Goal: Task Accomplishment & Management: Complete application form

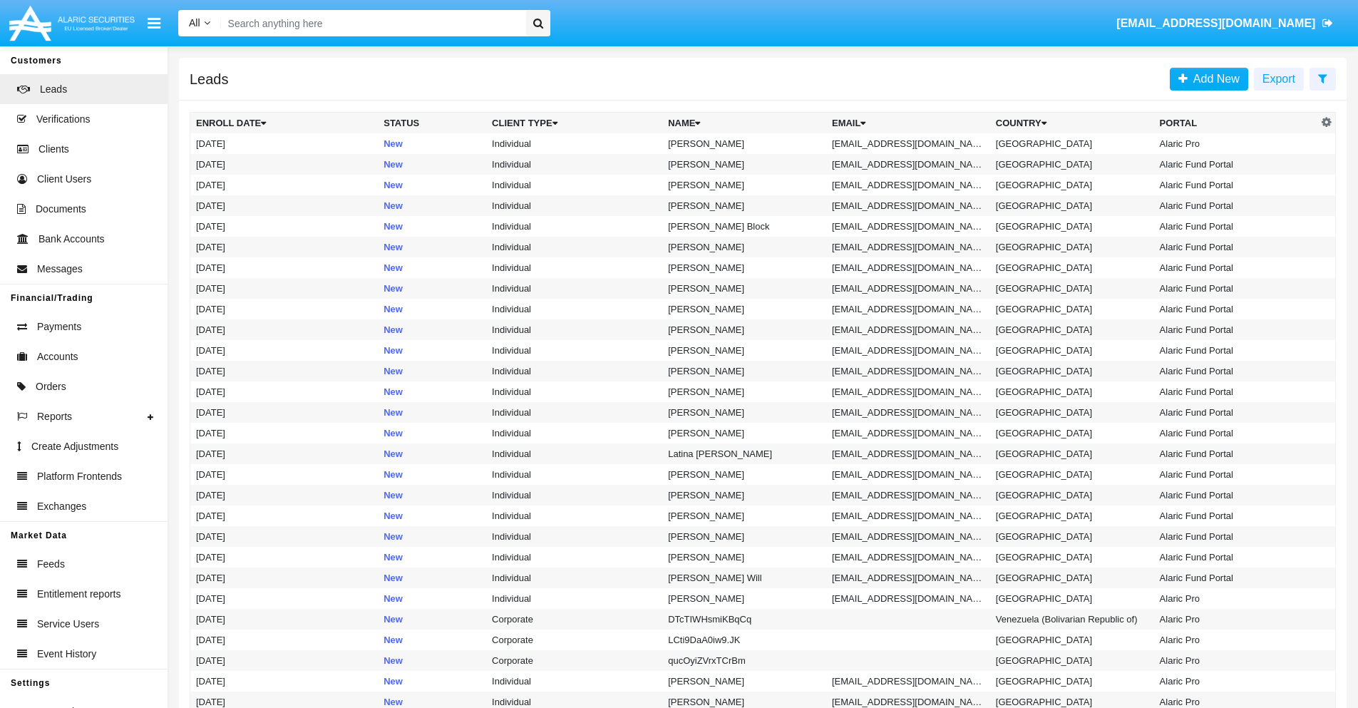
click at [1322, 78] on icon at bounding box center [1322, 78] width 9 height 11
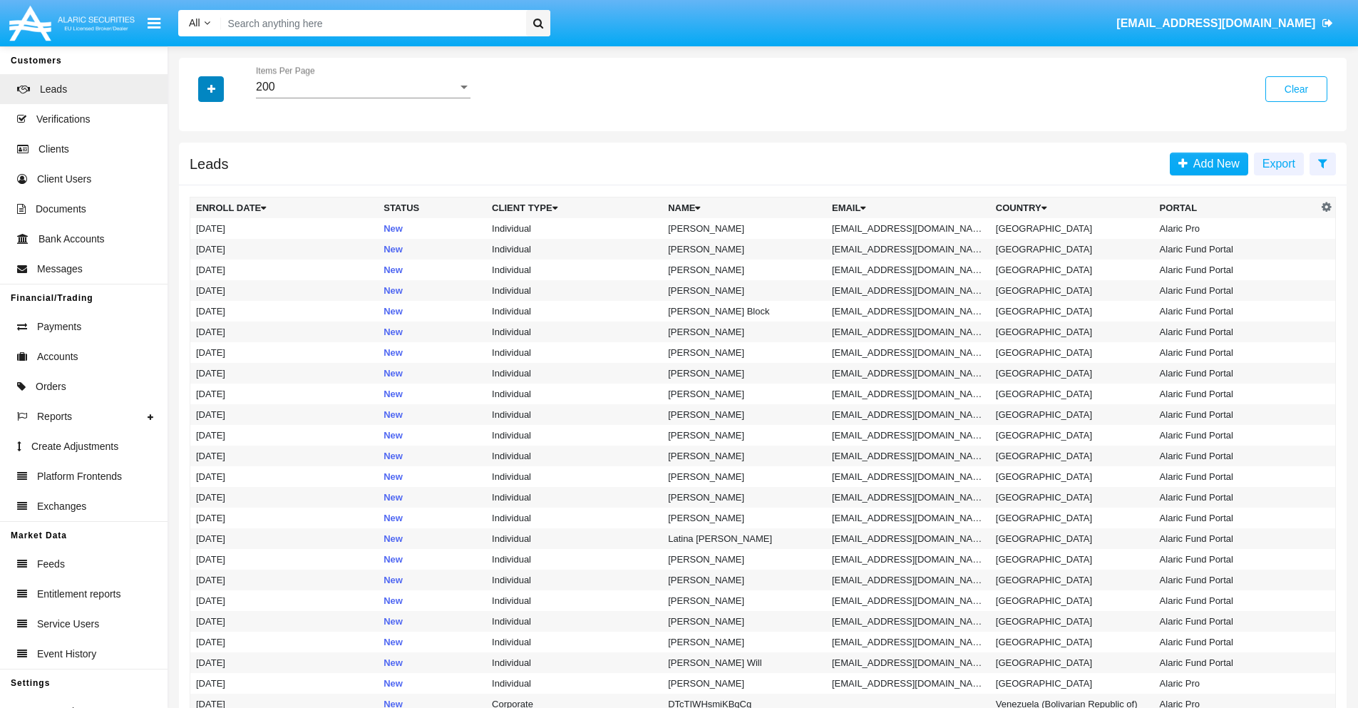
click at [211, 88] on icon "button" at bounding box center [211, 89] width 8 height 10
click at [222, 180] on span "Email" at bounding box center [221, 180] width 29 height 17
click at [196, 186] on input "Email" at bounding box center [195, 186] width 1 height 1
checkbox input "true"
click at [211, 88] on icon "button" at bounding box center [211, 89] width 8 height 10
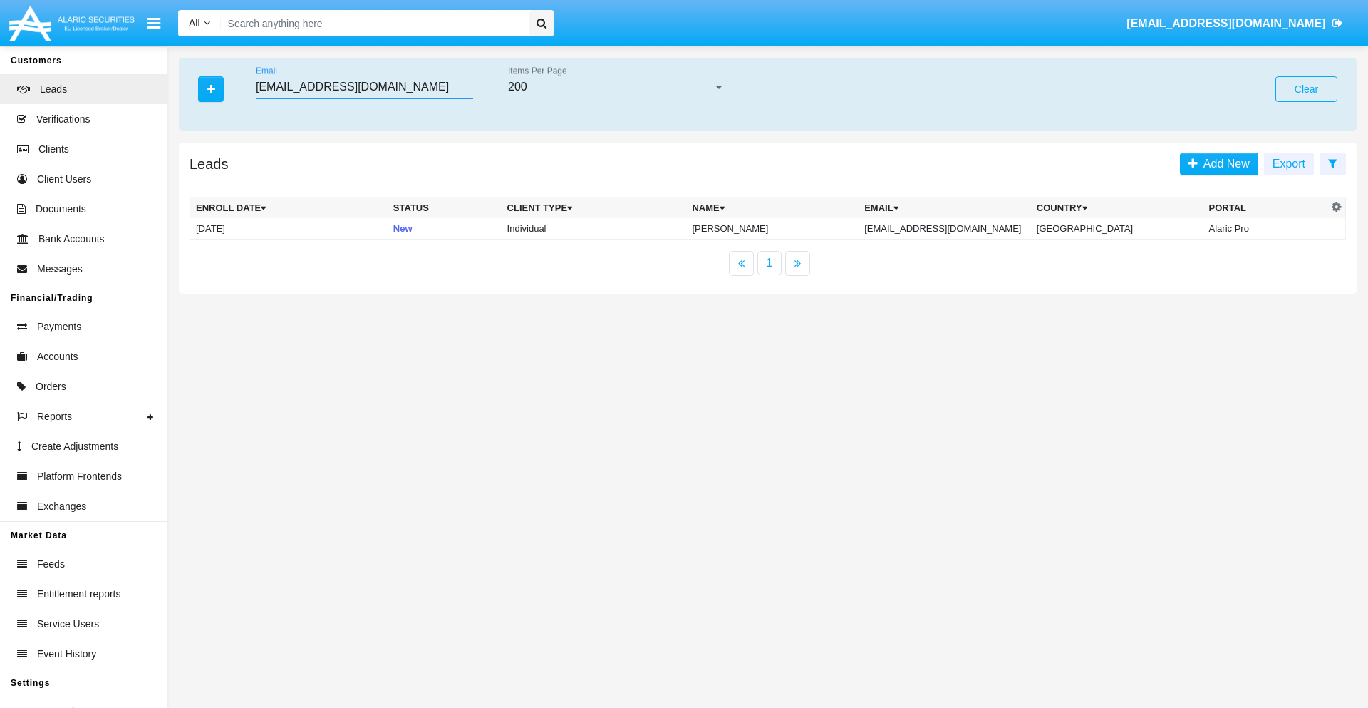
type input "[EMAIL_ADDRESS][DOMAIN_NAME]"
click at [959, 228] on td "[EMAIL_ADDRESS][DOMAIN_NAME]" at bounding box center [945, 228] width 172 height 21
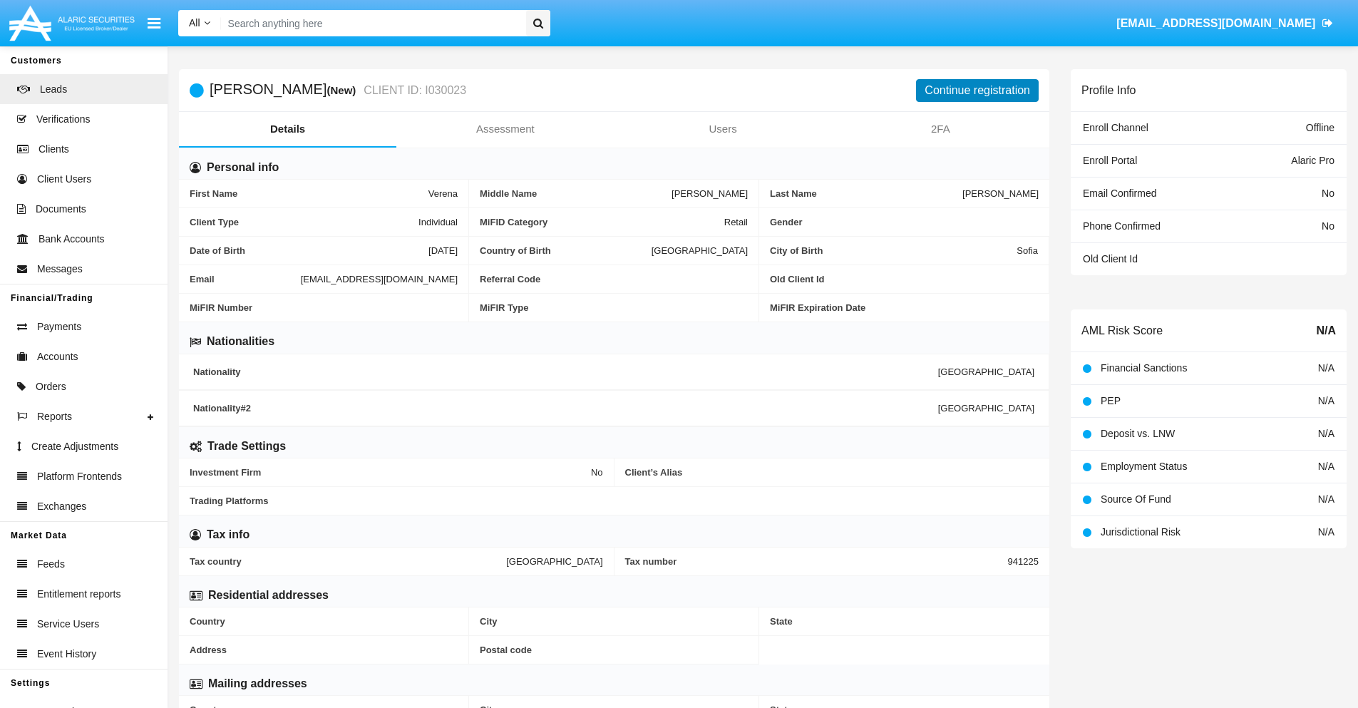
click at [977, 90] on button "Continue registration" at bounding box center [977, 90] width 123 height 23
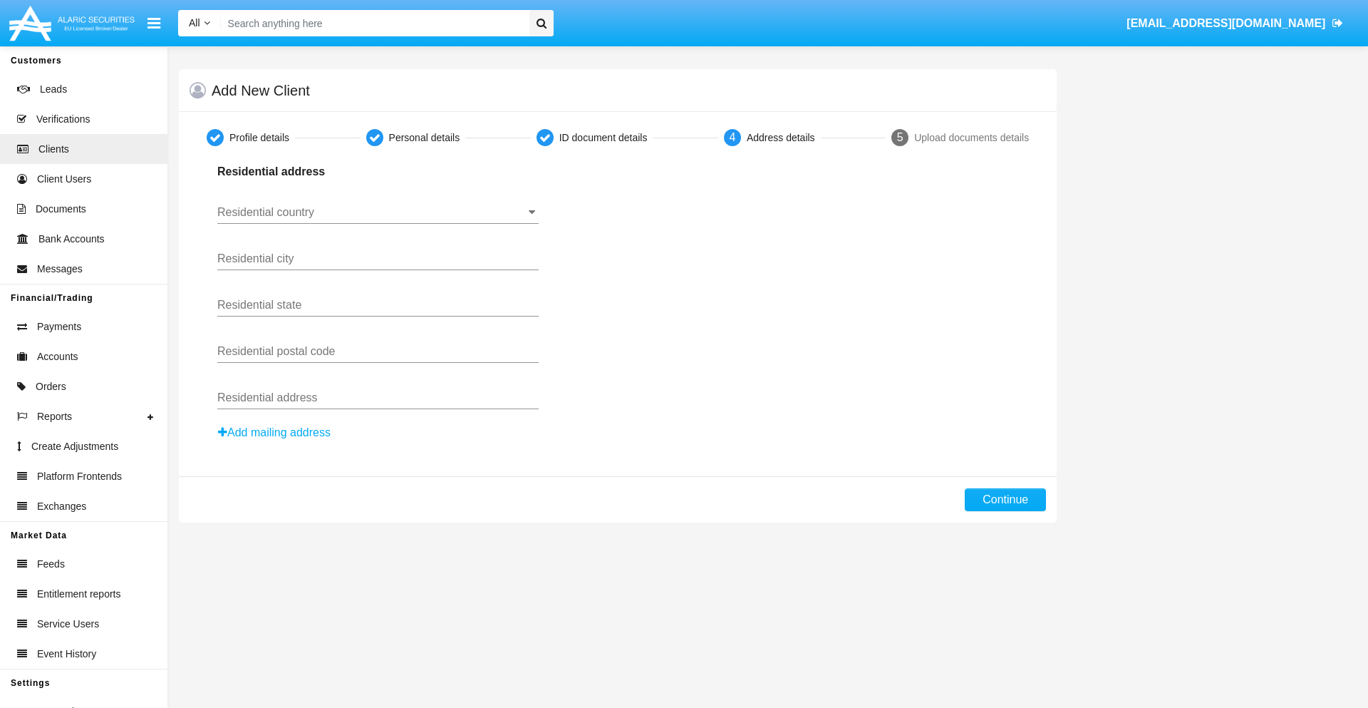
click at [378, 212] on input "Residential country" at bounding box center [377, 212] width 321 height 13
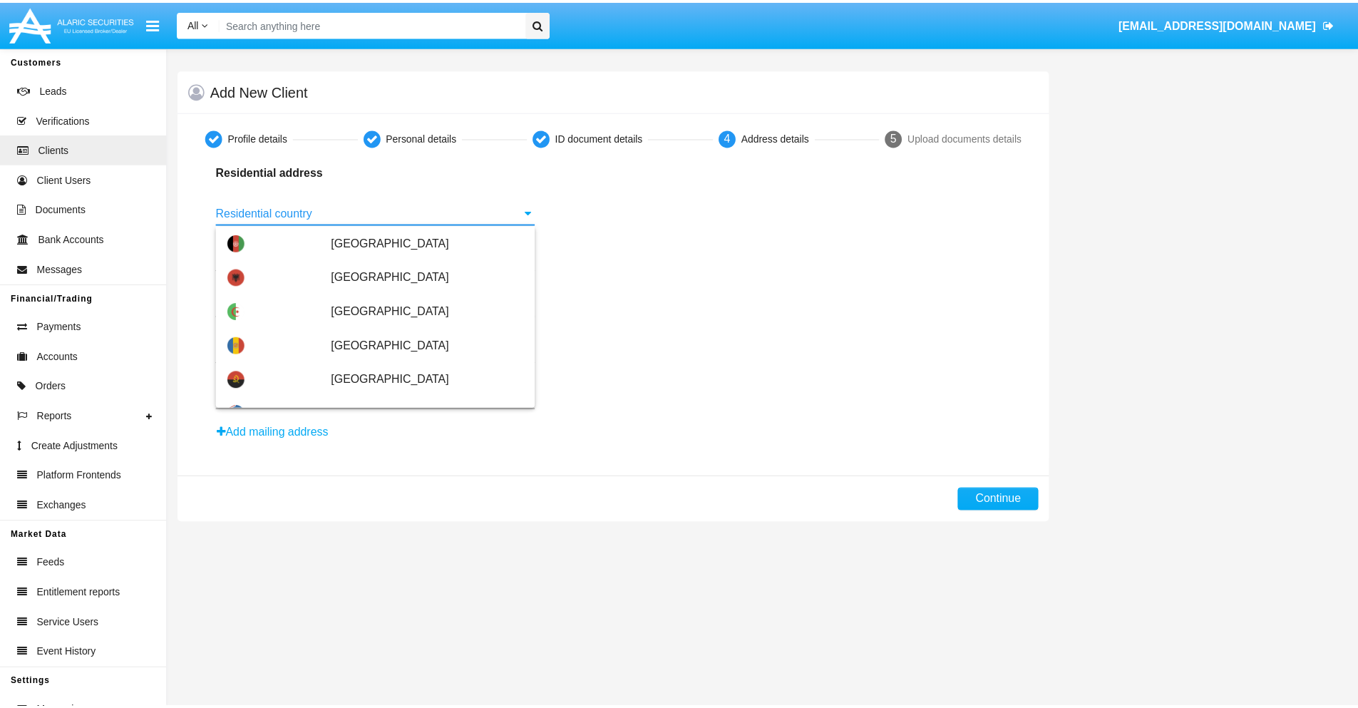
scroll to position [844, 0]
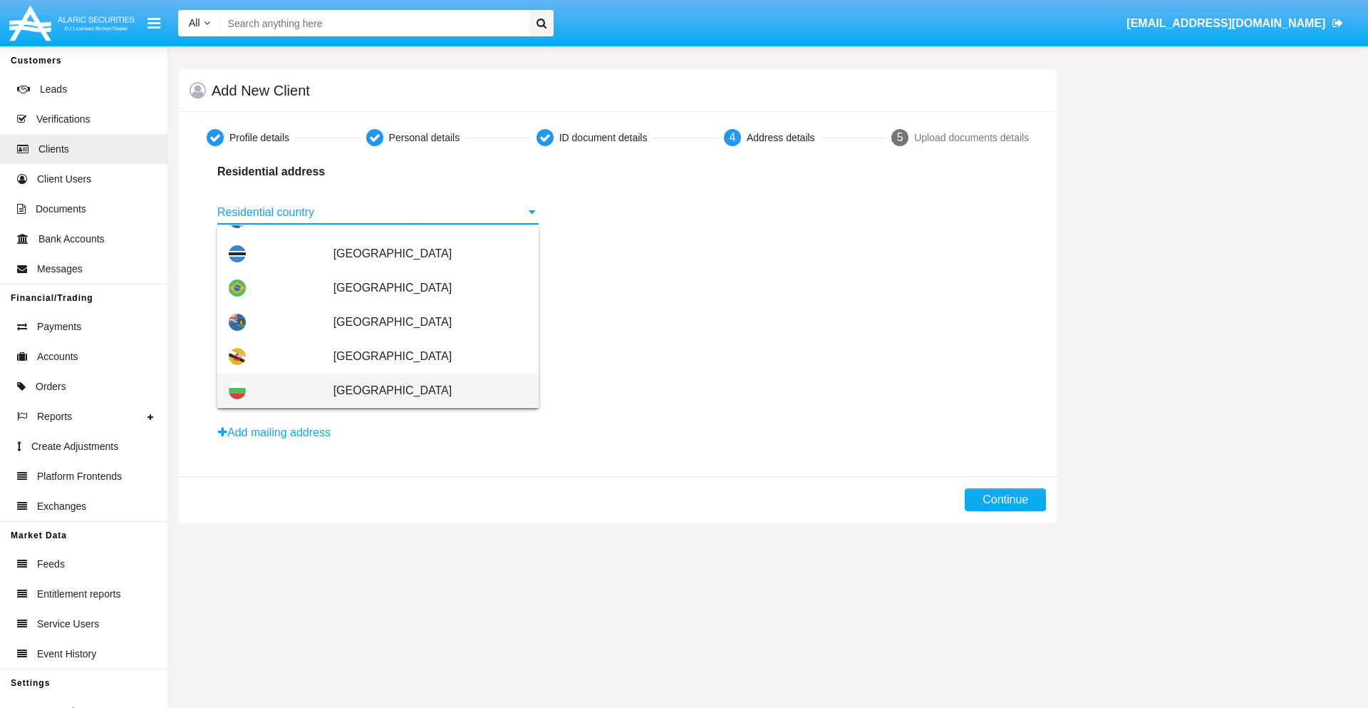
click at [423, 391] on span "[GEOGRAPHIC_DATA]" at bounding box center [431, 390] width 194 height 34
type input "[GEOGRAPHIC_DATA]"
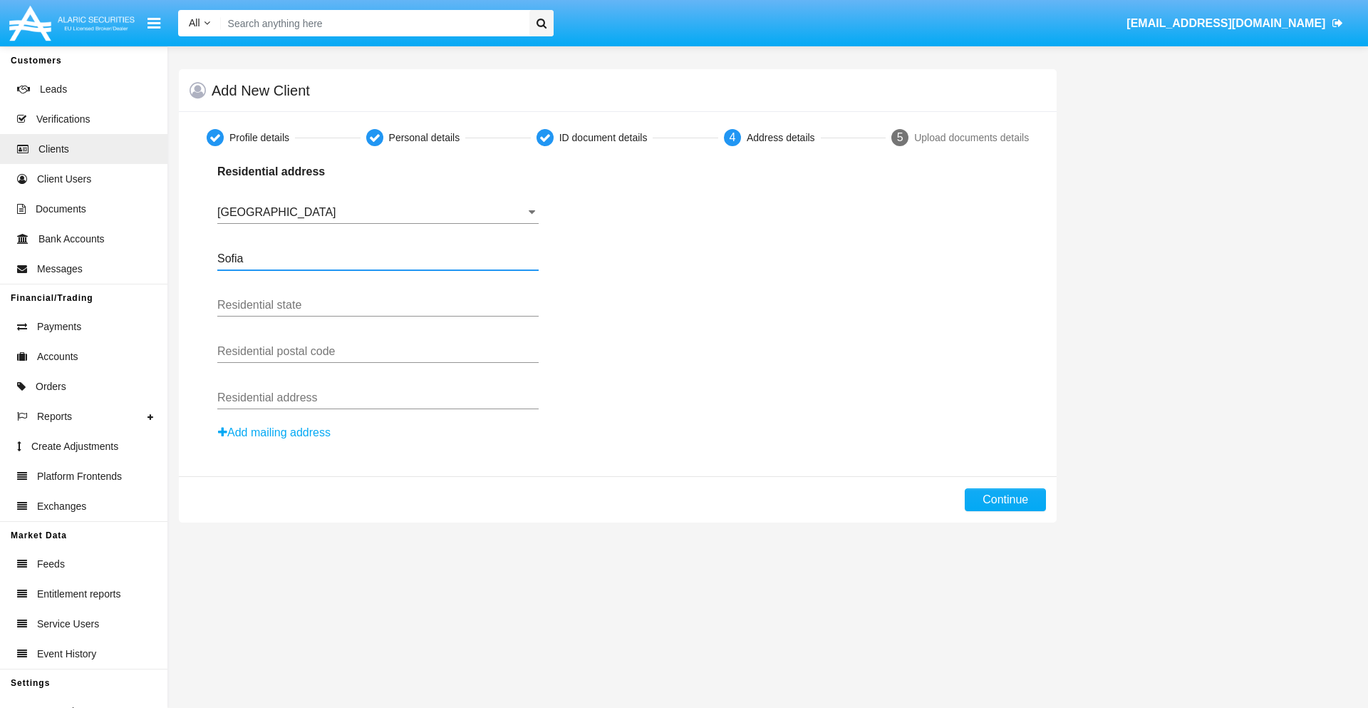
type input "Sofia"
type input "1000"
type input "[PERSON_NAME]"
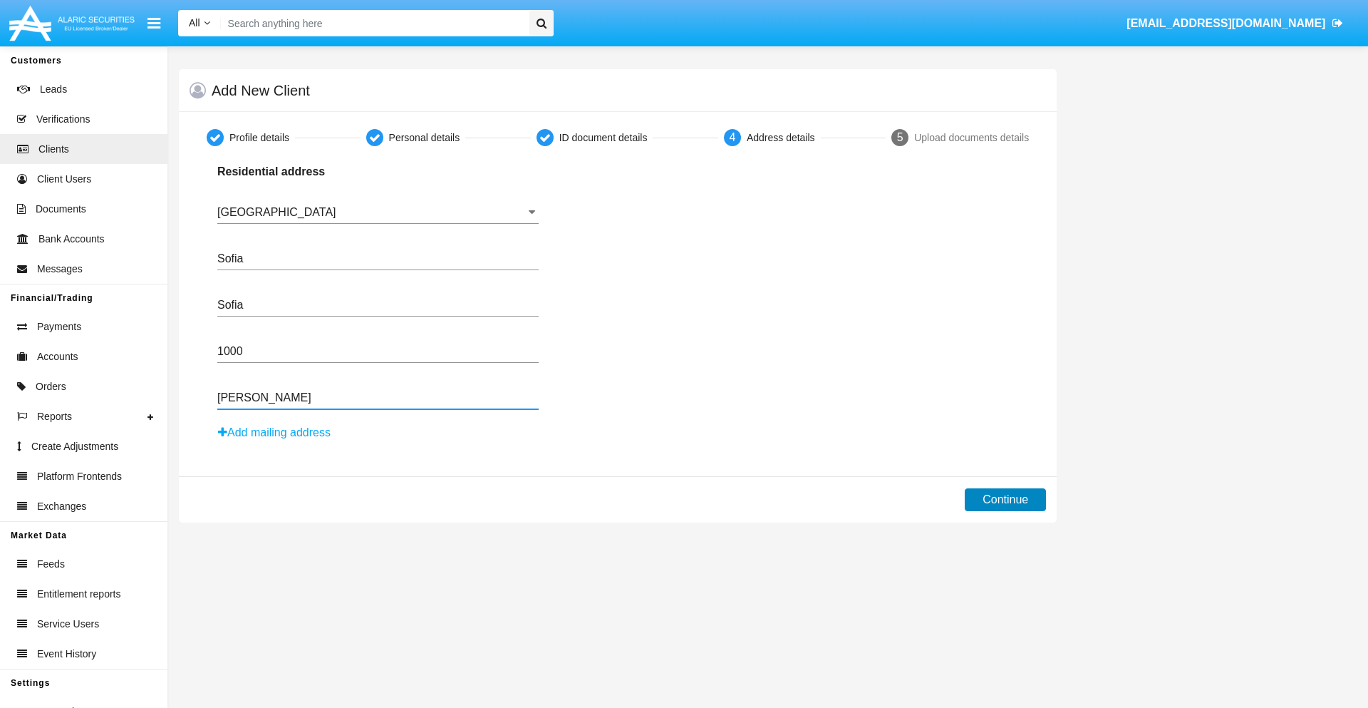
click at [1006, 500] on button "Continue" at bounding box center [1005, 499] width 81 height 23
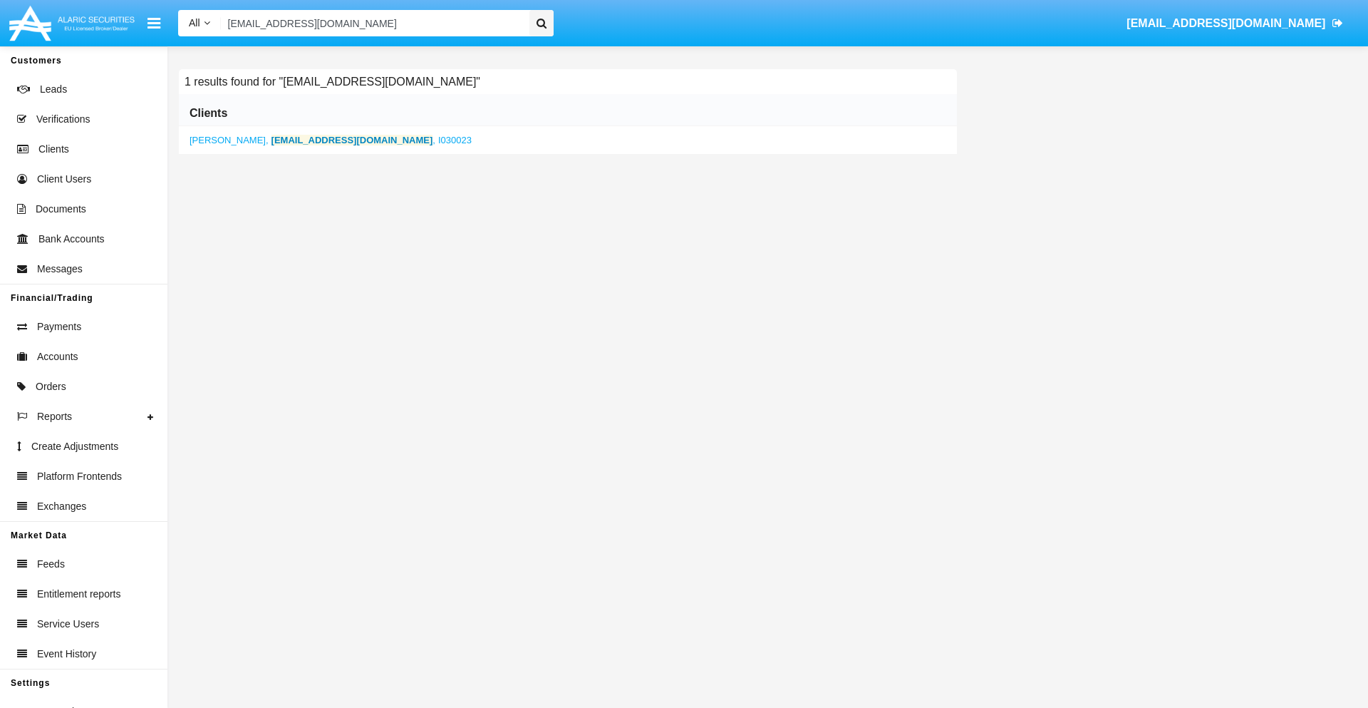
type input "[EMAIL_ADDRESS][DOMAIN_NAME]"
click at [290, 140] on b "4ci@bycy.8ra.vn" at bounding box center [353, 140] width 162 height 11
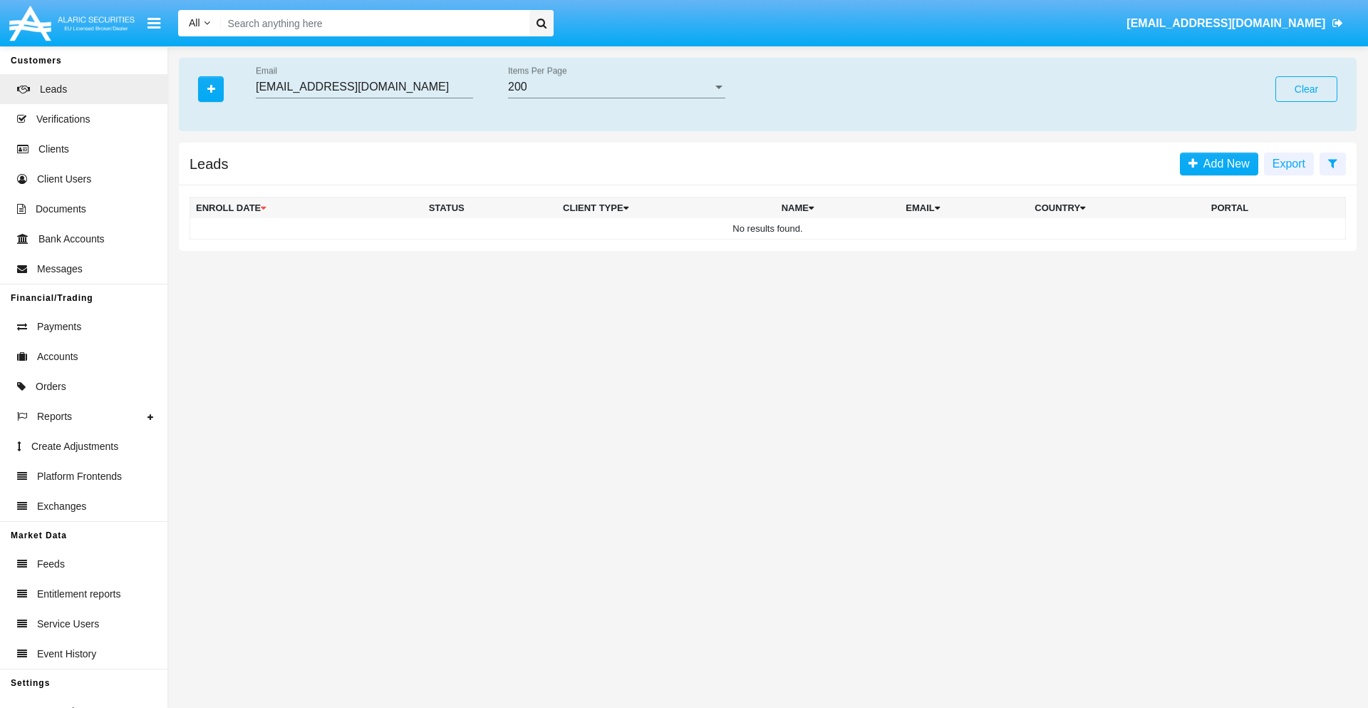
click at [1306, 89] on button "Clear" at bounding box center [1307, 89] width 62 height 26
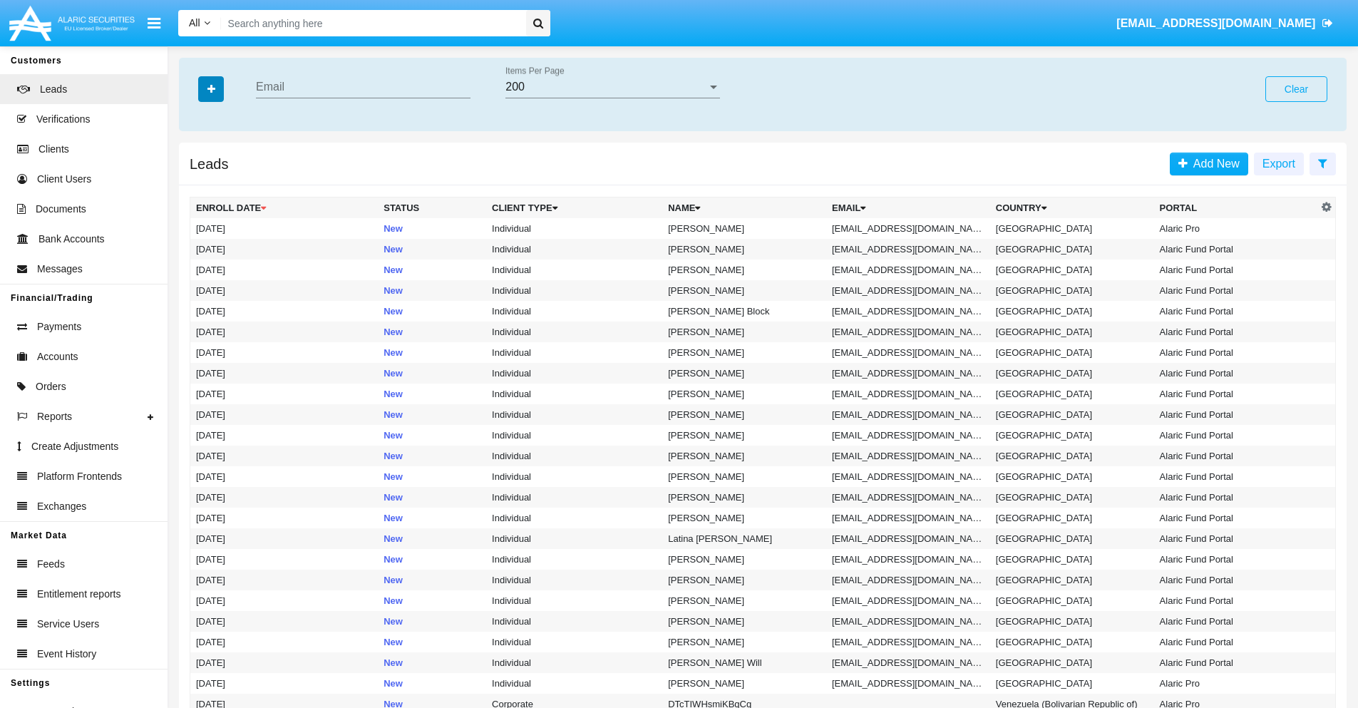
click at [211, 88] on icon "button" at bounding box center [211, 89] width 8 height 10
type input "[EMAIL_ADDRESS][DOMAIN_NAME]"
click at [912, 228] on td "[EMAIL_ADDRESS][DOMAIN_NAME]" at bounding box center [908, 228] width 164 height 21
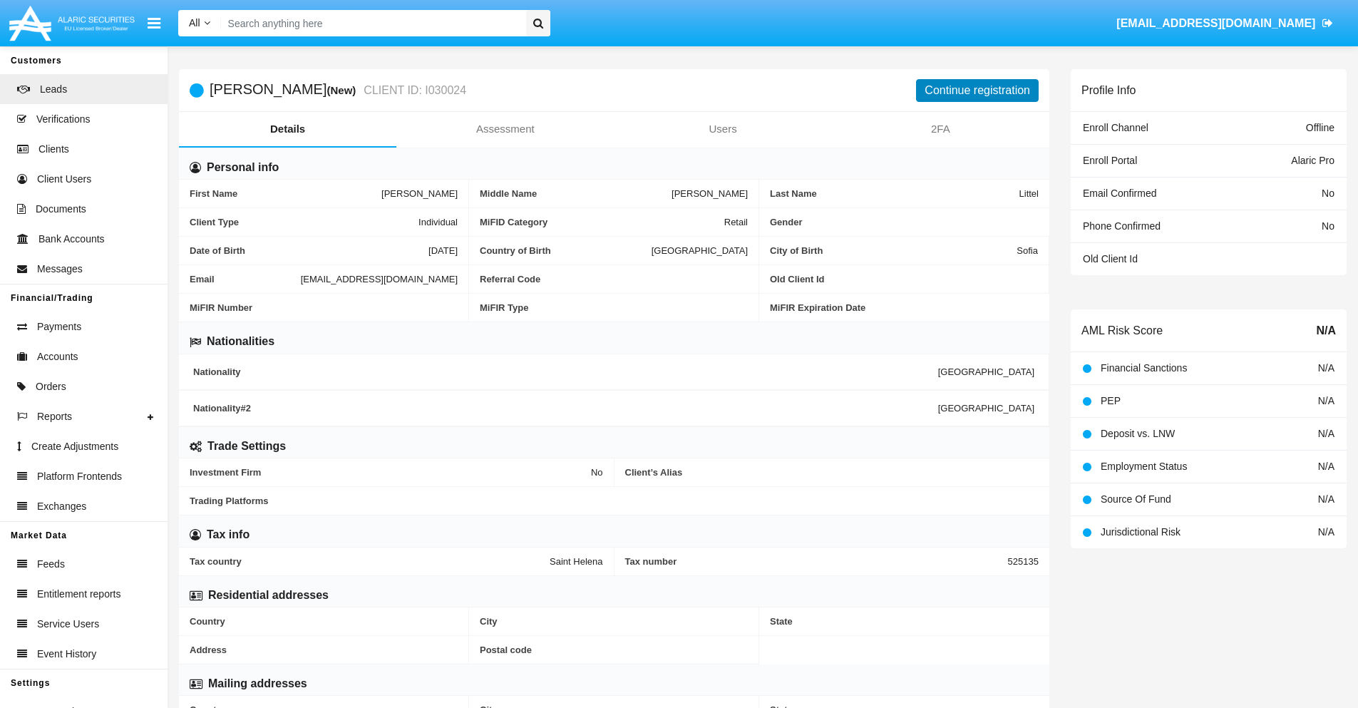
click at [977, 90] on button "Continue registration" at bounding box center [977, 90] width 123 height 23
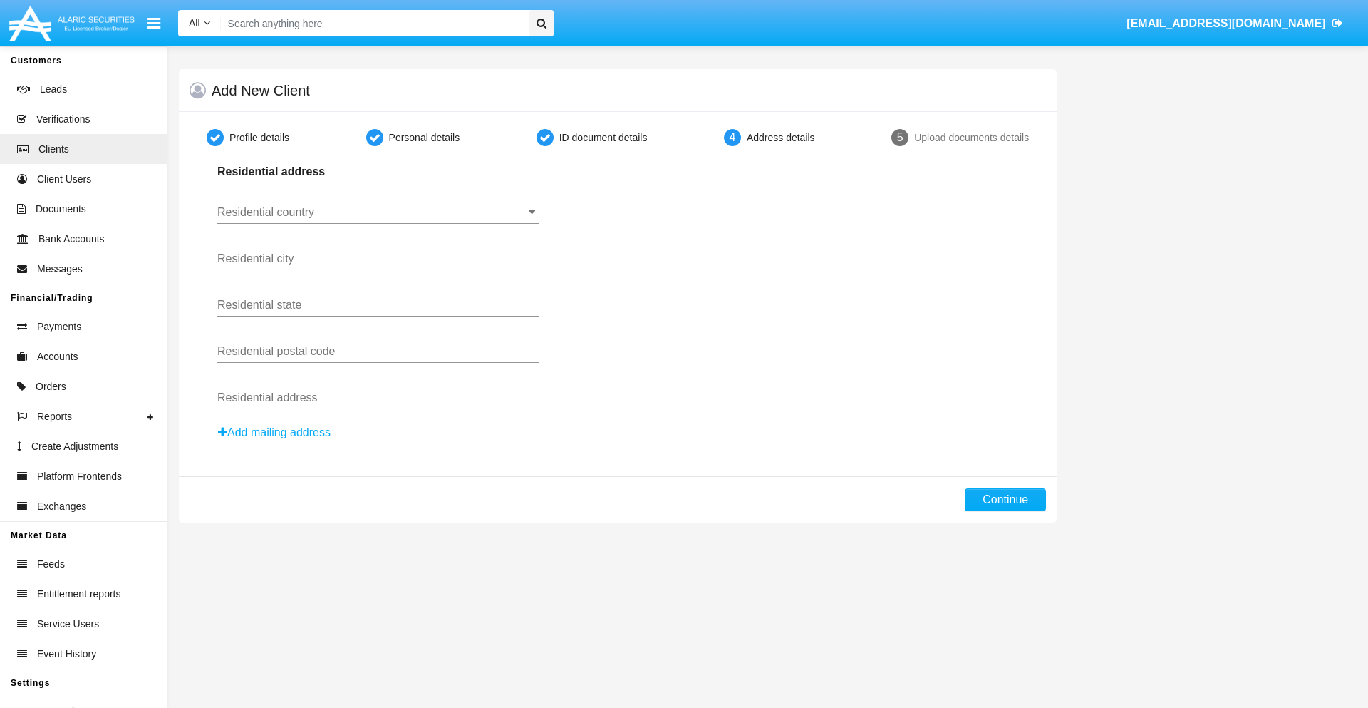
click at [275, 433] on button "Add mailing address" at bounding box center [274, 432] width 114 height 19
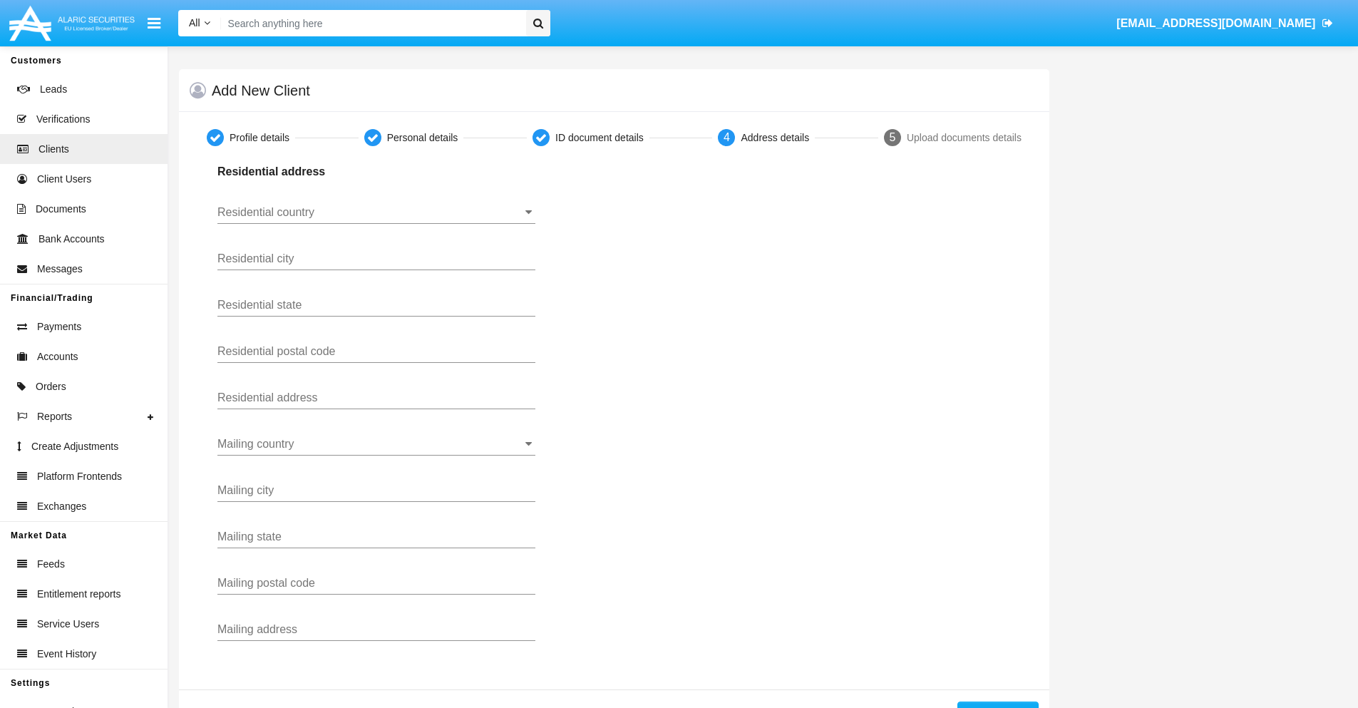
click at [376, 212] on input "Residential country" at bounding box center [376, 212] width 318 height 13
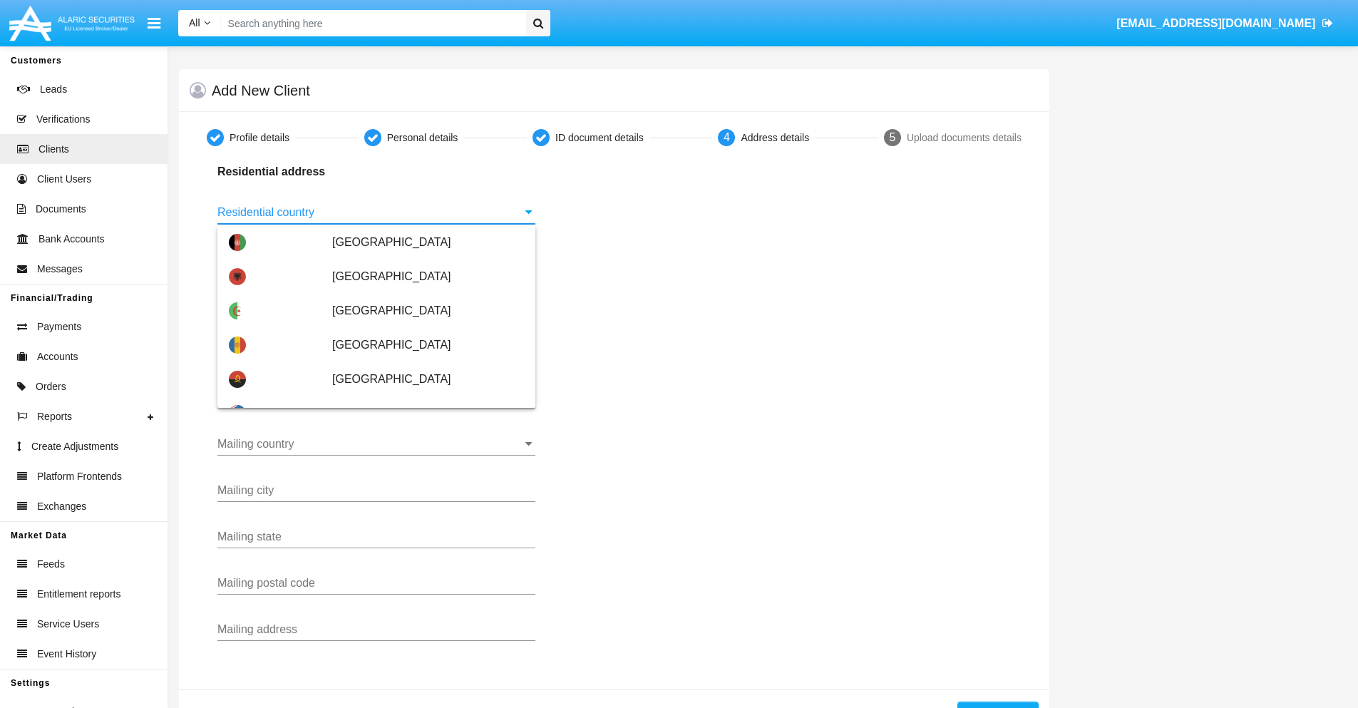
scroll to position [844, 0]
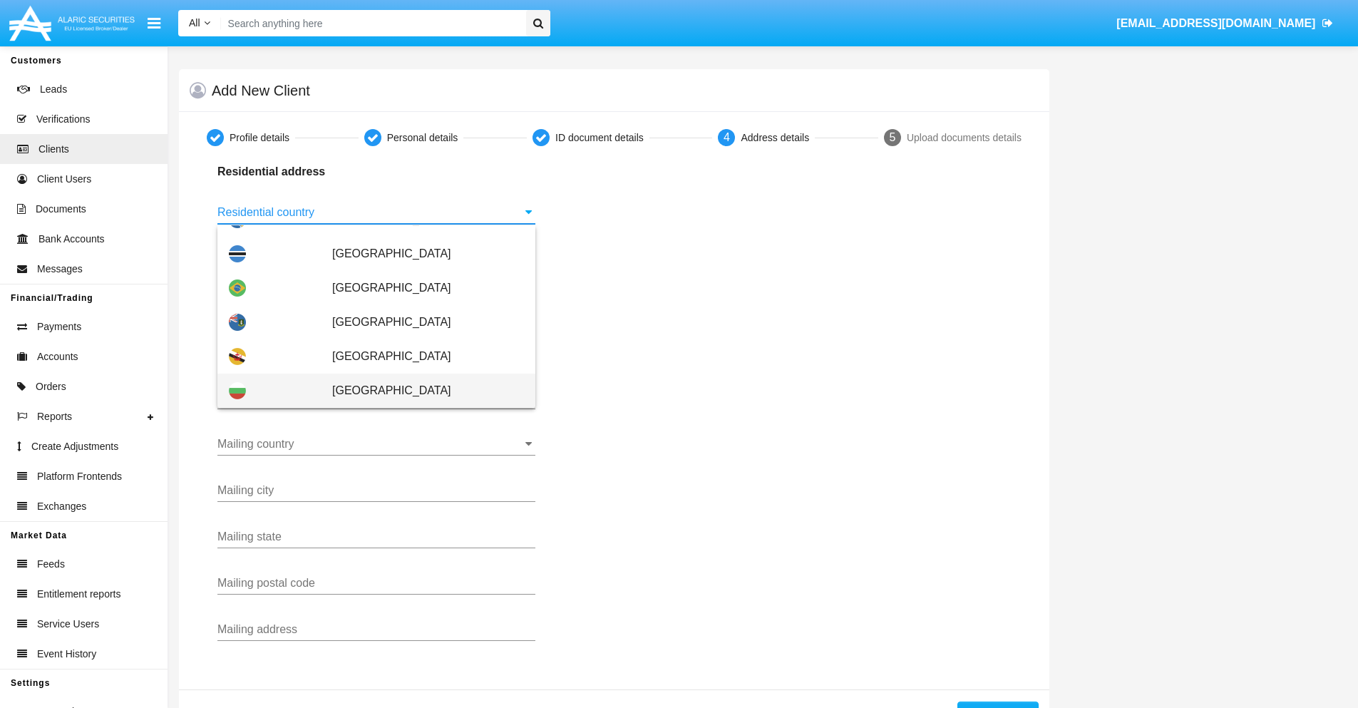
click at [420, 391] on span "[GEOGRAPHIC_DATA]" at bounding box center [428, 390] width 192 height 34
type input "[GEOGRAPHIC_DATA]"
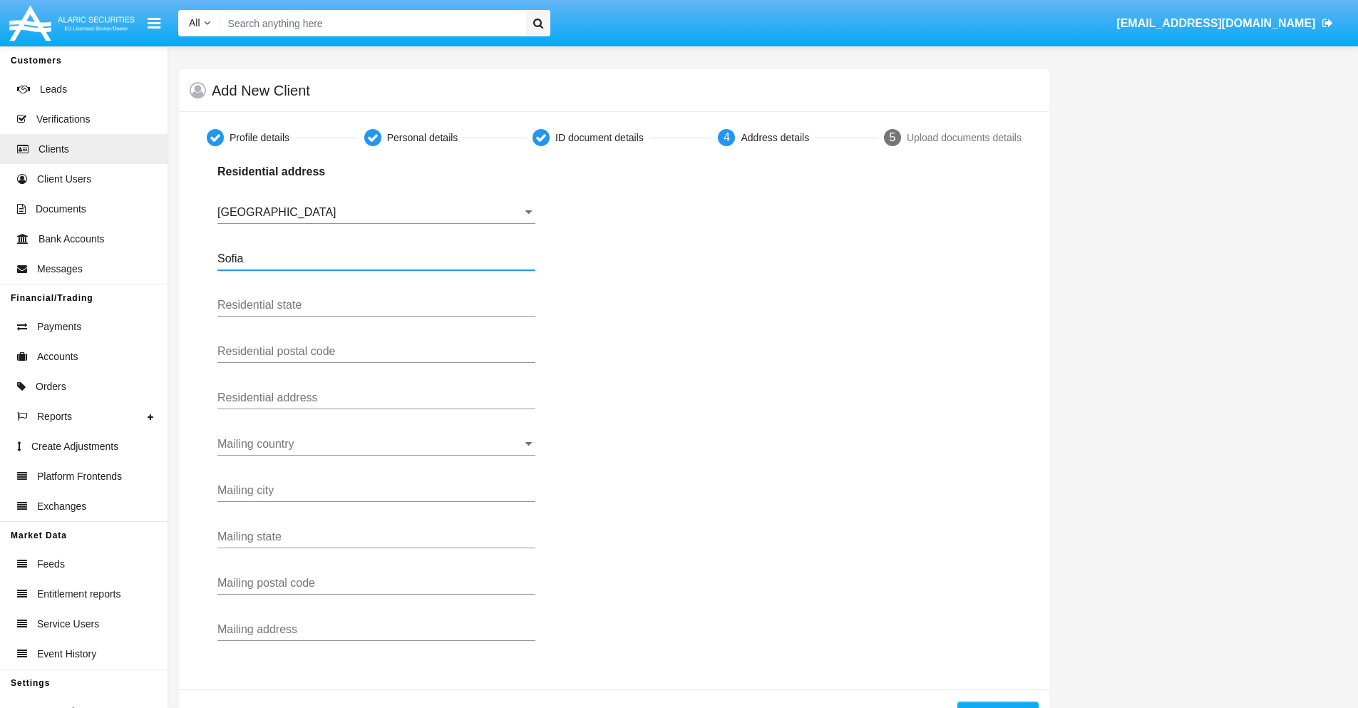
type input "Sofia"
type input "1000"
type input "Vasil Levski"
click at [376, 444] on input "Mailing country" at bounding box center [376, 444] width 318 height 13
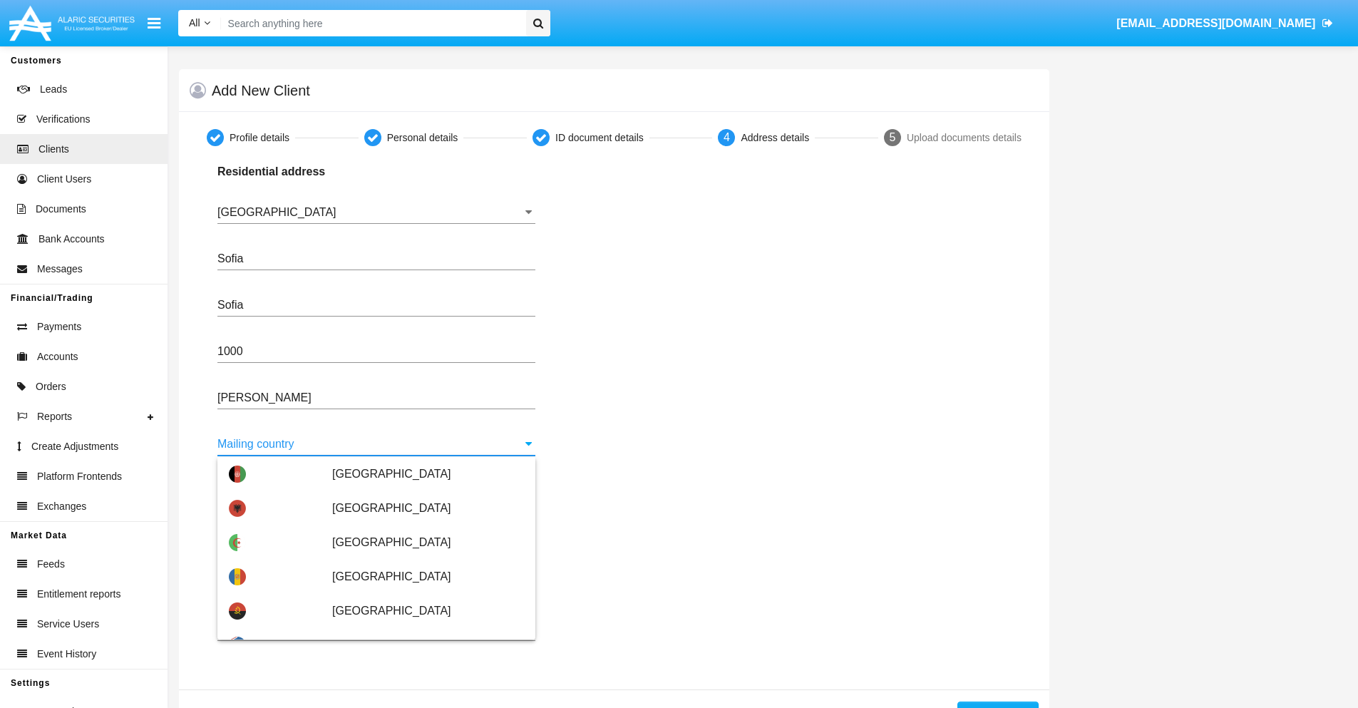
scroll to position [91, 0]
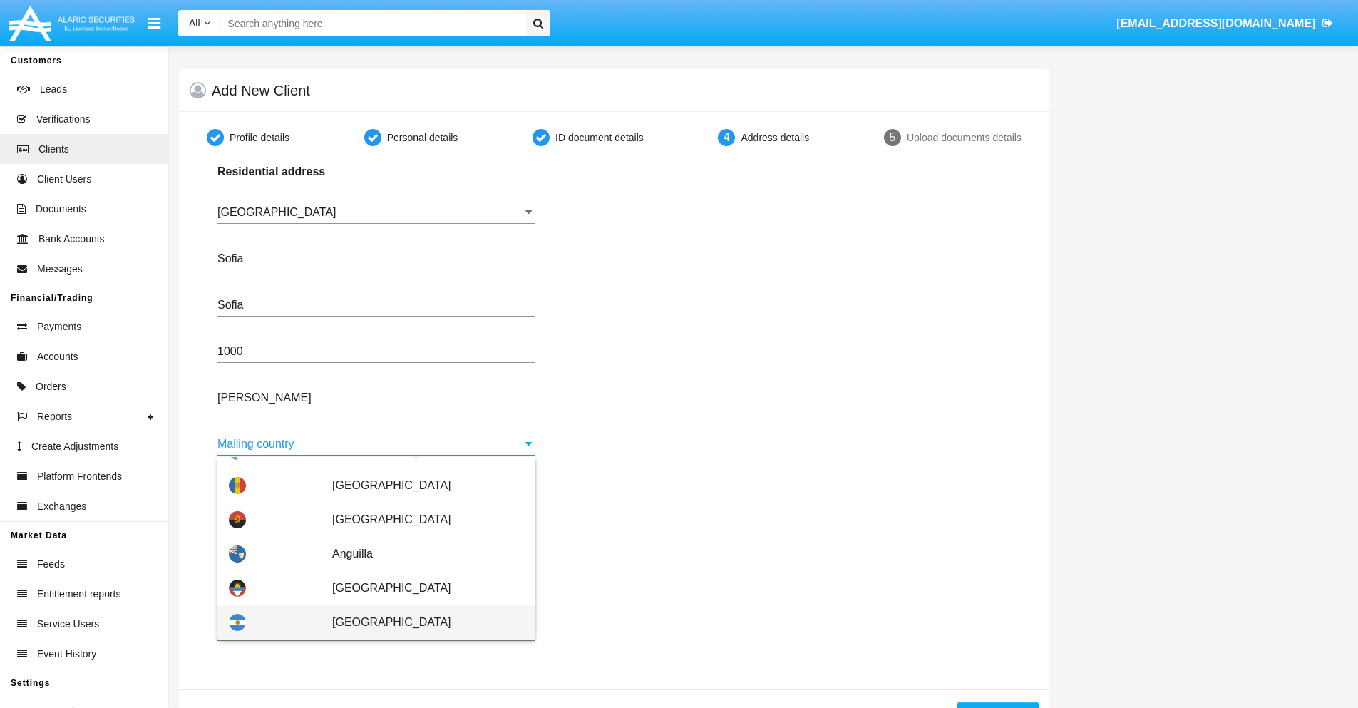
click at [420, 622] on span "[GEOGRAPHIC_DATA]" at bounding box center [428, 622] width 192 height 34
type input "[GEOGRAPHIC_DATA]"
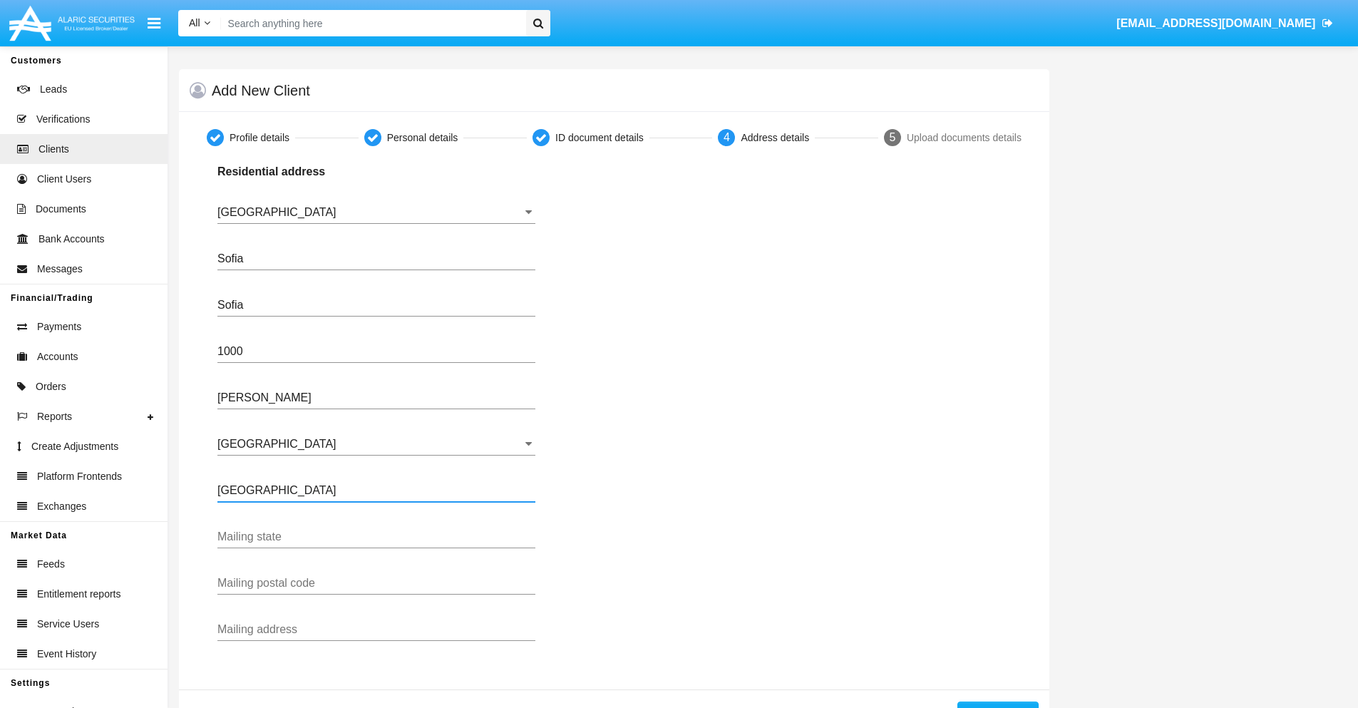
type input "Buenos Aires"
type input "7777"
type input "Test Mail Address"
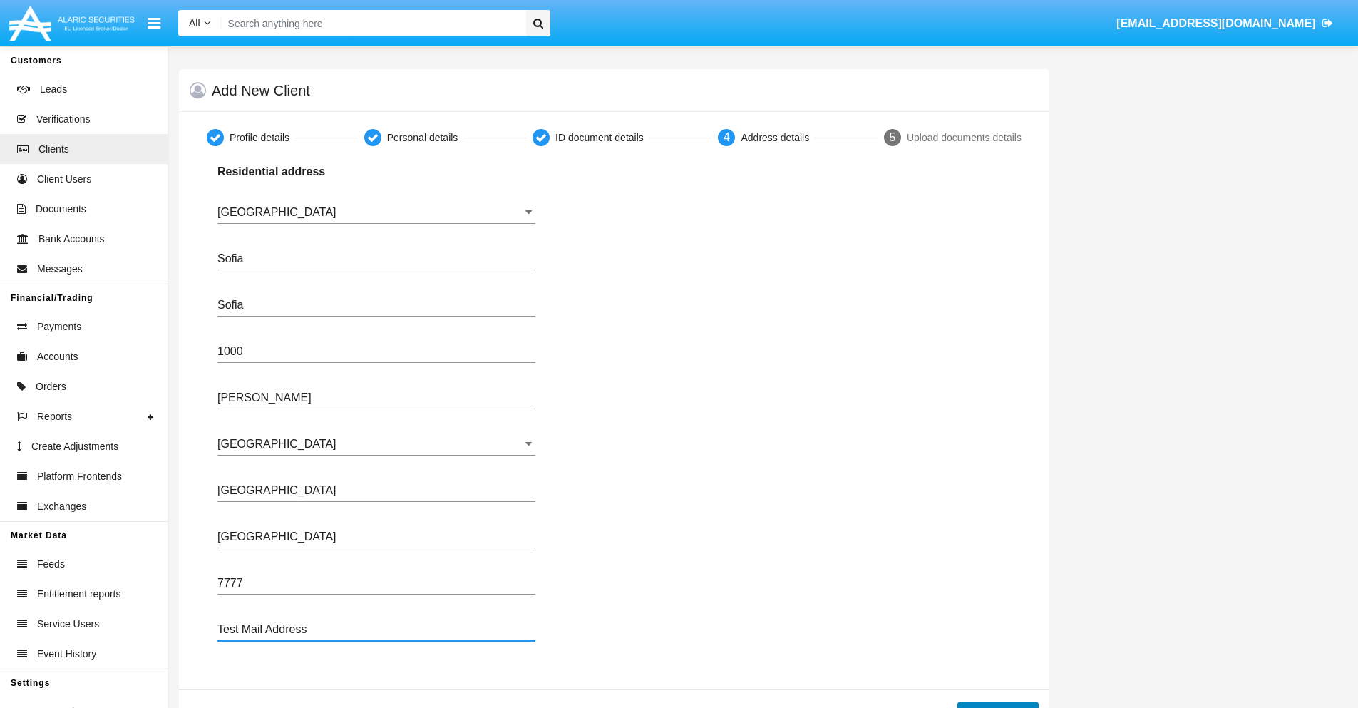
click at [997, 704] on button "Continue" at bounding box center [997, 712] width 81 height 23
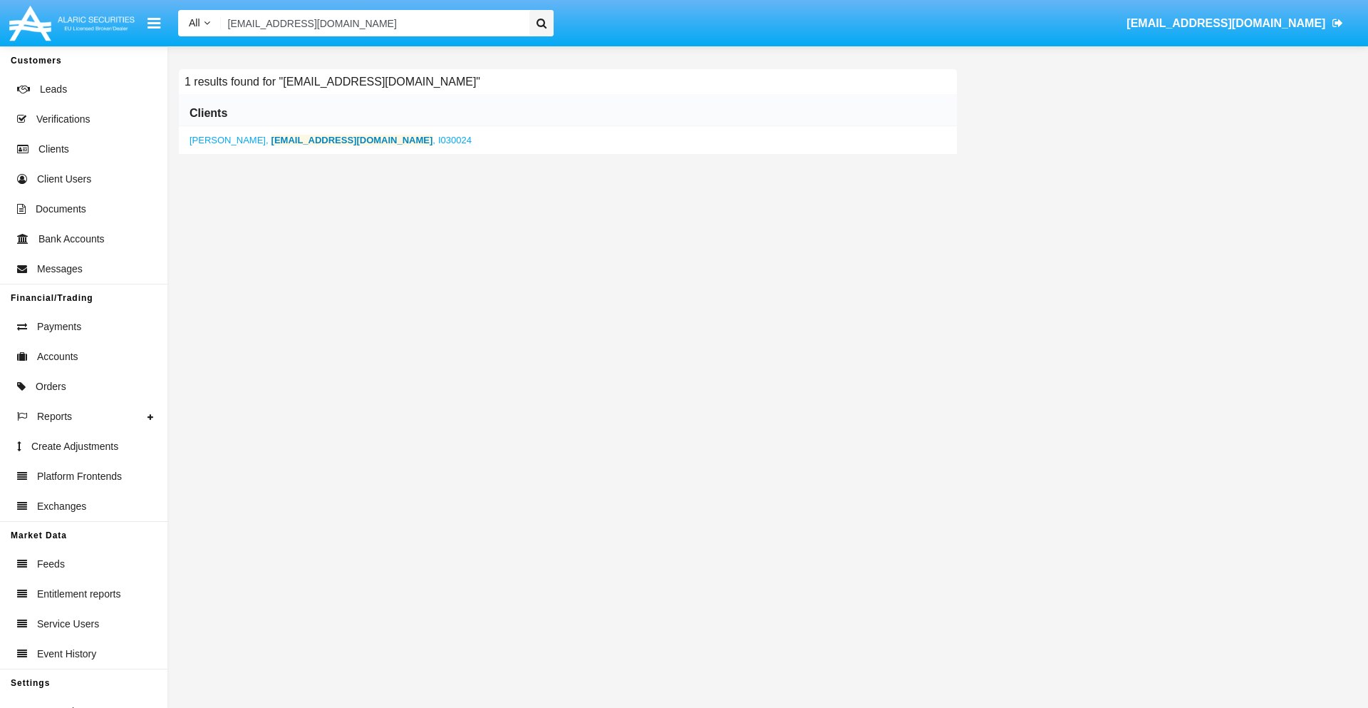
type input "n4emp@g6bfaec5br7m.my"
click at [310, 140] on b "n4emp@g6bfaec5br7m.my" at bounding box center [353, 140] width 162 height 11
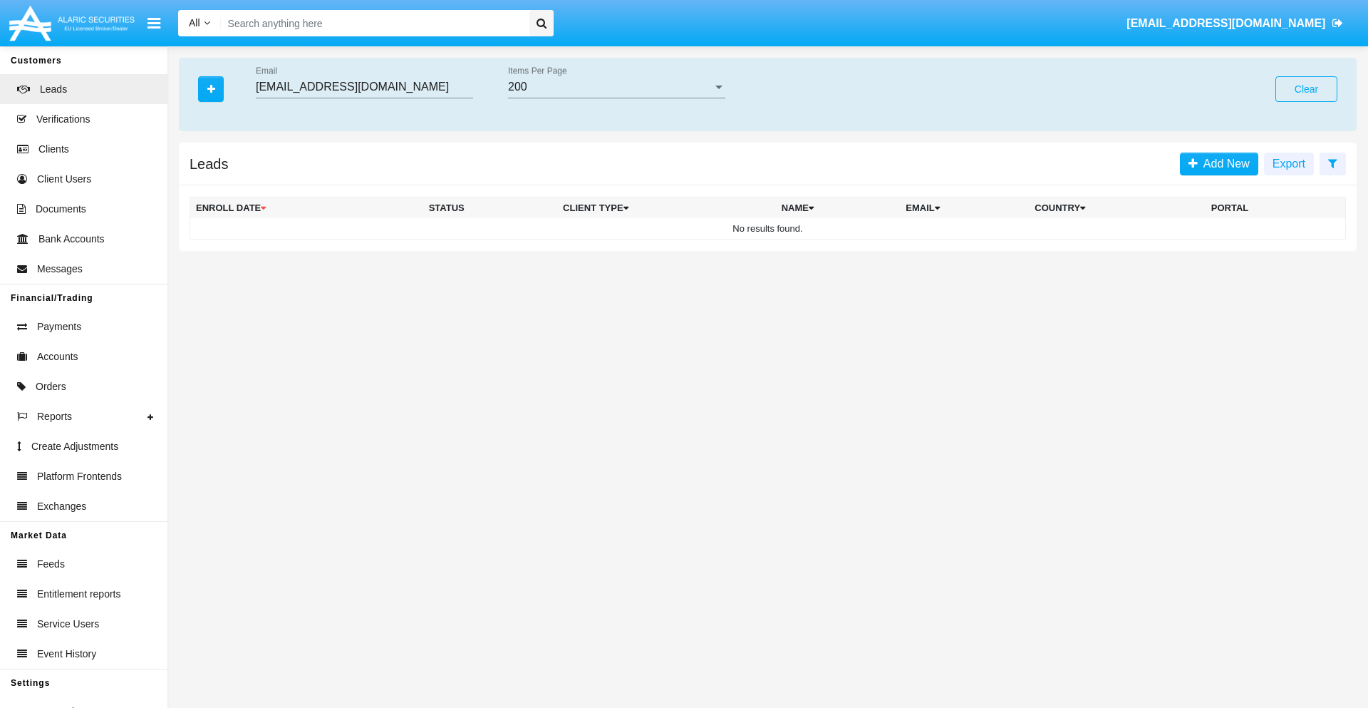
click at [1306, 89] on button "Clear" at bounding box center [1307, 89] width 62 height 26
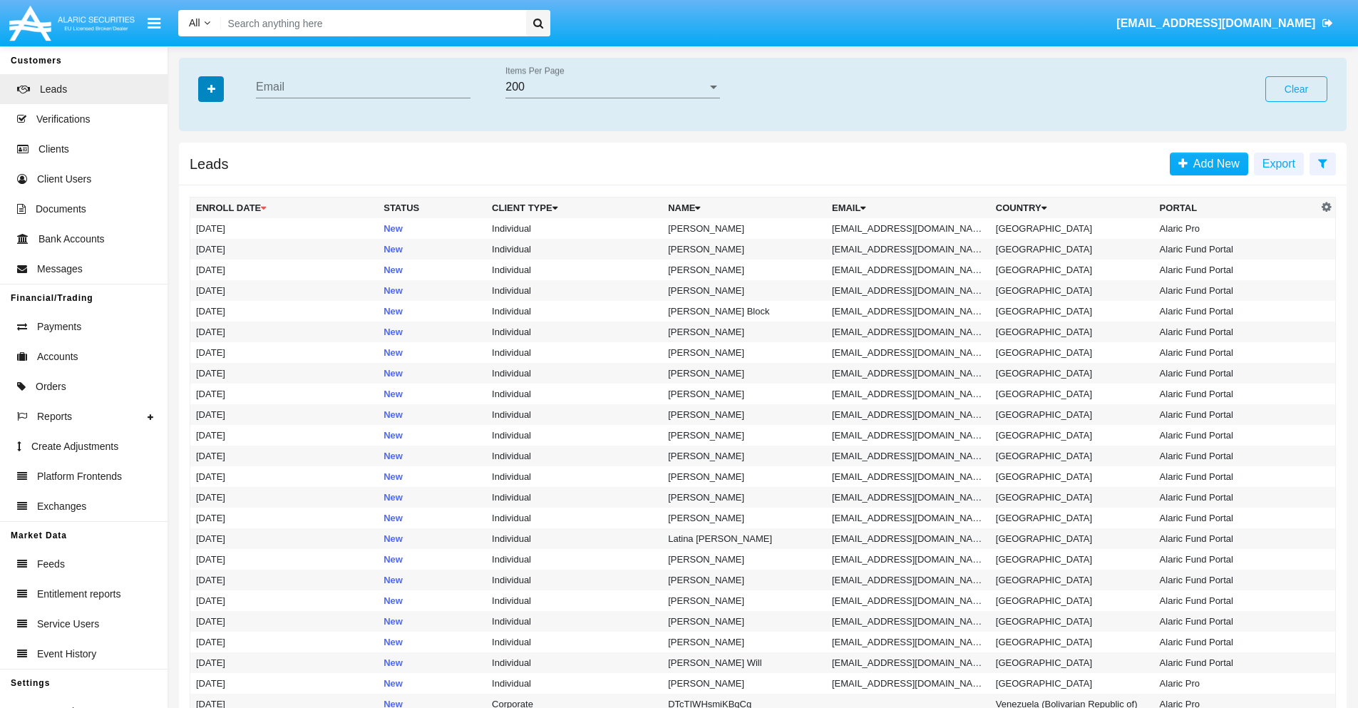
click at [211, 88] on icon "button" at bounding box center [211, 89] width 8 height 10
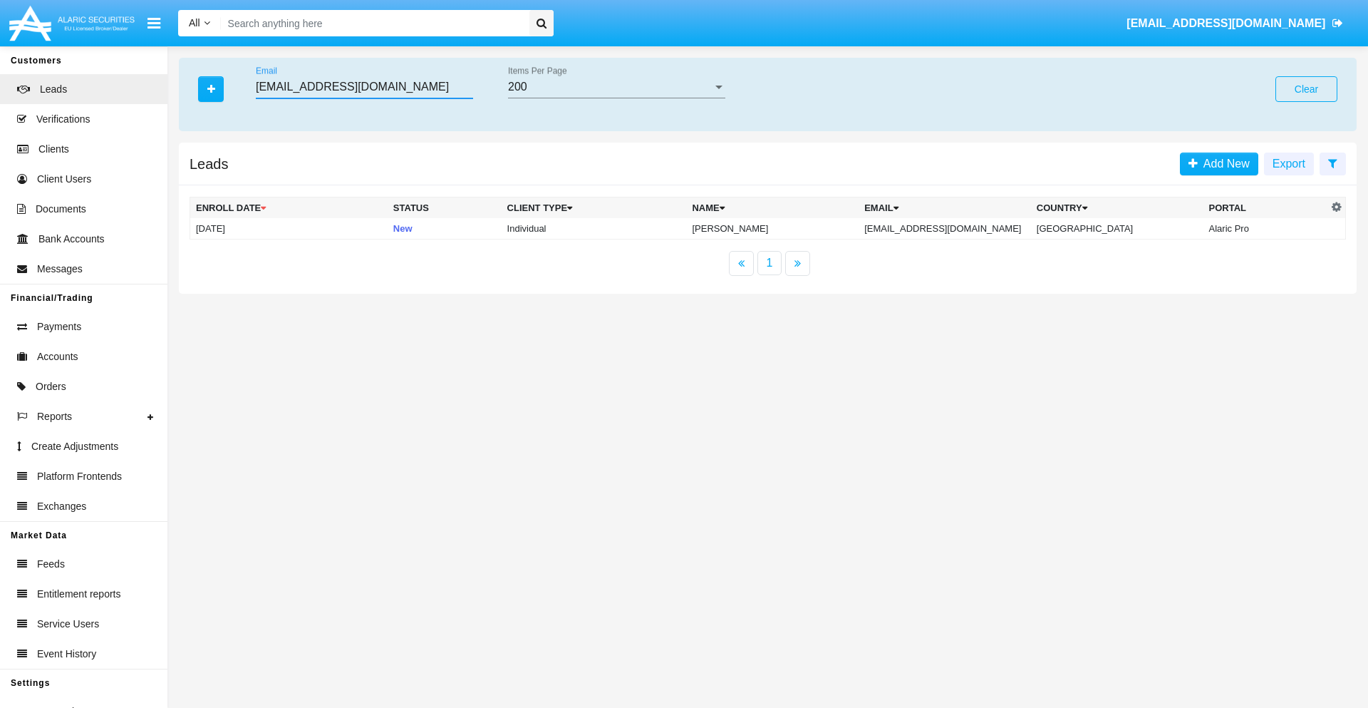
type input "vljoi86-cvxe@bx595-rpw.mo"
click at [955, 228] on td "vljoi86-cvxe@bx595-rpw.mo" at bounding box center [945, 228] width 172 height 21
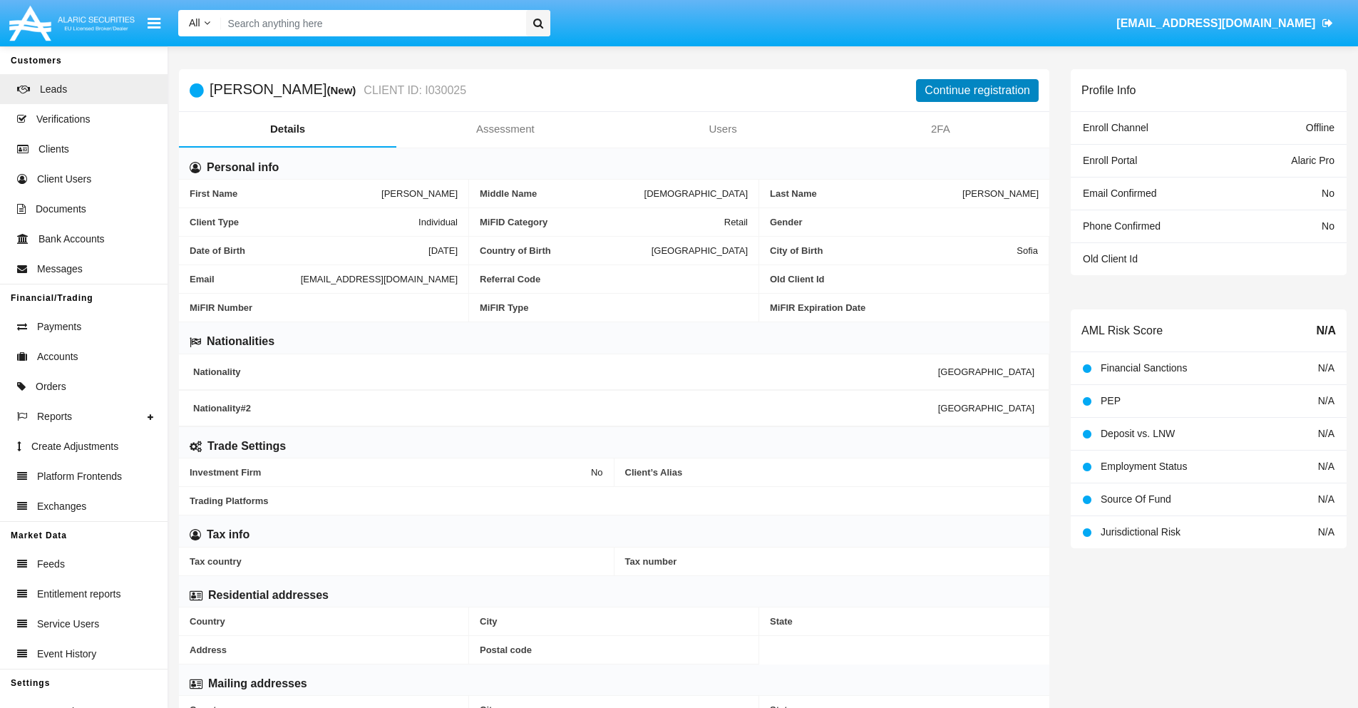
click at [977, 90] on button "Continue registration" at bounding box center [977, 90] width 123 height 23
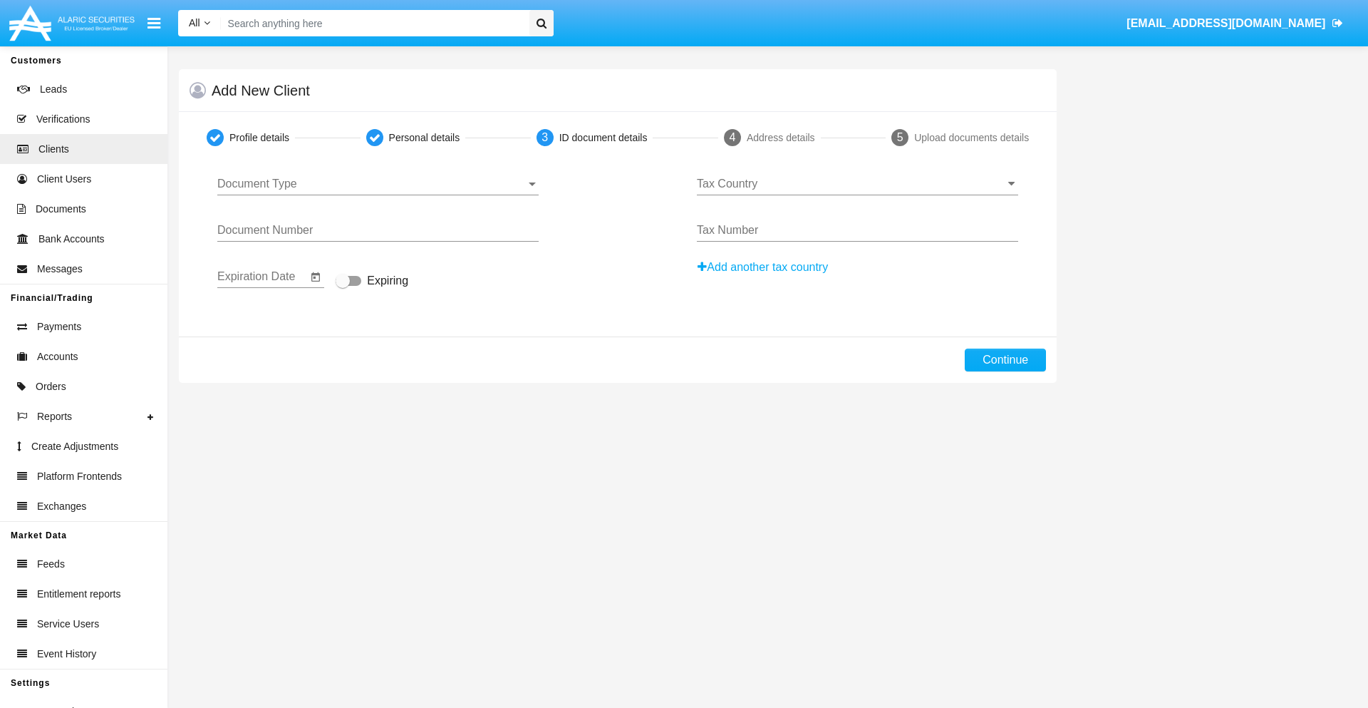
click at [378, 184] on span "Document Type" at bounding box center [371, 183] width 309 height 13
click at [378, 195] on span "Passport" at bounding box center [377, 194] width 321 height 34
type input "yDsgGxxGIaBBKLz"
click at [372, 281] on span "Expiring" at bounding box center [387, 280] width 41 height 17
click at [343, 286] on input "Expiring" at bounding box center [342, 286] width 1 height 1
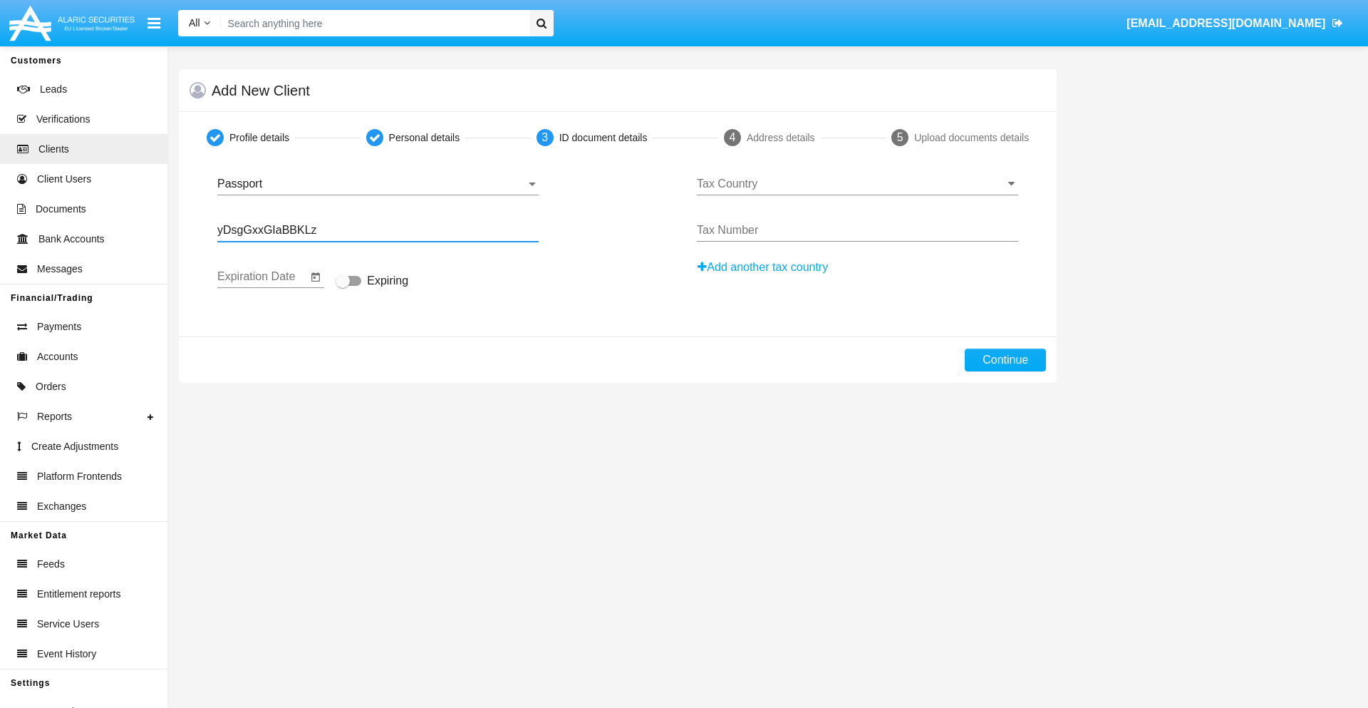
checkbox input "true"
click at [857, 184] on input "Tax Country" at bounding box center [857, 183] width 321 height 13
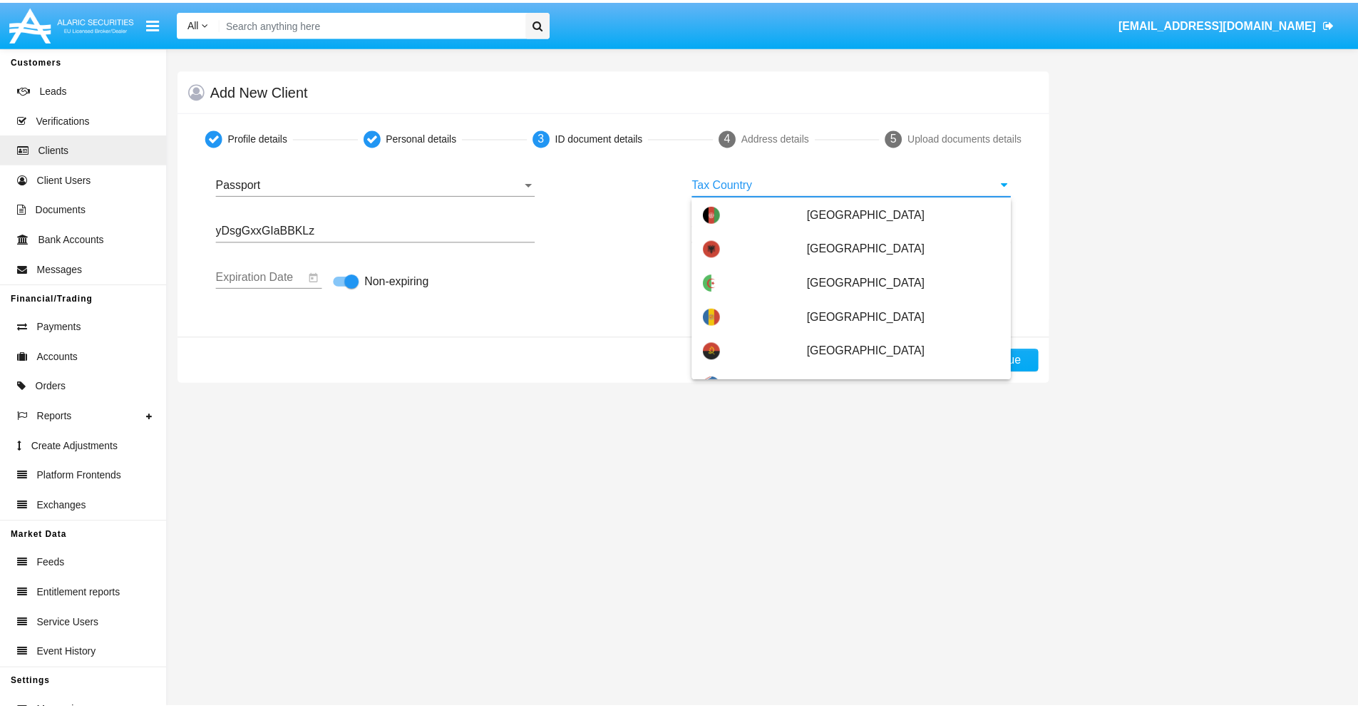
scroll to position [6077, 0]
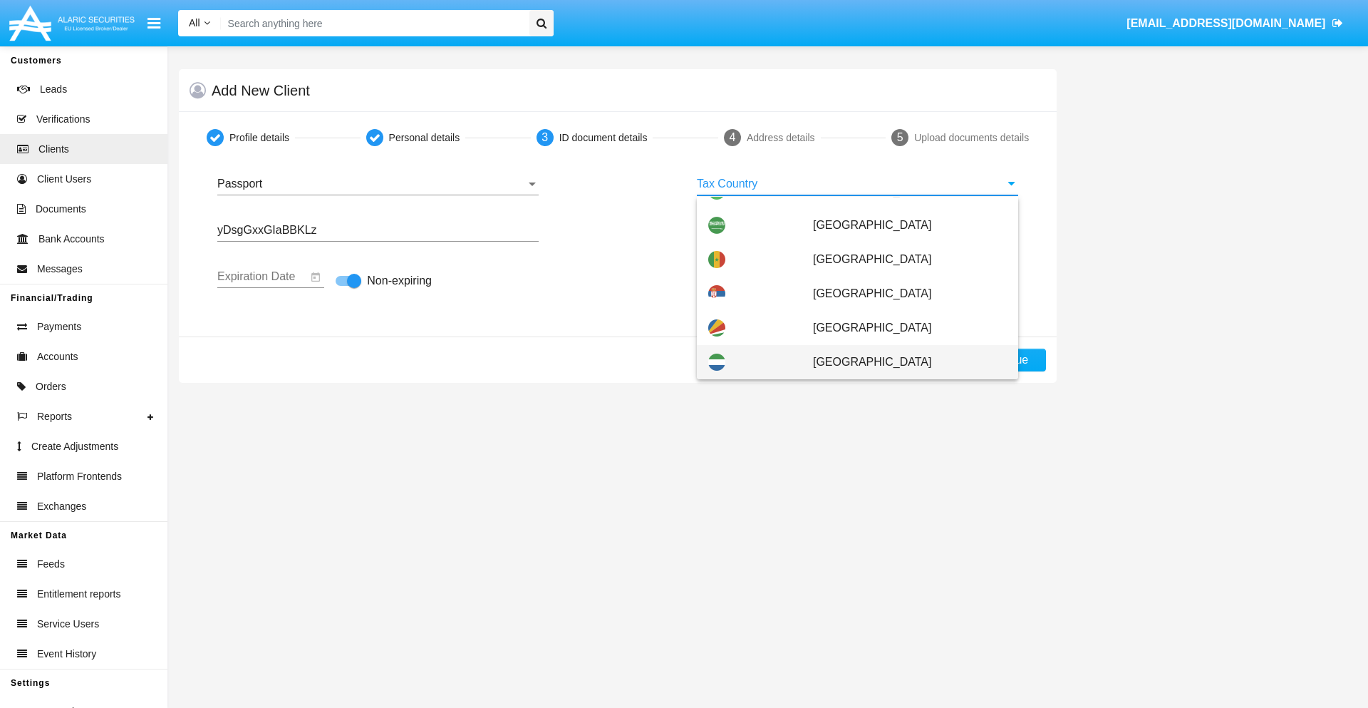
click at [902, 362] on span "[GEOGRAPHIC_DATA]" at bounding box center [910, 362] width 194 height 34
type input "[GEOGRAPHIC_DATA]"
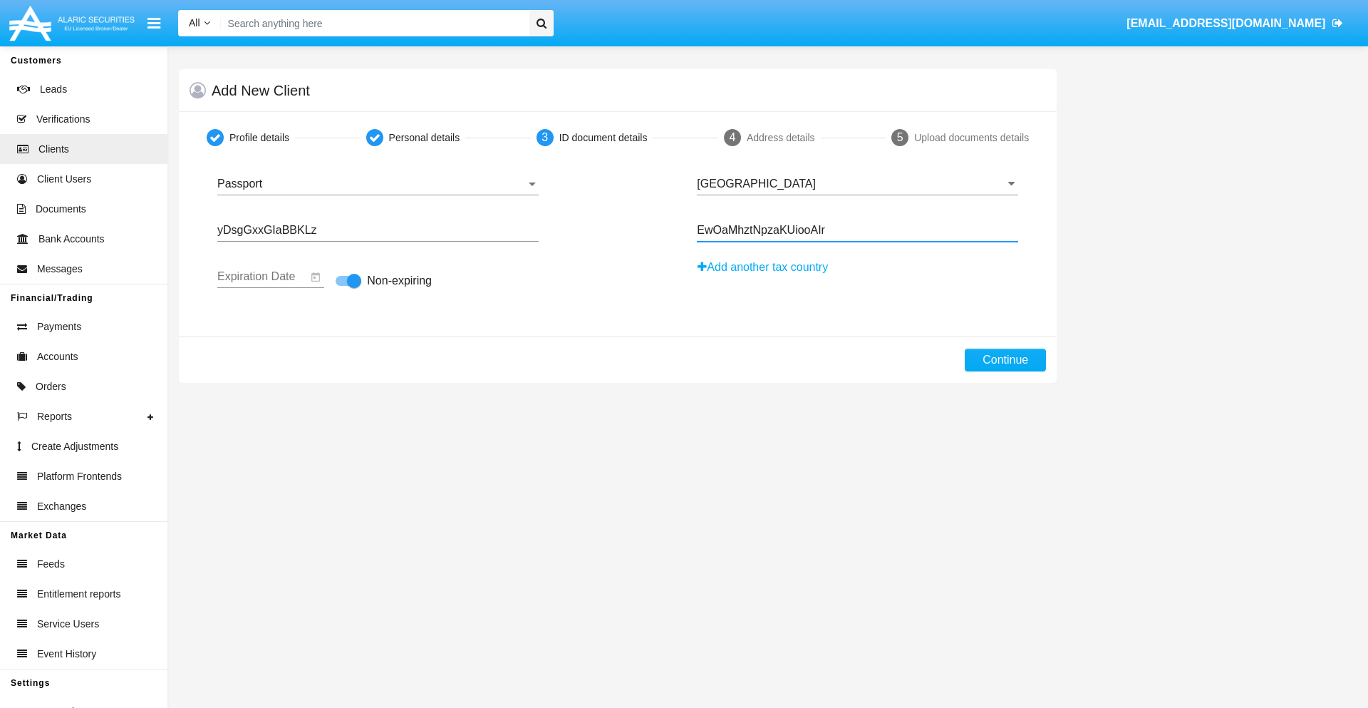
type input "EwOaMhztNpzaKUiooAIr"
click at [1006, 360] on button "Continue" at bounding box center [1005, 359] width 81 height 23
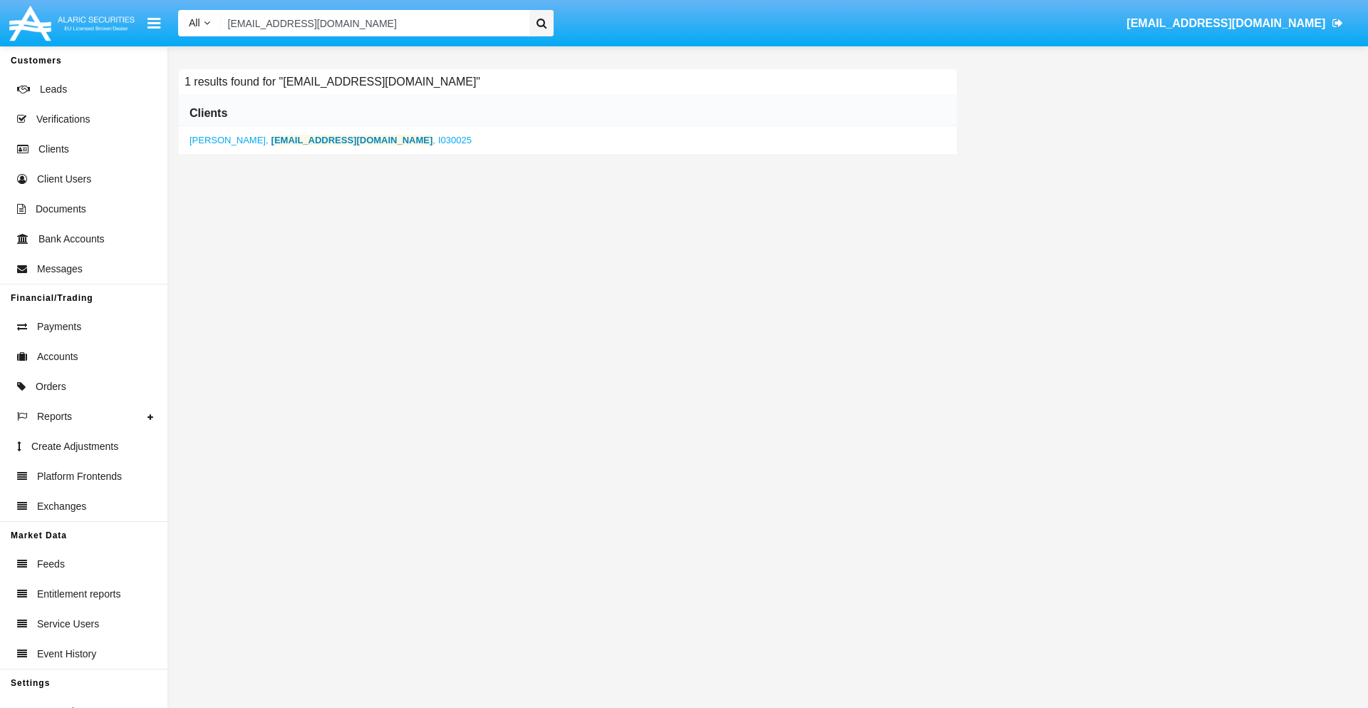
type input "[EMAIL_ADDRESS][DOMAIN_NAME]"
click at [310, 140] on b "[EMAIL_ADDRESS][DOMAIN_NAME]" at bounding box center [353, 140] width 162 height 11
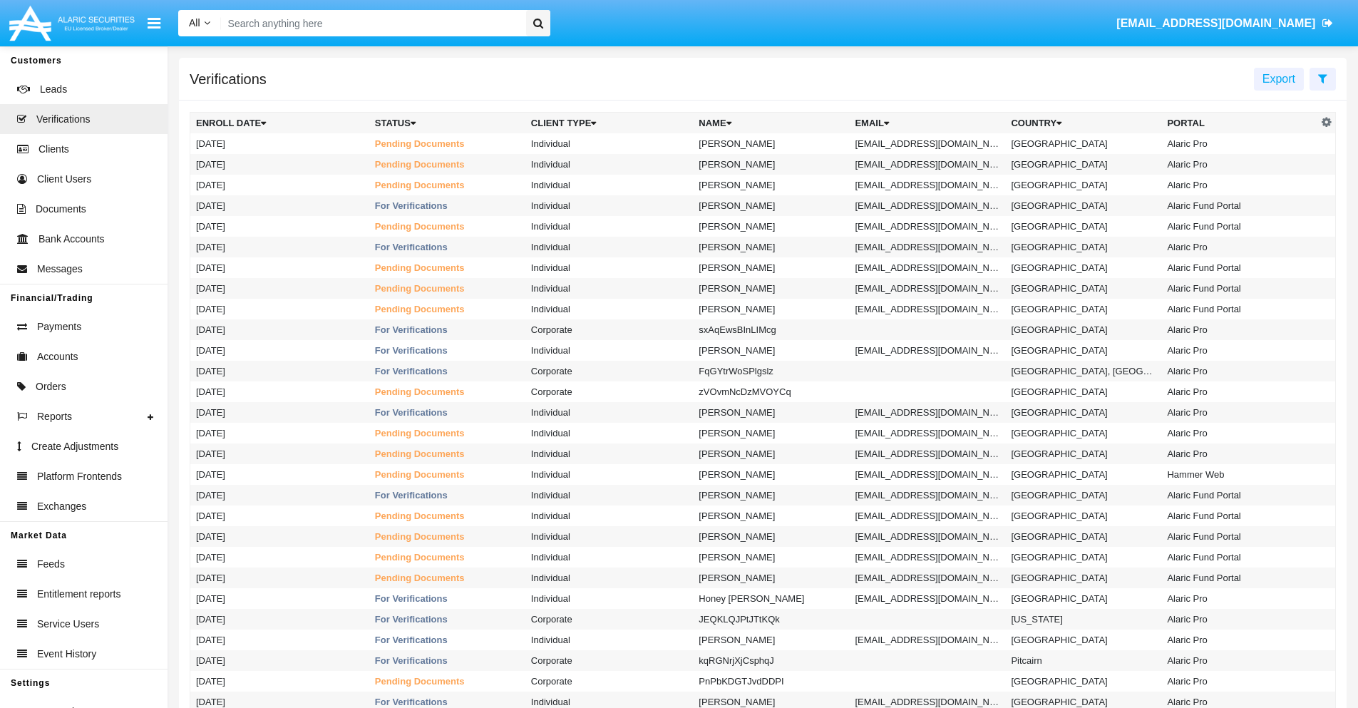
click at [1322, 78] on icon at bounding box center [1322, 78] width 9 height 11
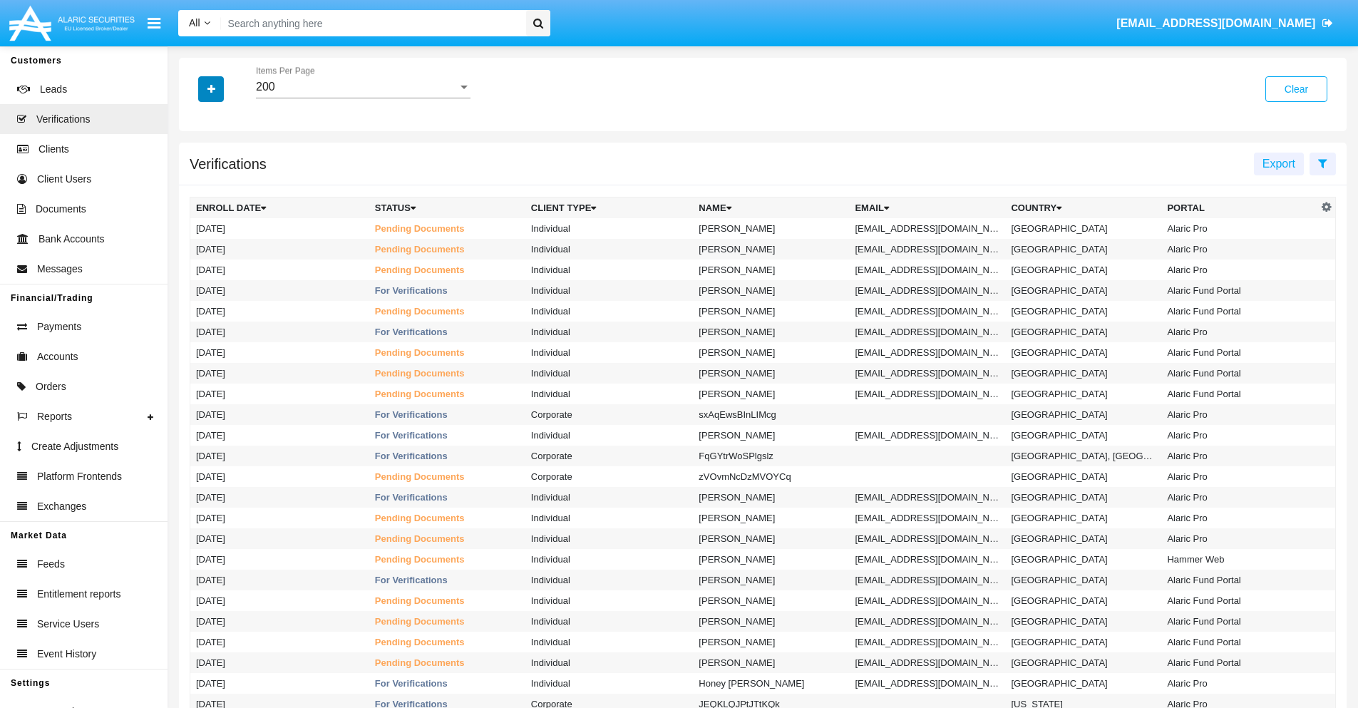
click at [211, 88] on icon "button" at bounding box center [211, 89] width 8 height 10
click at [222, 201] on span "Email" at bounding box center [221, 200] width 29 height 17
click at [196, 207] on input "Email" at bounding box center [195, 207] width 1 height 1
checkbox input "true"
click at [211, 88] on icon "button" at bounding box center [211, 89] width 8 height 10
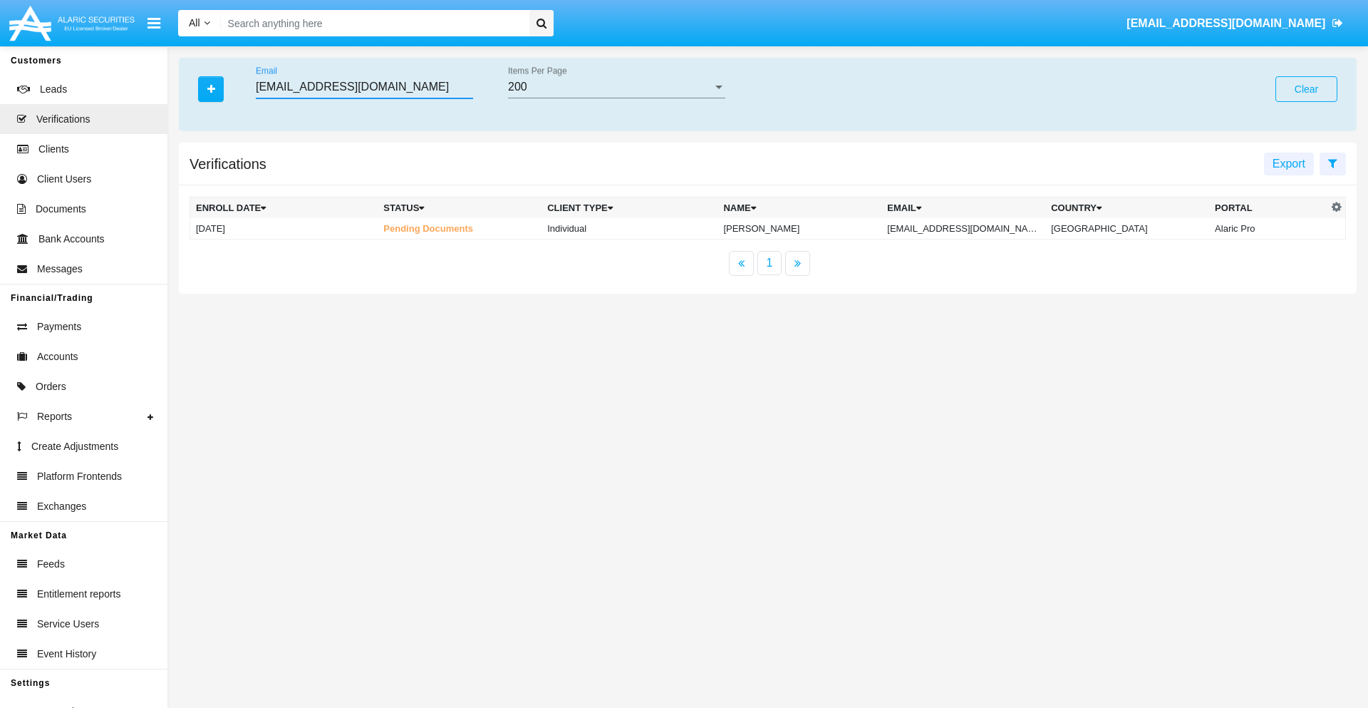
type input "[EMAIL_ADDRESS][DOMAIN_NAME]"
click at [978, 228] on td "[EMAIL_ADDRESS][DOMAIN_NAME]" at bounding box center [964, 228] width 164 height 21
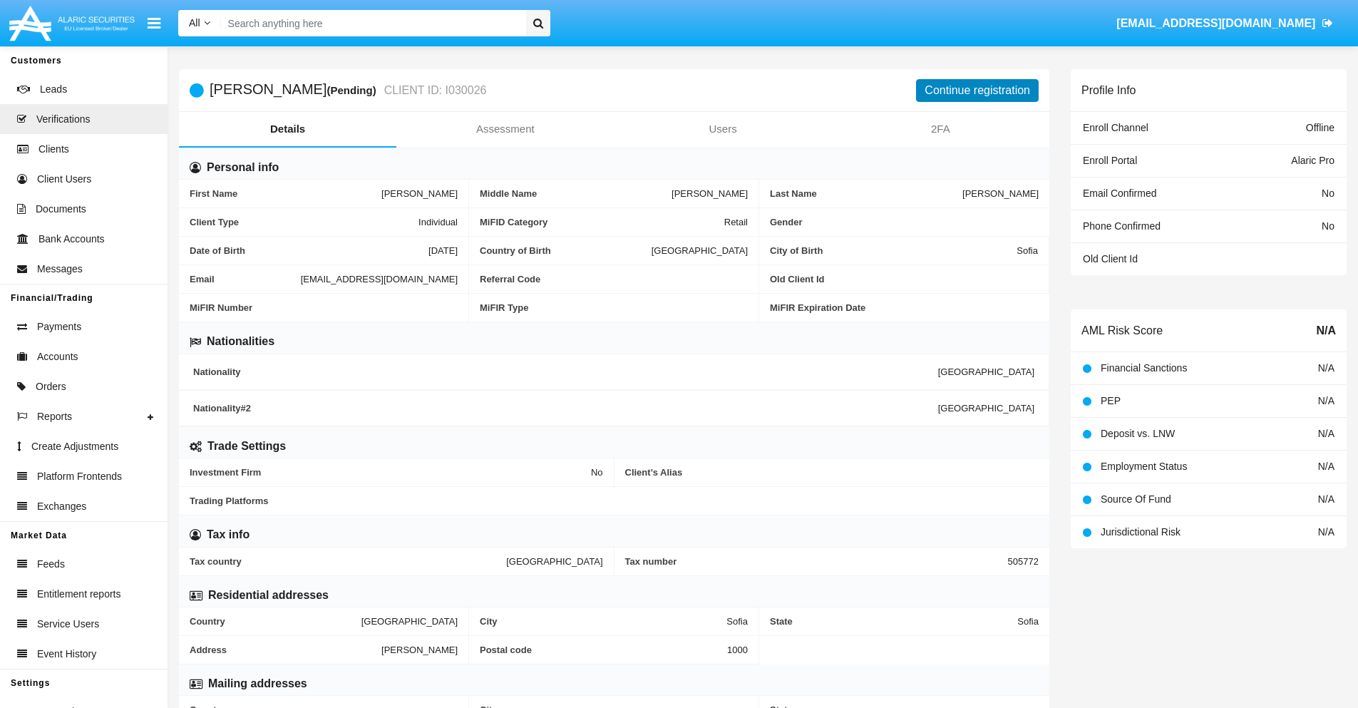
click at [977, 90] on button "Continue registration" at bounding box center [977, 90] width 123 height 23
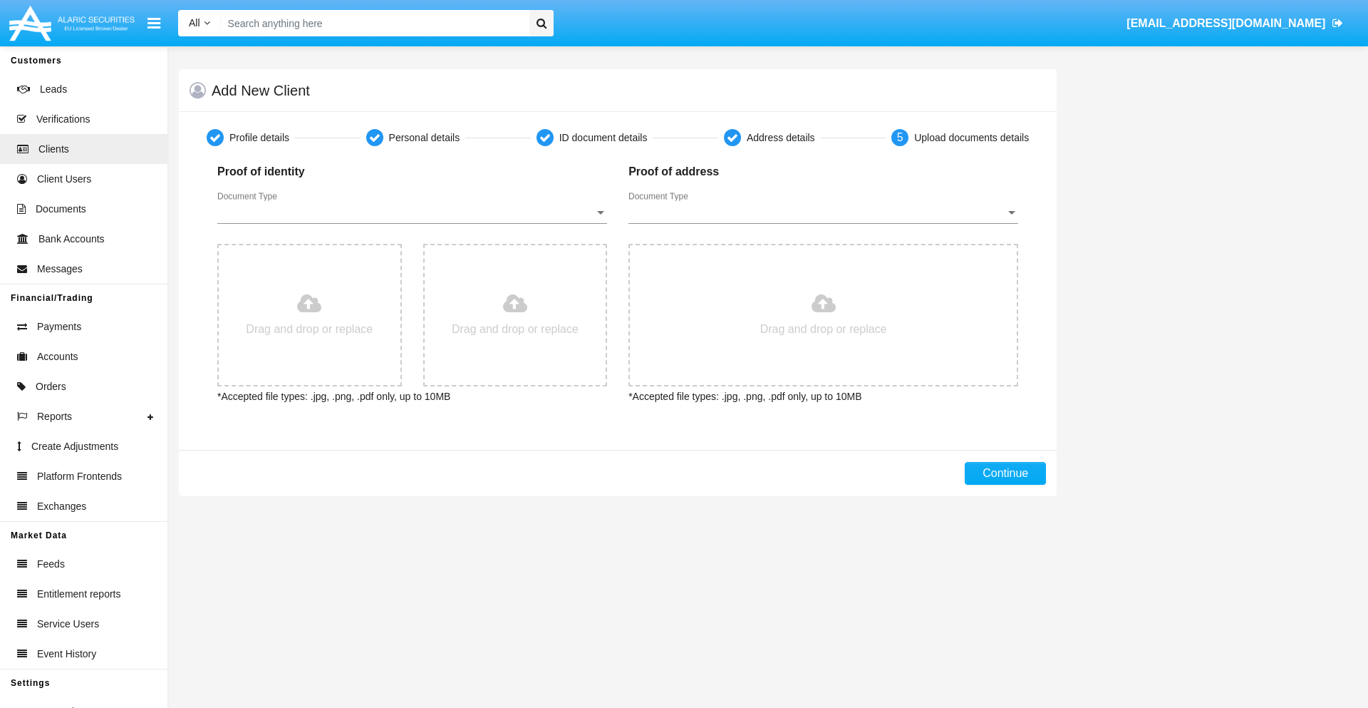
click at [412, 212] on span "Document Type" at bounding box center [405, 212] width 377 height 13
click at [412, 223] on span "Passport" at bounding box center [412, 223] width 390 height 34
type input "C:\fakepath\passport.png"
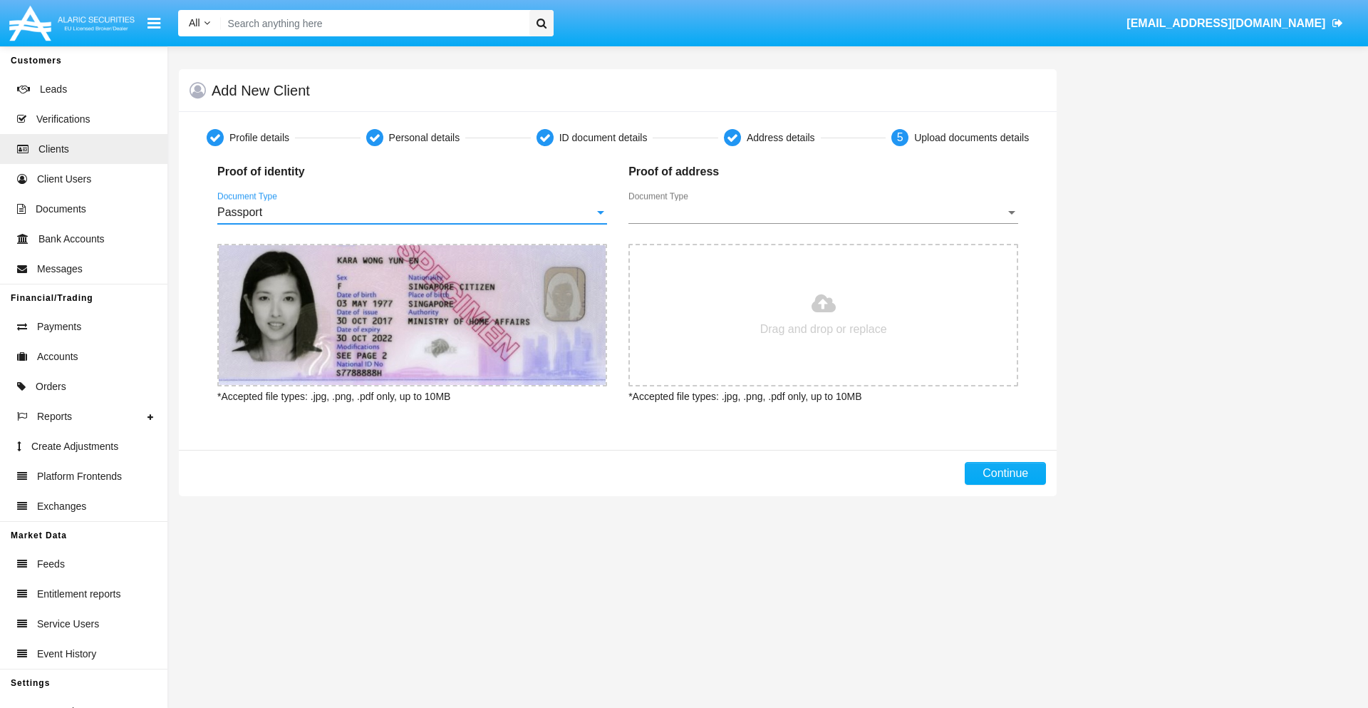
click at [823, 212] on span "Document Type" at bounding box center [817, 212] width 377 height 13
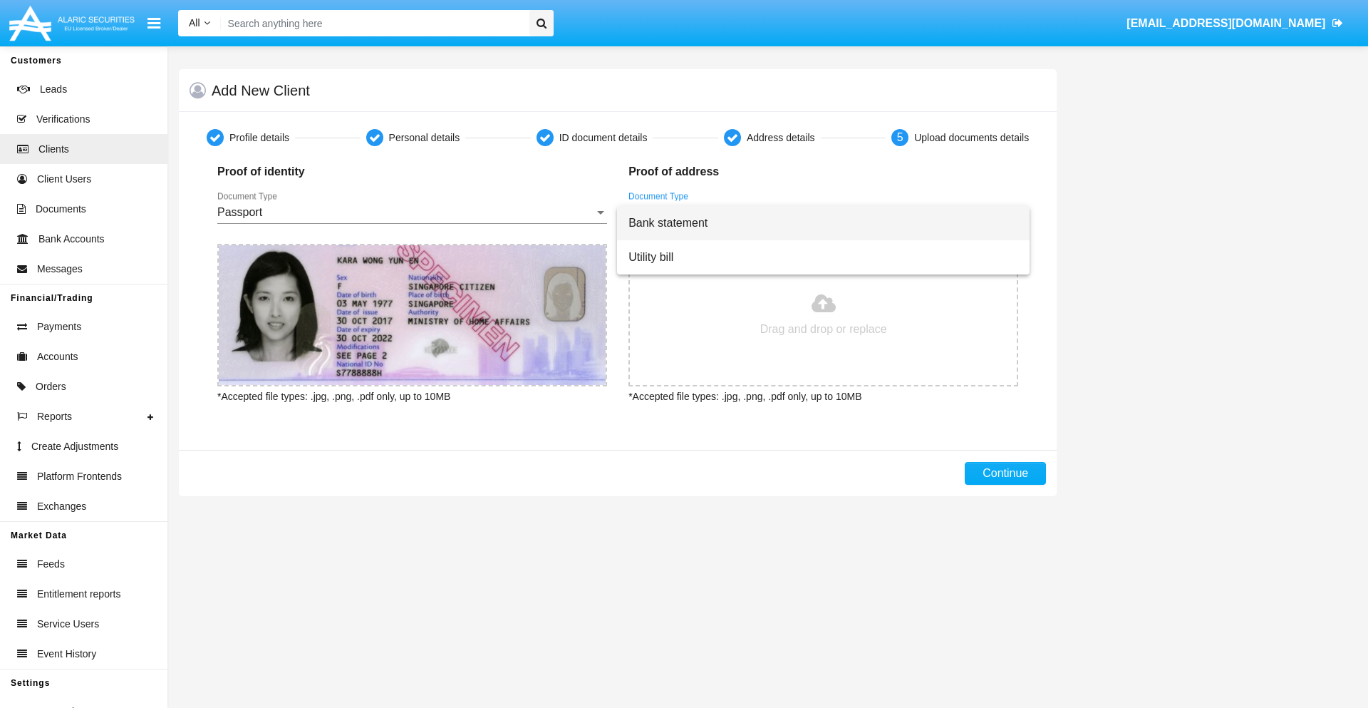
click at [823, 223] on span "Bank statement" at bounding box center [824, 223] width 390 height 34
type input "C:\fakepath\bank-statement.png"
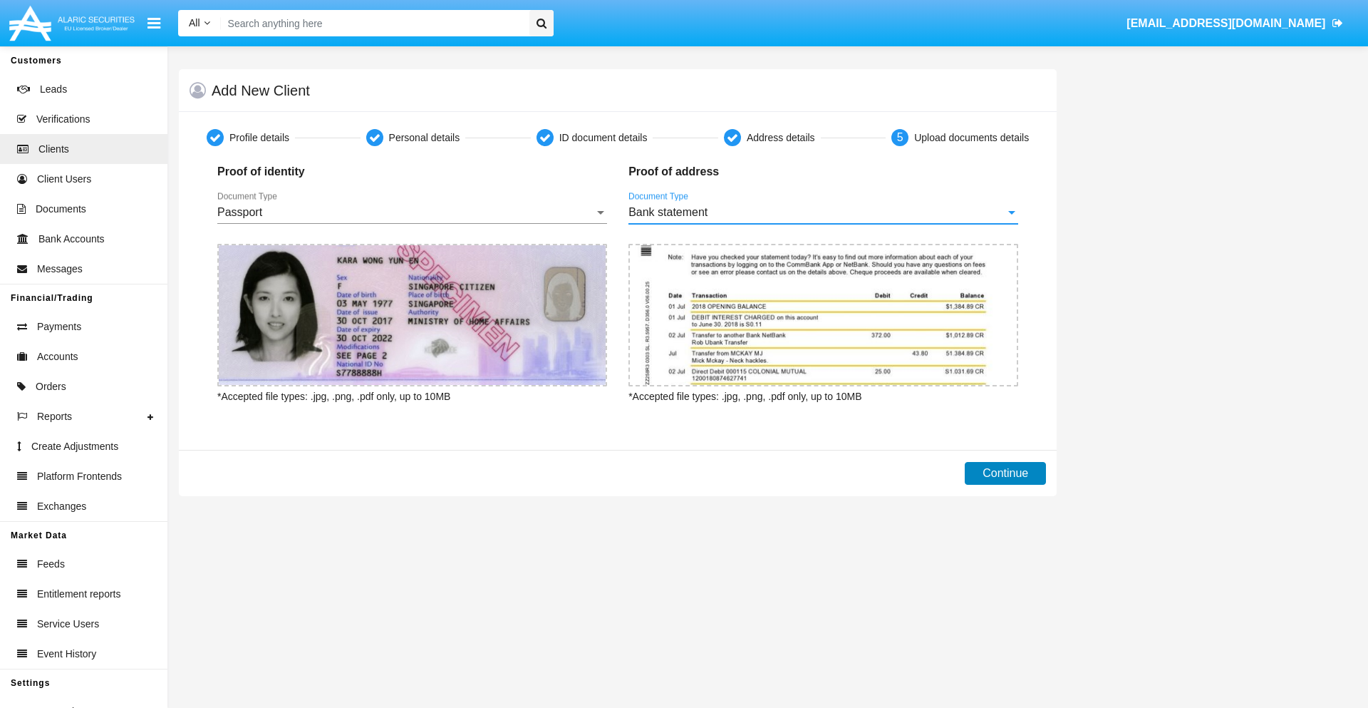
click at [1006, 473] on button "Continue" at bounding box center [1005, 473] width 81 height 23
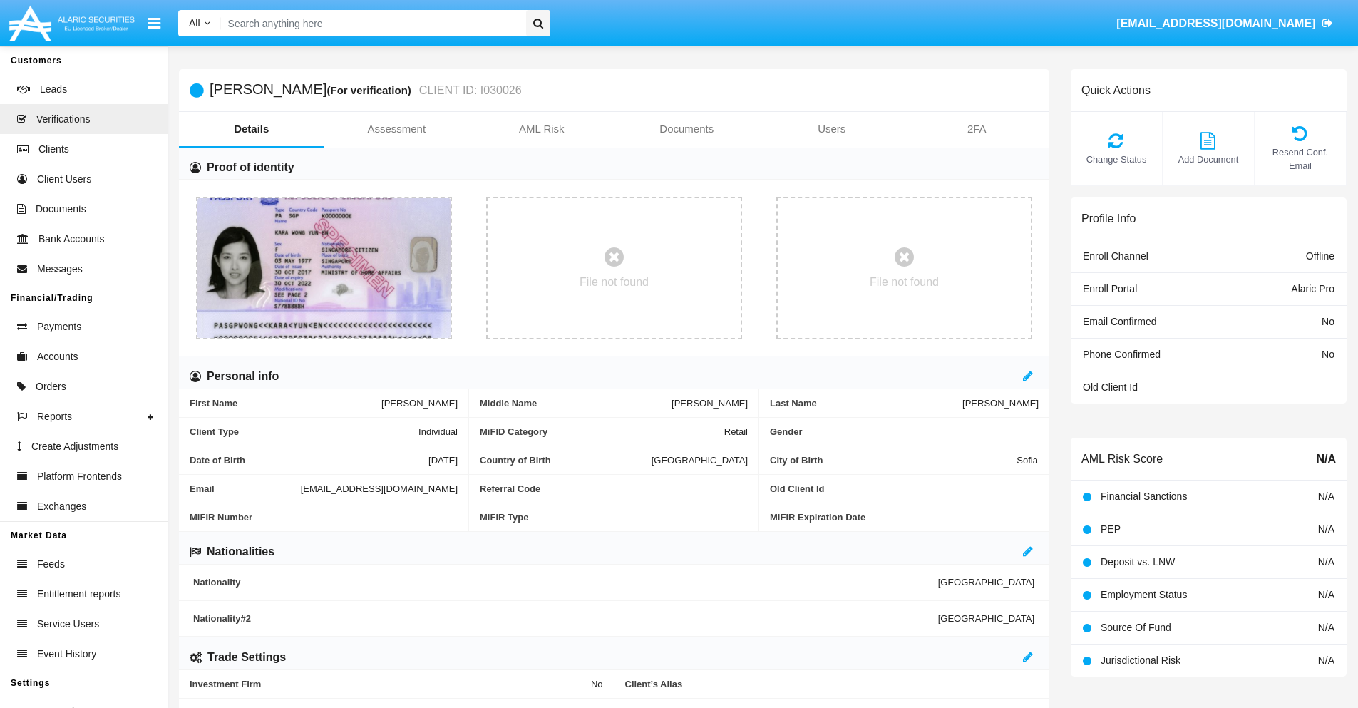
click at [686, 129] on link "Documents" at bounding box center [686, 129] width 145 height 34
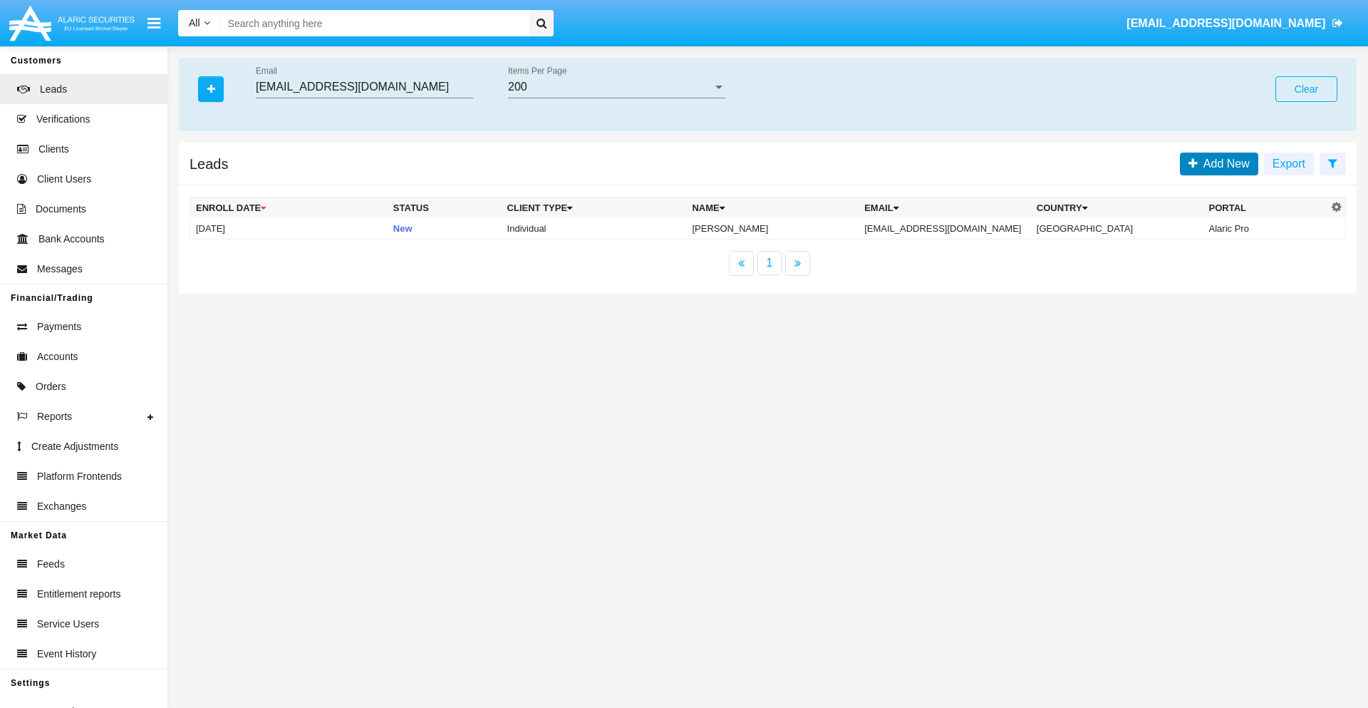
click at [1224, 163] on span "Add New" at bounding box center [1224, 163] width 52 height 12
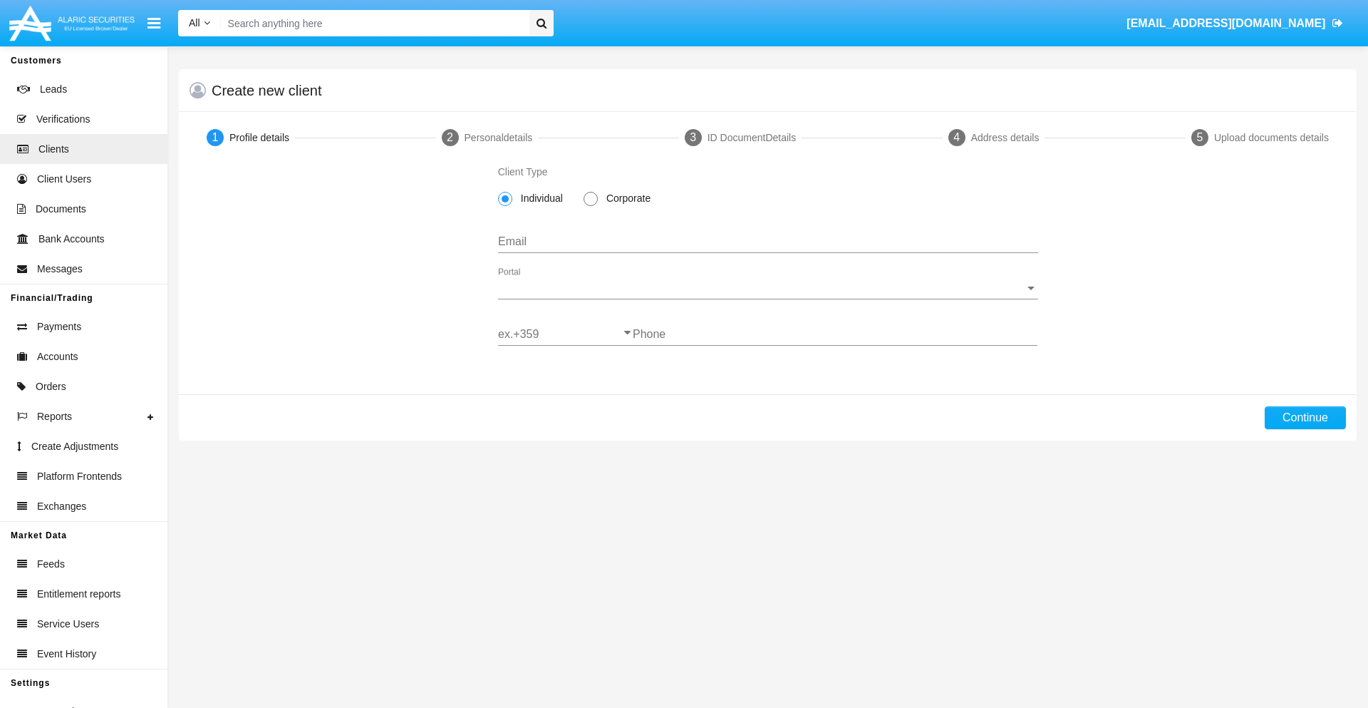
click at [539, 198] on span "Individual" at bounding box center [539, 198] width 54 height 15
click at [505, 206] on input "Individual" at bounding box center [505, 206] width 1 height 1
type input "[EMAIL_ADDRESS][DOMAIN_NAME]"
click at [767, 288] on span "Portal" at bounding box center [761, 287] width 527 height 13
click at [762, 299] on span "Alaric Pro" at bounding box center [768, 298] width 540 height 34
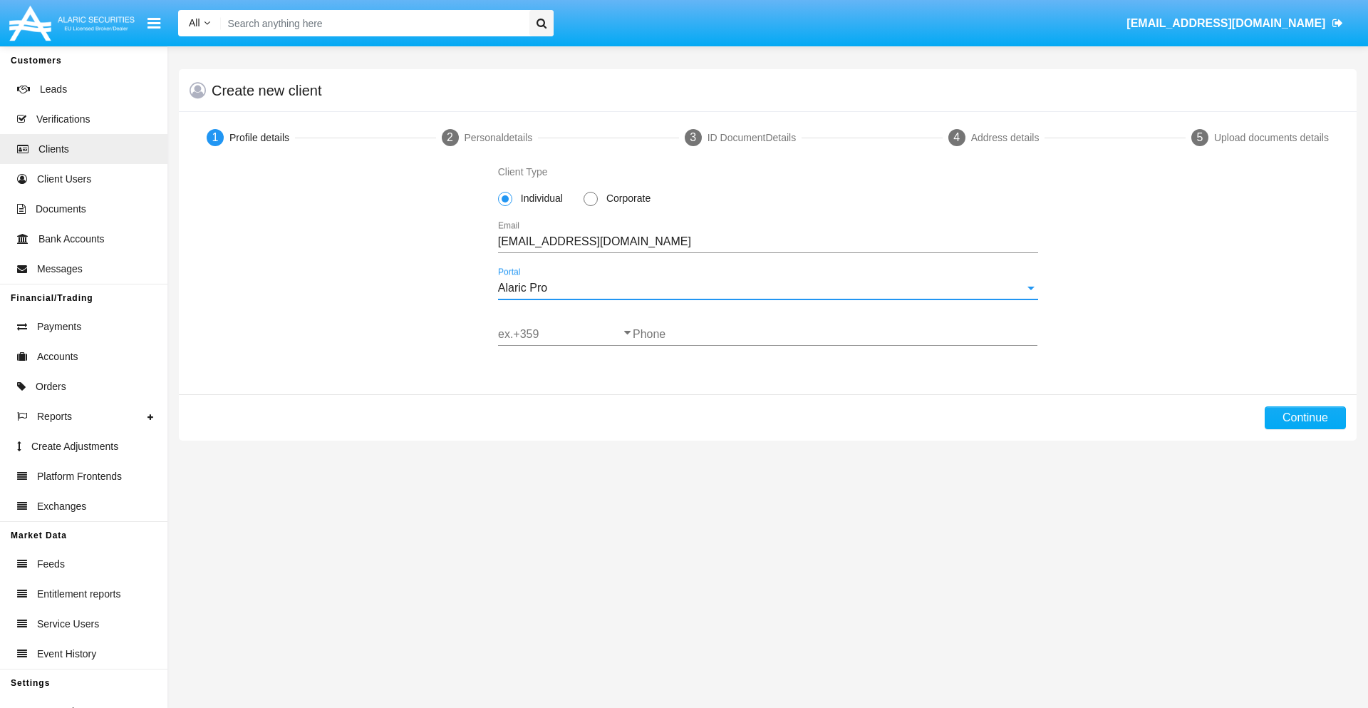
click at [565, 334] on input "ex.+359" at bounding box center [565, 334] width 135 height 13
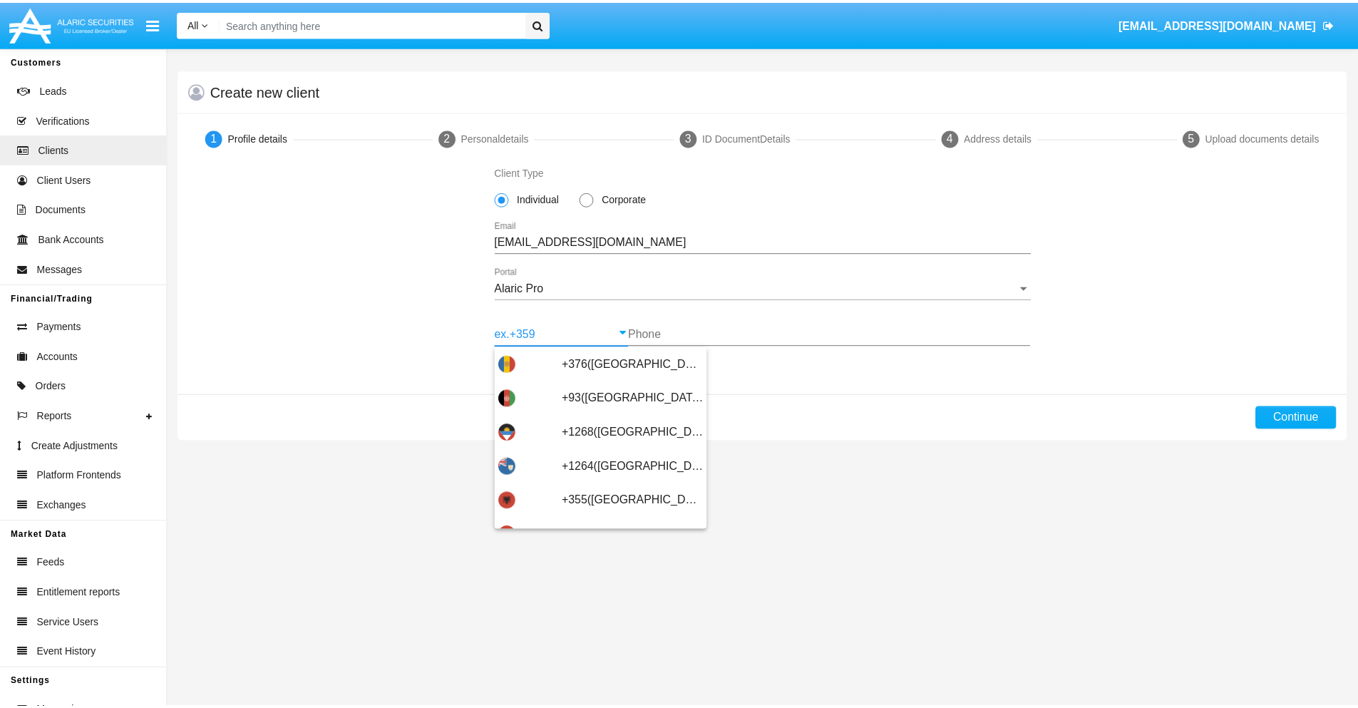
scroll to position [467, 0]
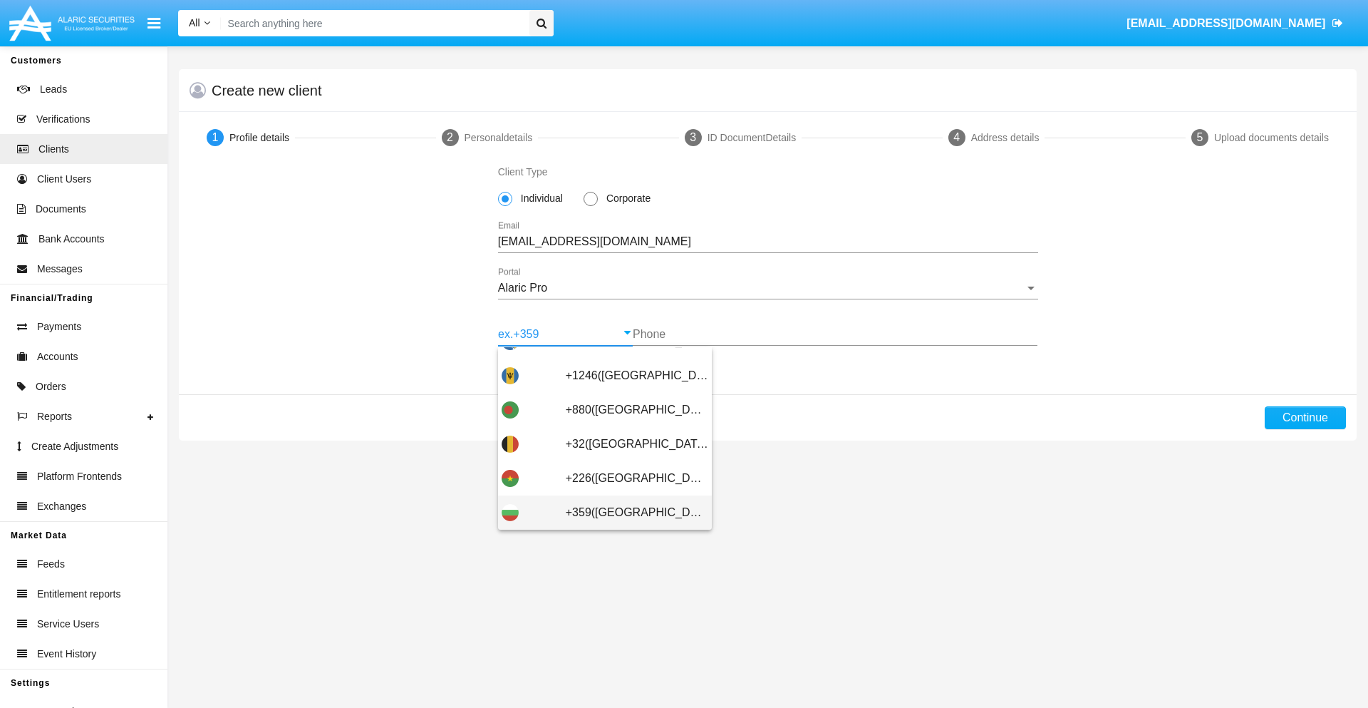
click at [626, 512] on span "+359([GEOGRAPHIC_DATA])" at bounding box center [637, 512] width 143 height 34
type input "+359([GEOGRAPHIC_DATA])"
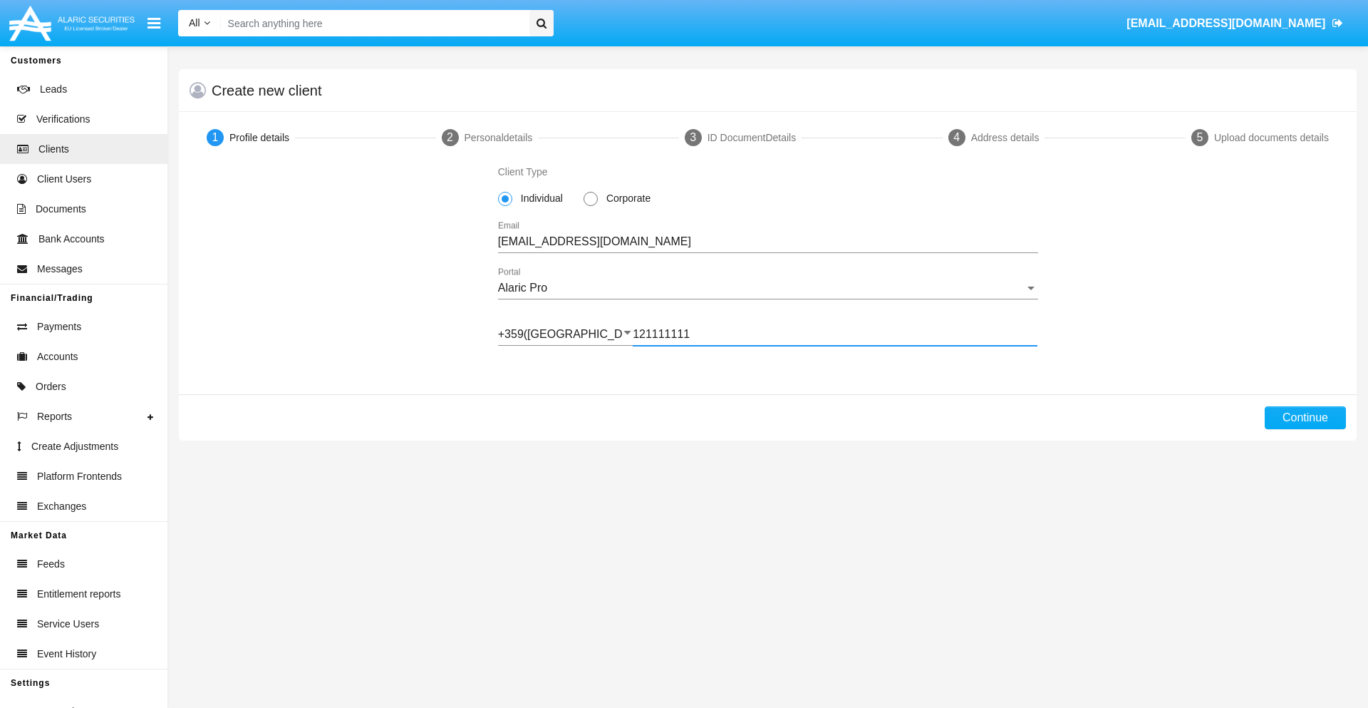
type input "121111111"
click at [1305, 418] on button "Continue" at bounding box center [1305, 417] width 81 height 23
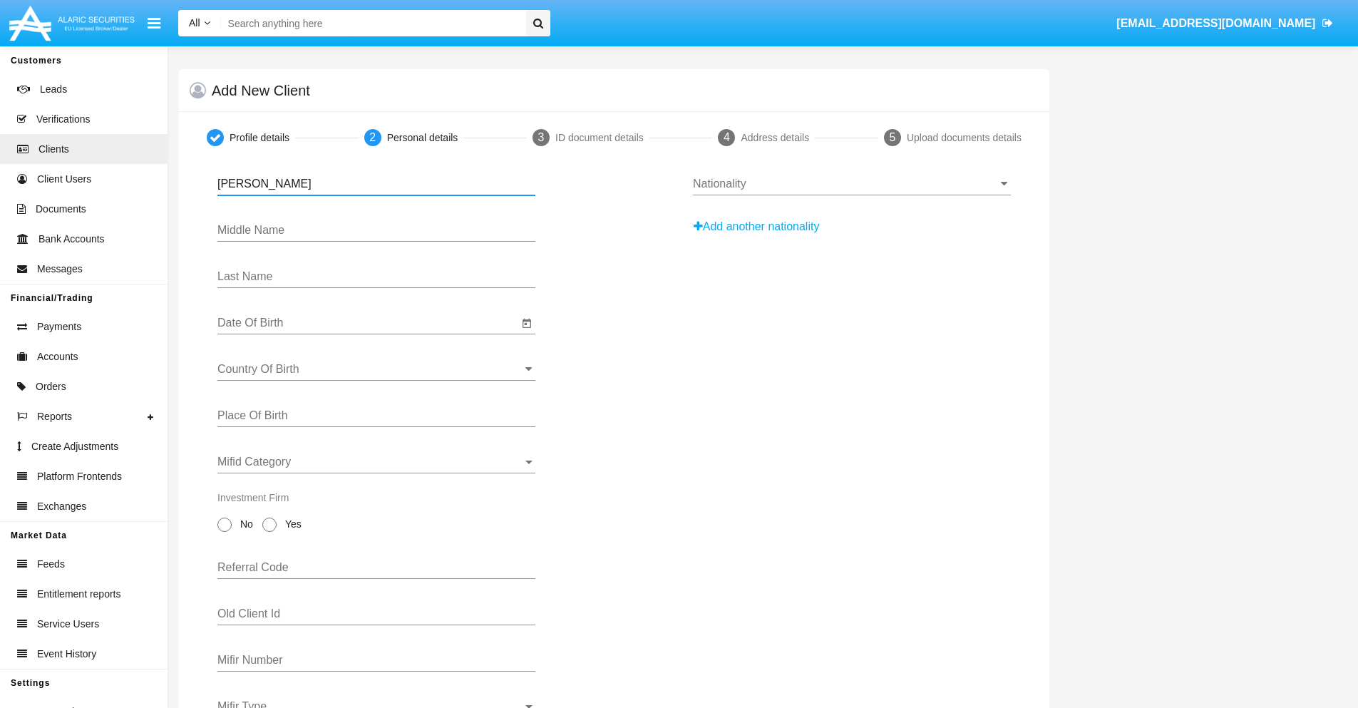
type input "[PERSON_NAME]"
type input "Del"
type input "Deckow"
click at [368, 323] on input "Date Of Birth" at bounding box center [367, 322] width 301 height 13
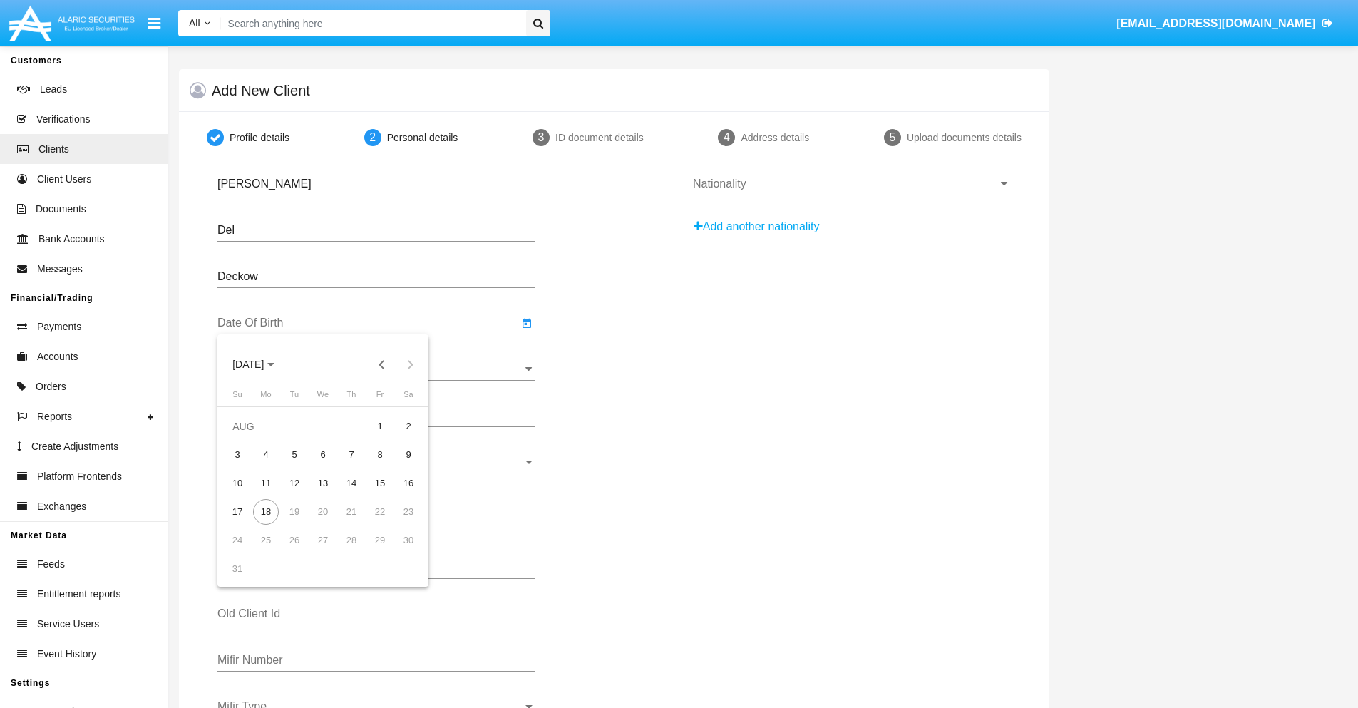
click at [261, 364] on span "[DATE]" at bounding box center [247, 364] width 31 height 11
click at [381, 364] on button "Previous 20 years" at bounding box center [382, 364] width 29 height 29
click at [348, 551] on div "2000" at bounding box center [348, 551] width 45 height 26
click at [248, 437] on div "JAN" at bounding box center [248, 437] width 45 height 26
click at [408, 425] on div "1" at bounding box center [409, 426] width 26 height 26
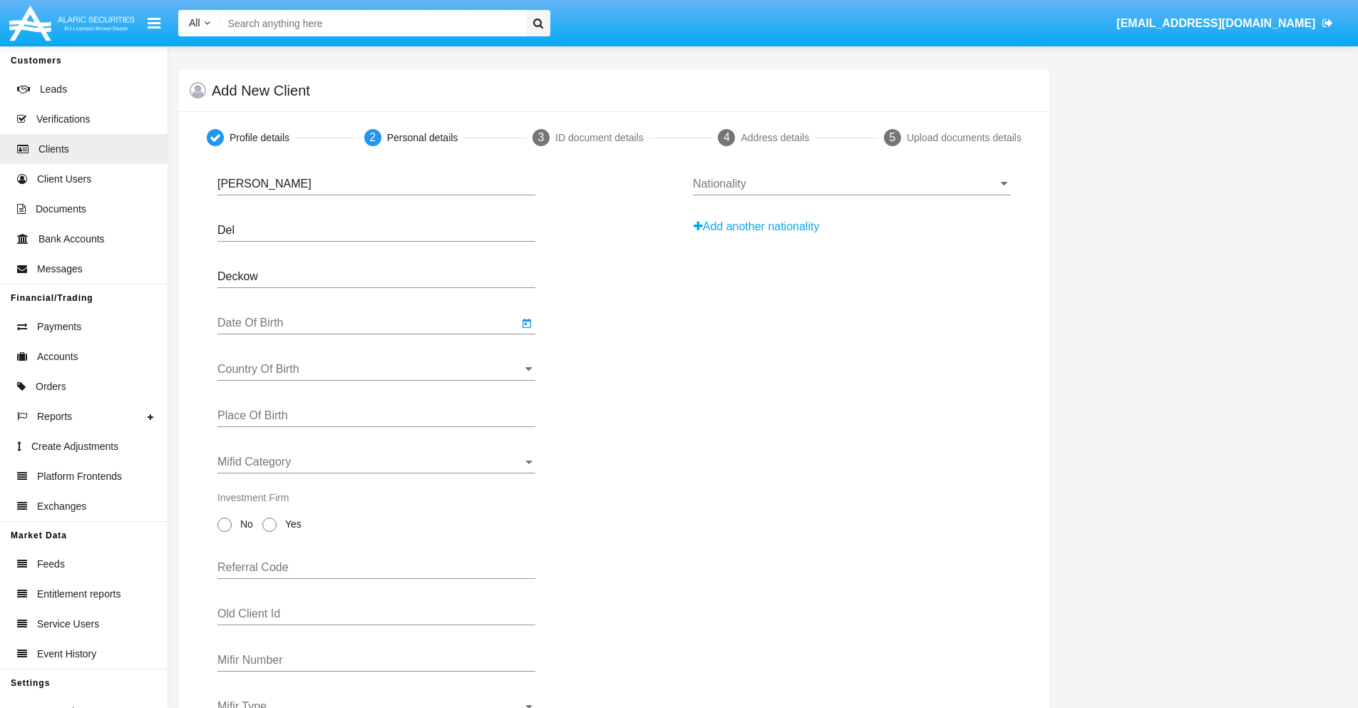
type input "[DATE]"
click at [376, 369] on input "Country Of Birth" at bounding box center [376, 369] width 318 height 13
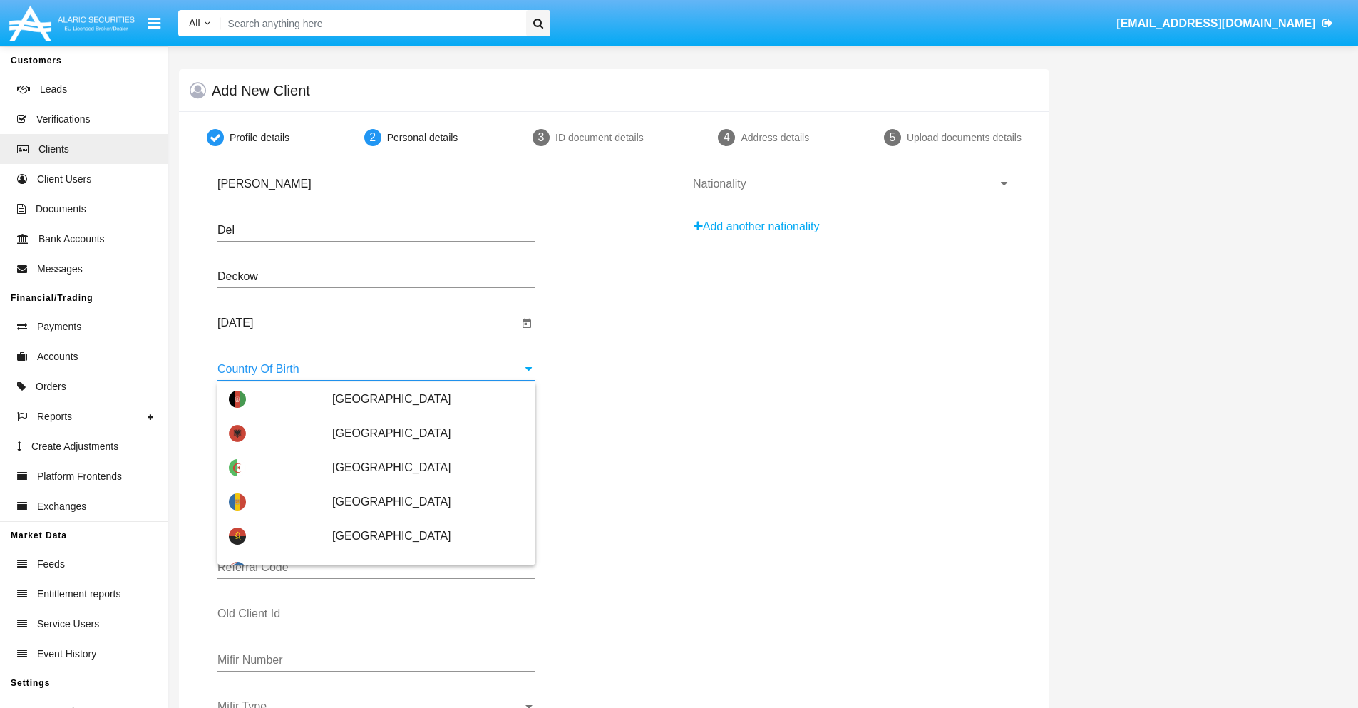
scroll to position [4367, 0]
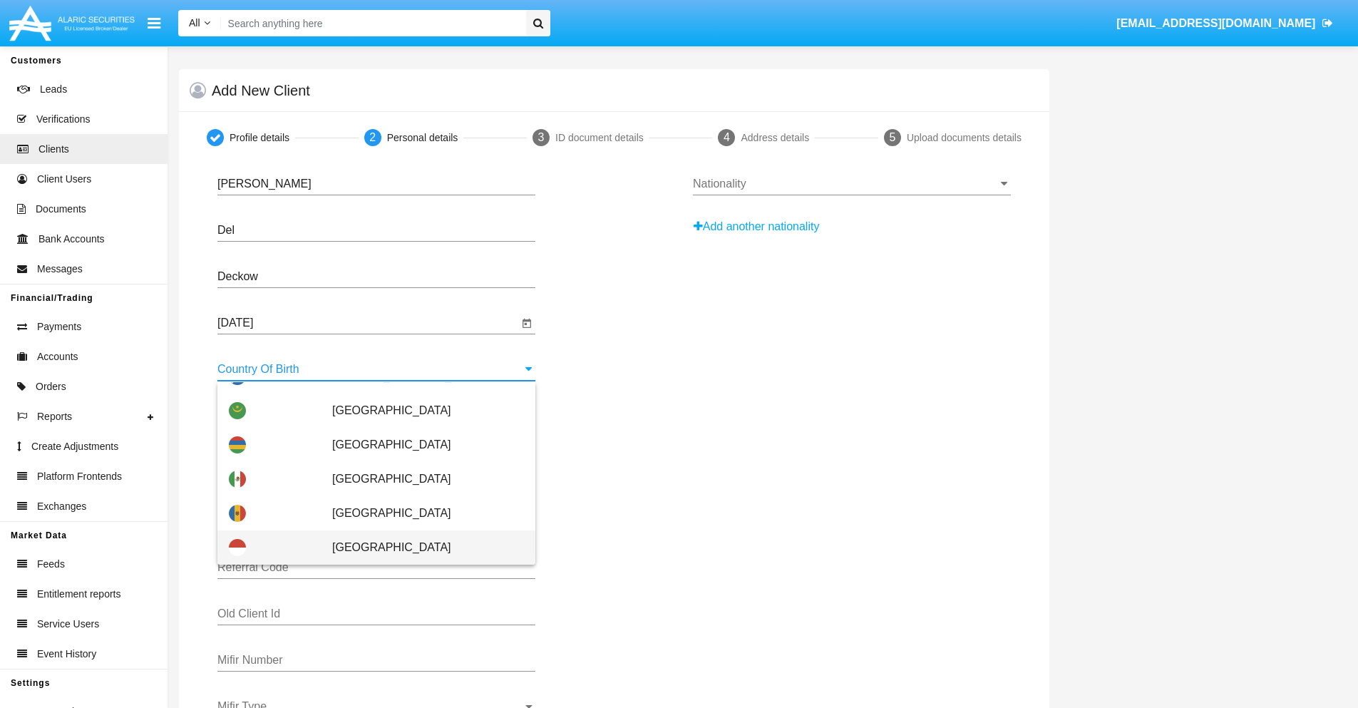
click at [420, 547] on span "[GEOGRAPHIC_DATA]" at bounding box center [428, 547] width 192 height 34
type input "[GEOGRAPHIC_DATA]"
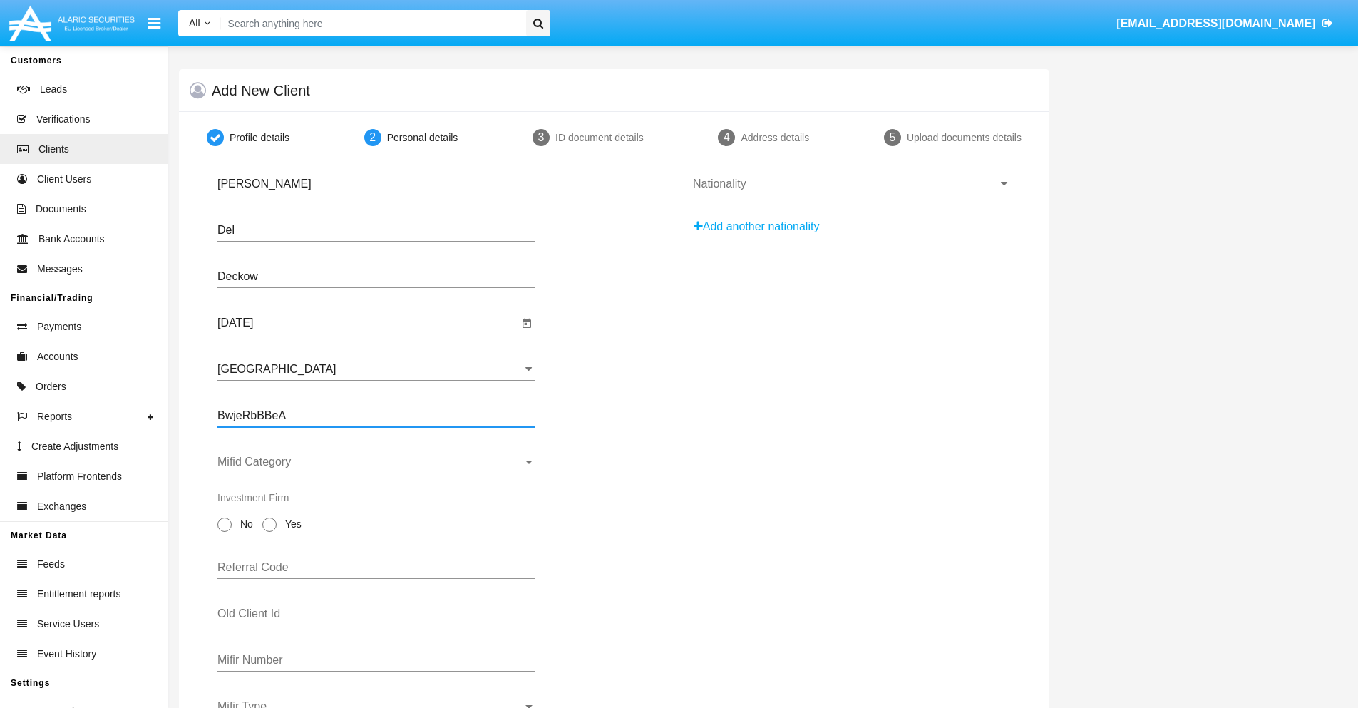
type input "BwjeRbBBeA"
click at [376, 462] on span "Mifid Category" at bounding box center [369, 461] width 305 height 13
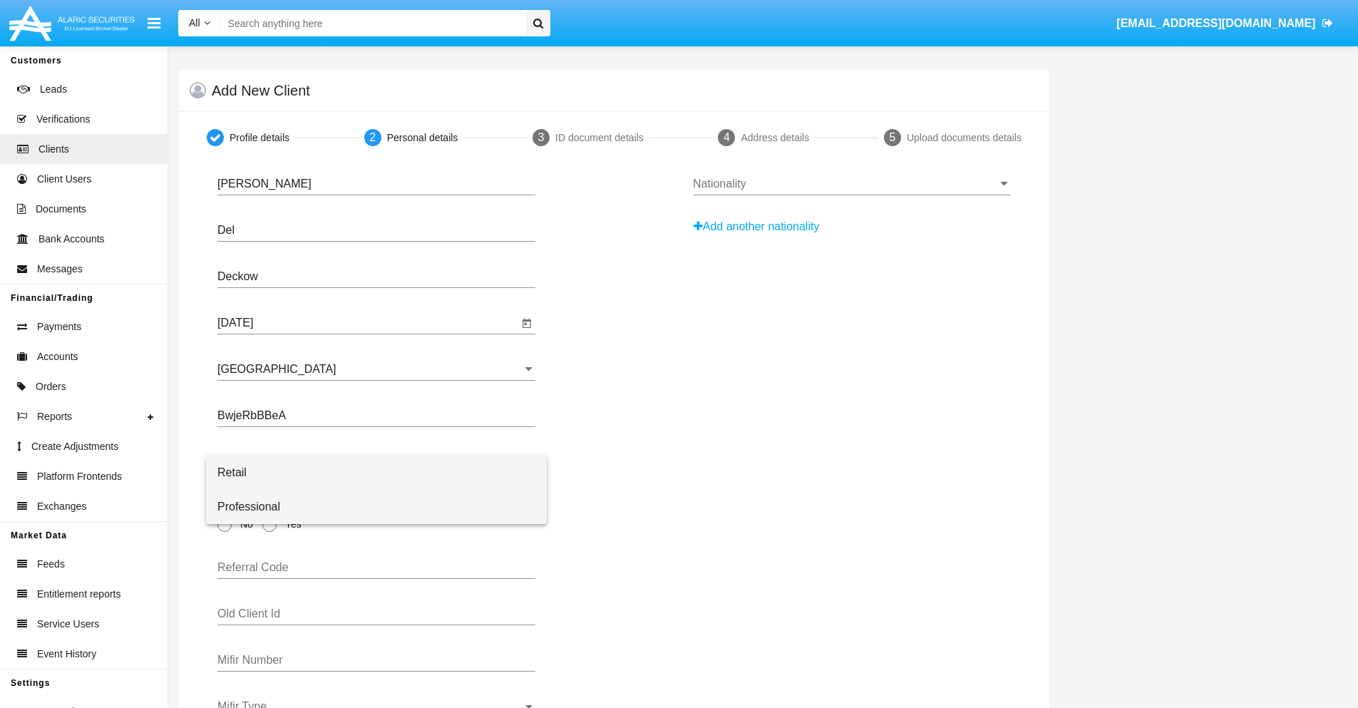
click at [376, 507] on span "Professional" at bounding box center [376, 507] width 318 height 34
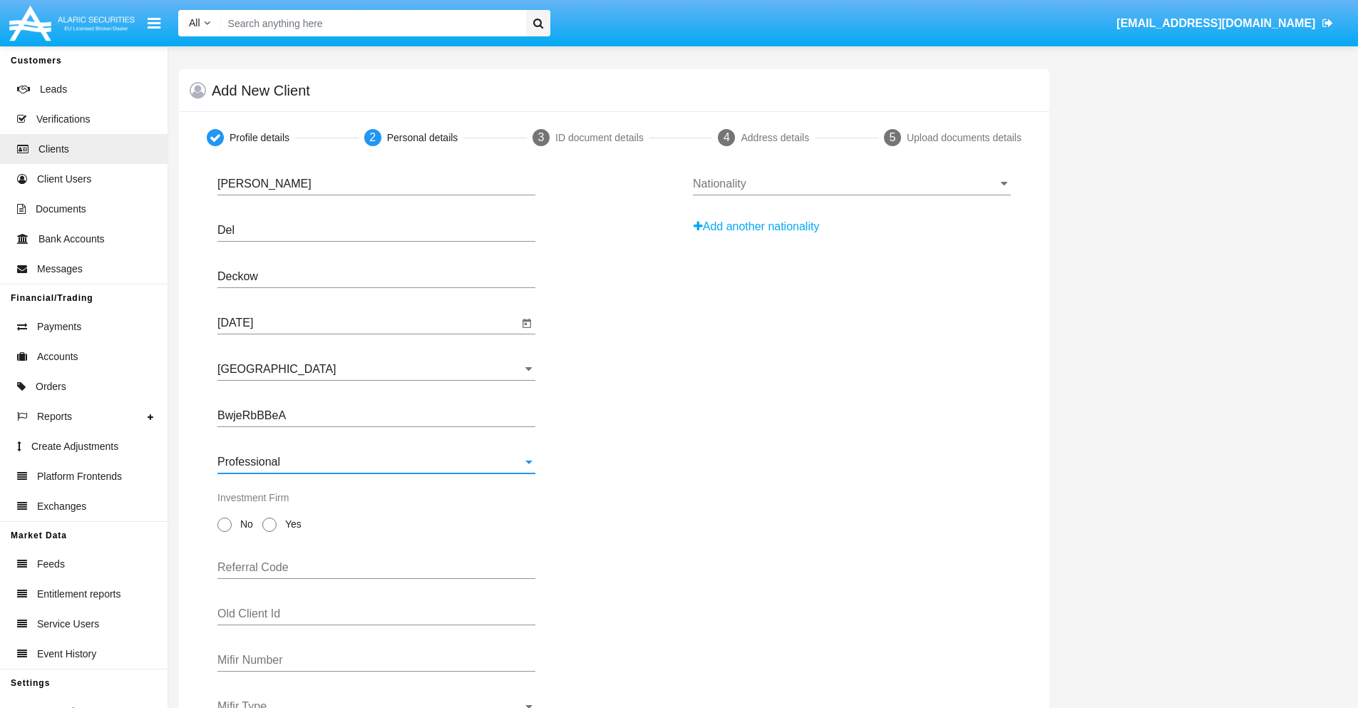
click at [244, 524] on span "No" at bounding box center [244, 524] width 25 height 15
click at [224, 532] on input "No" at bounding box center [224, 532] width 1 height 1
radio input "true"
type input "ObIMJDPUmE"
type input "CxkTpyLWdl"
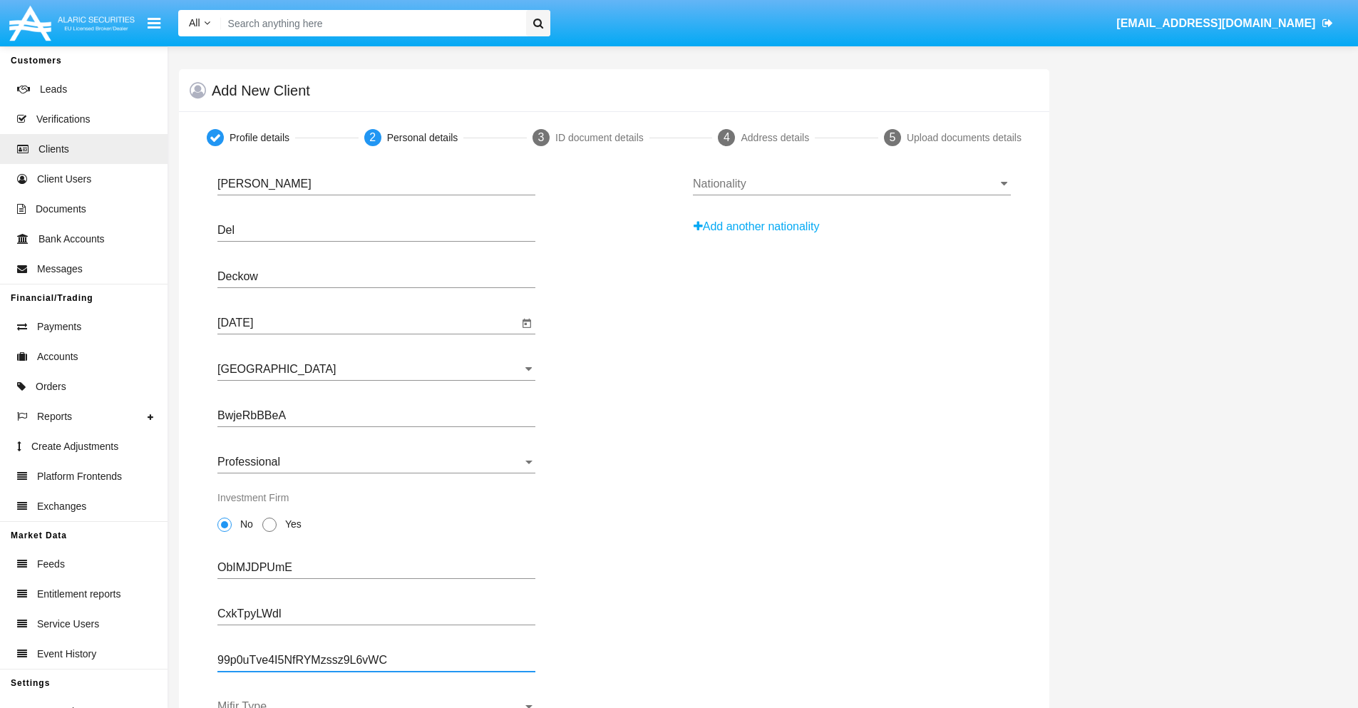
type input "99p0uTve4I5NfRYMzssz9L6vWC"
click at [376, 703] on span "Mifir Type" at bounding box center [369, 706] width 305 height 13
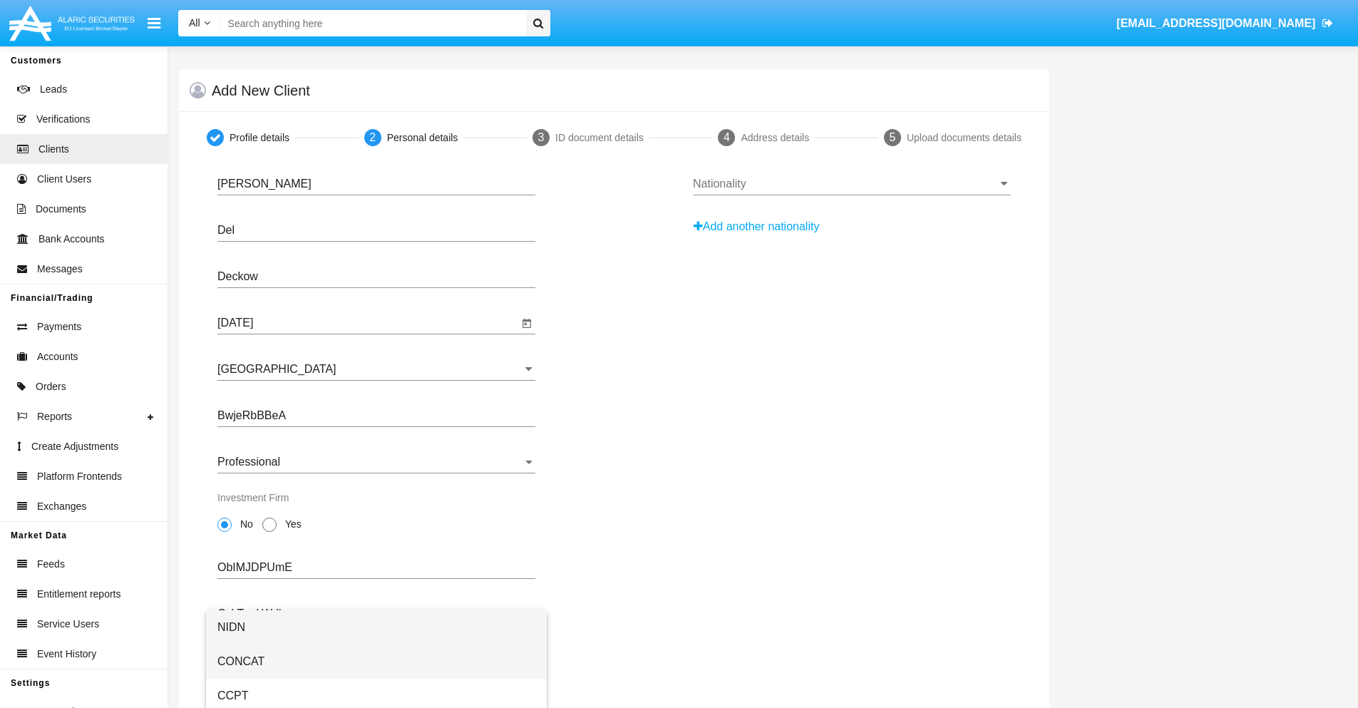
click at [376, 661] on span "CONCAT" at bounding box center [376, 661] width 318 height 34
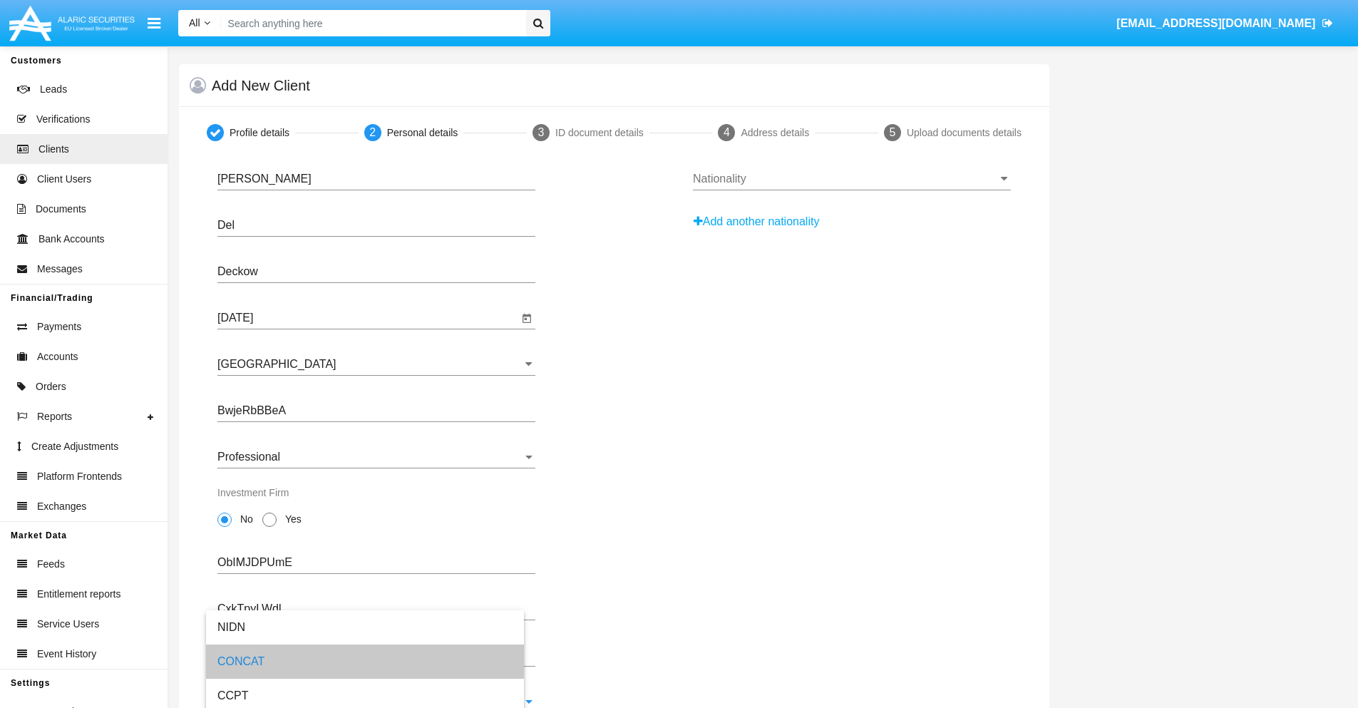
scroll to position [51, 0]
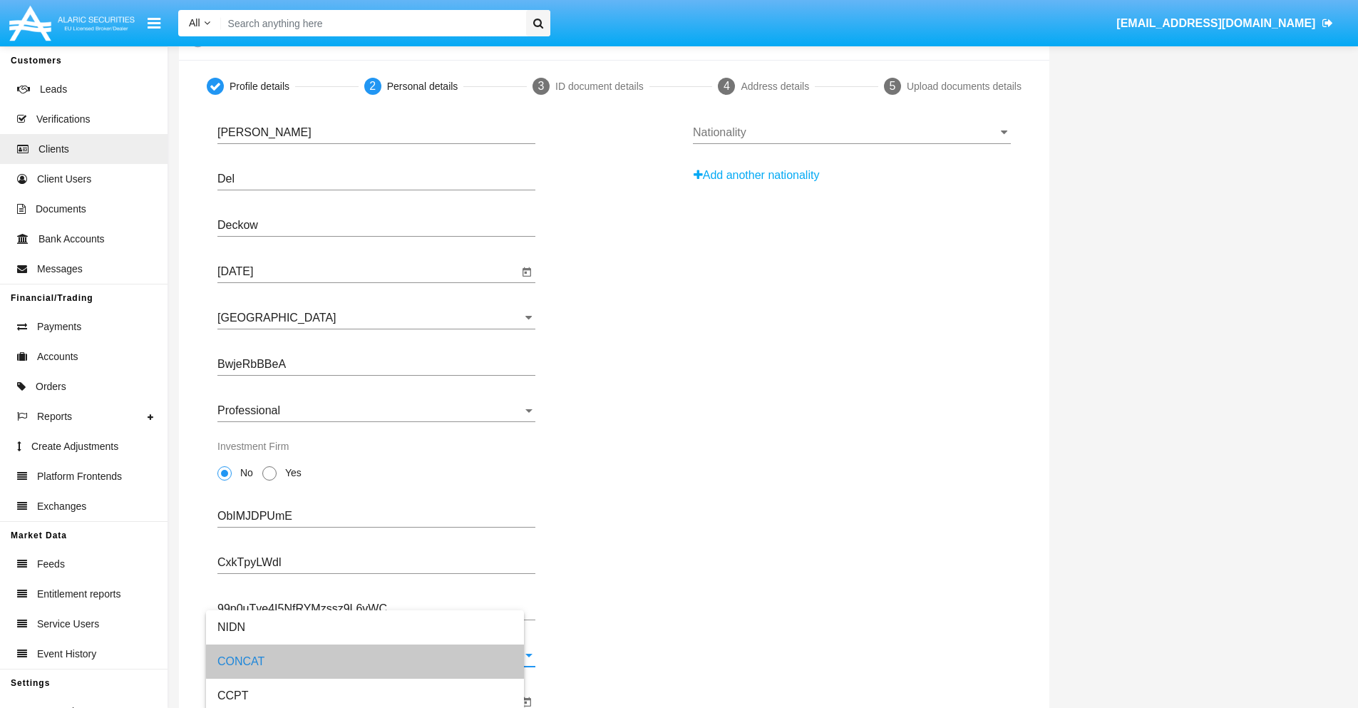
click at [368, 701] on input "Mifir Expiration Date" at bounding box center [367, 701] width 301 height 13
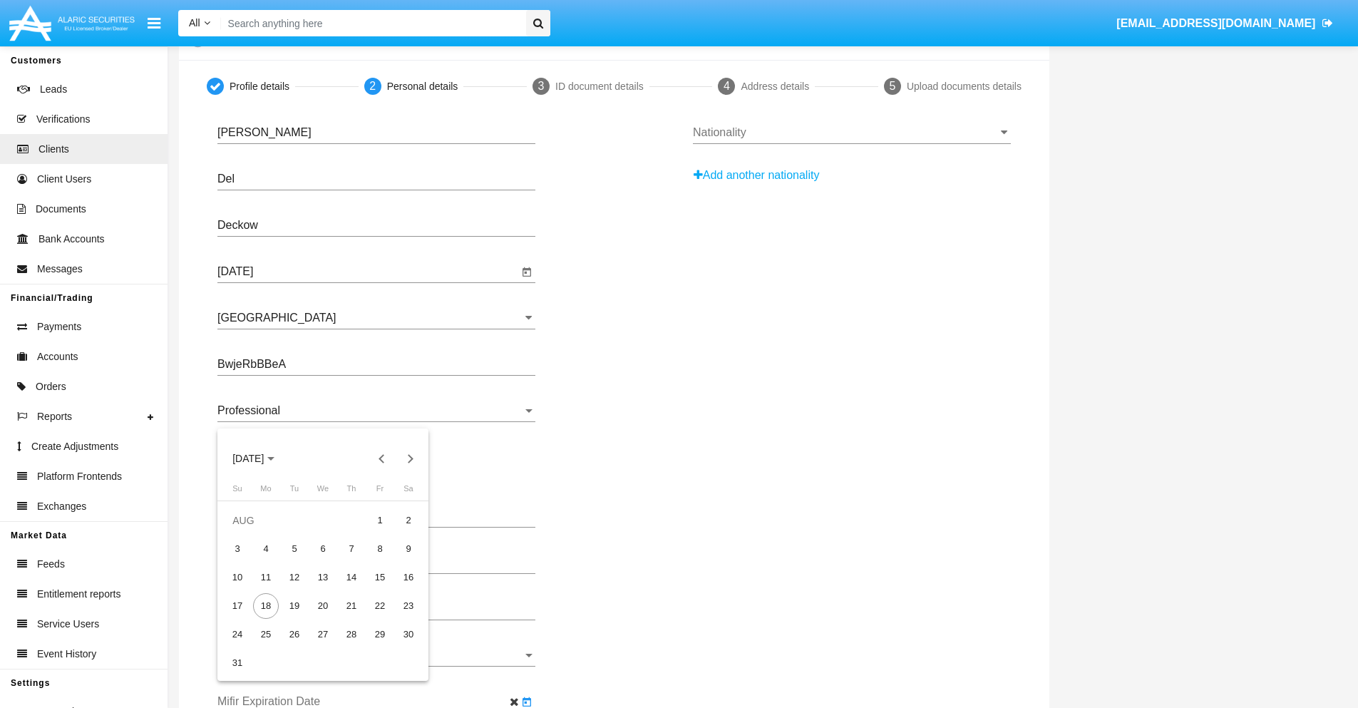
click at [261, 458] on span "[DATE]" at bounding box center [247, 458] width 31 height 11
click at [348, 588] on div "2030" at bounding box center [348, 588] width 45 height 26
click at [248, 531] on div "JAN" at bounding box center [248, 531] width 45 height 26
click at [294, 548] on div "1" at bounding box center [294, 549] width 26 height 26
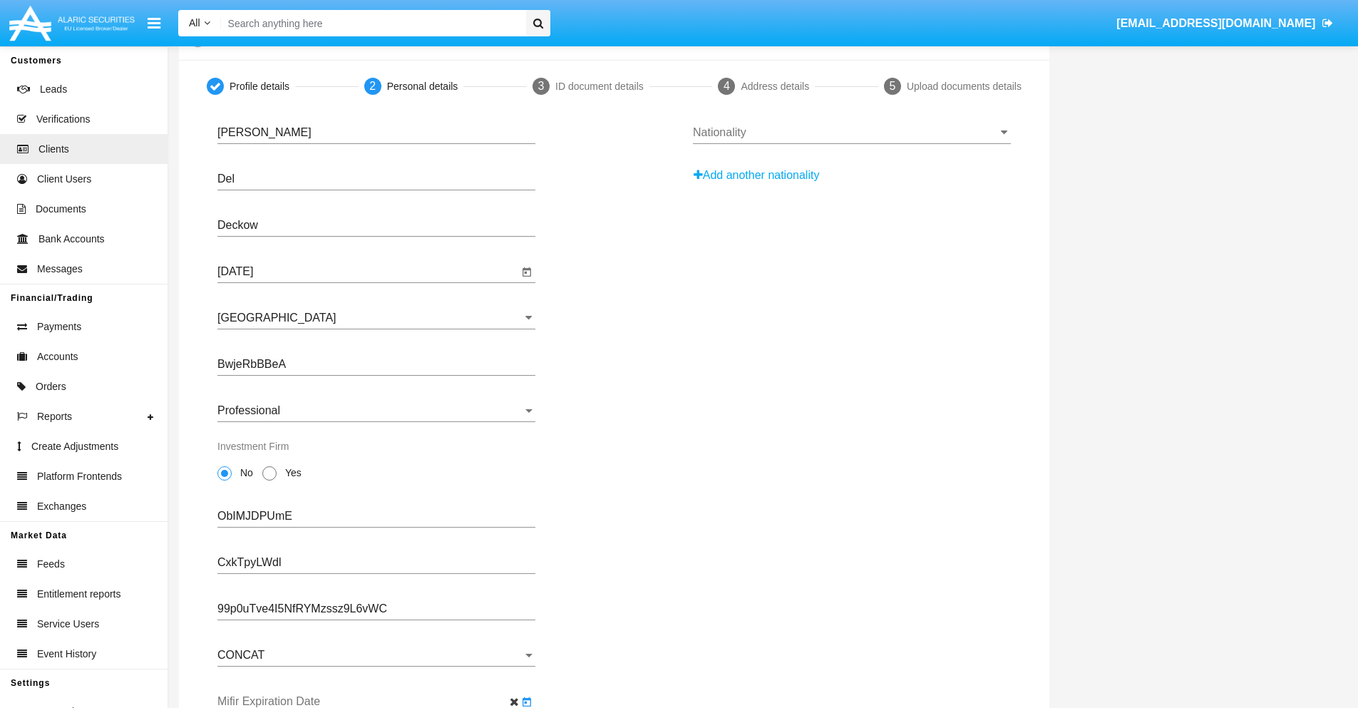
type input "[DATE]"
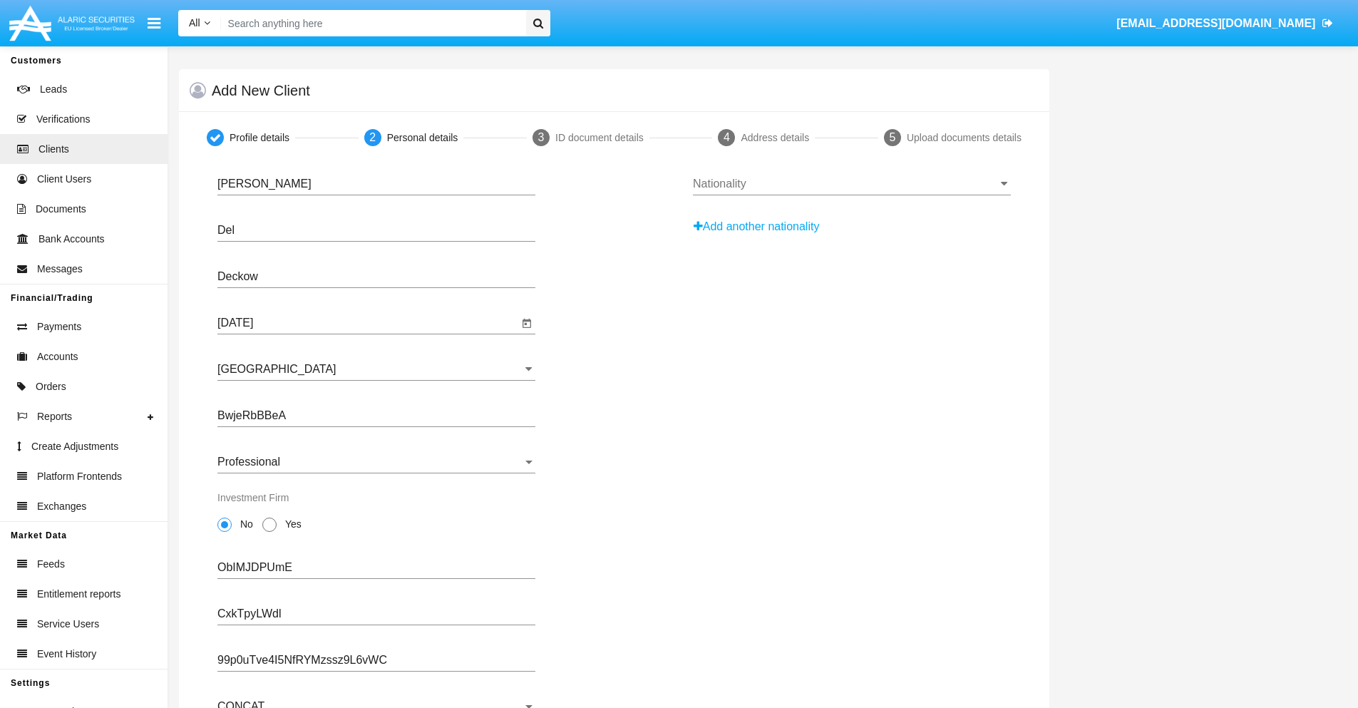
click at [851, 184] on input "Nationality" at bounding box center [852, 183] width 318 height 13
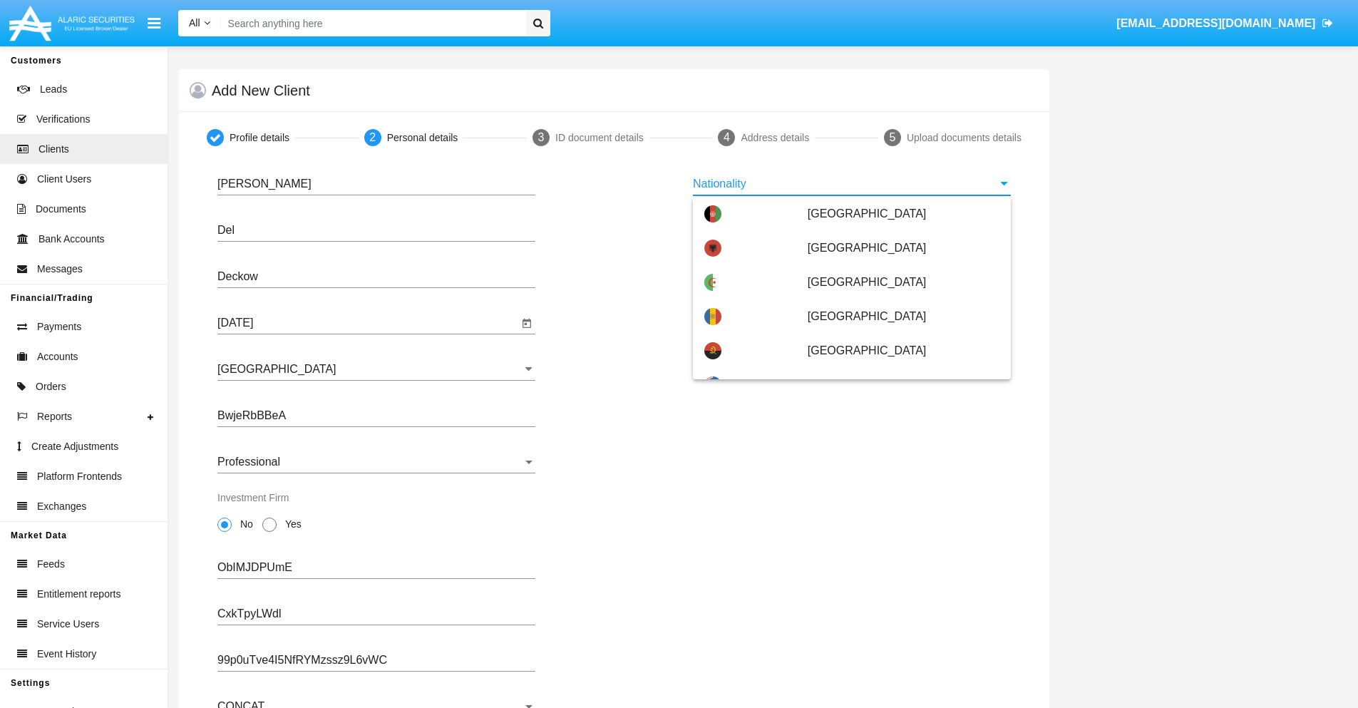
scroll to position [844, 0]
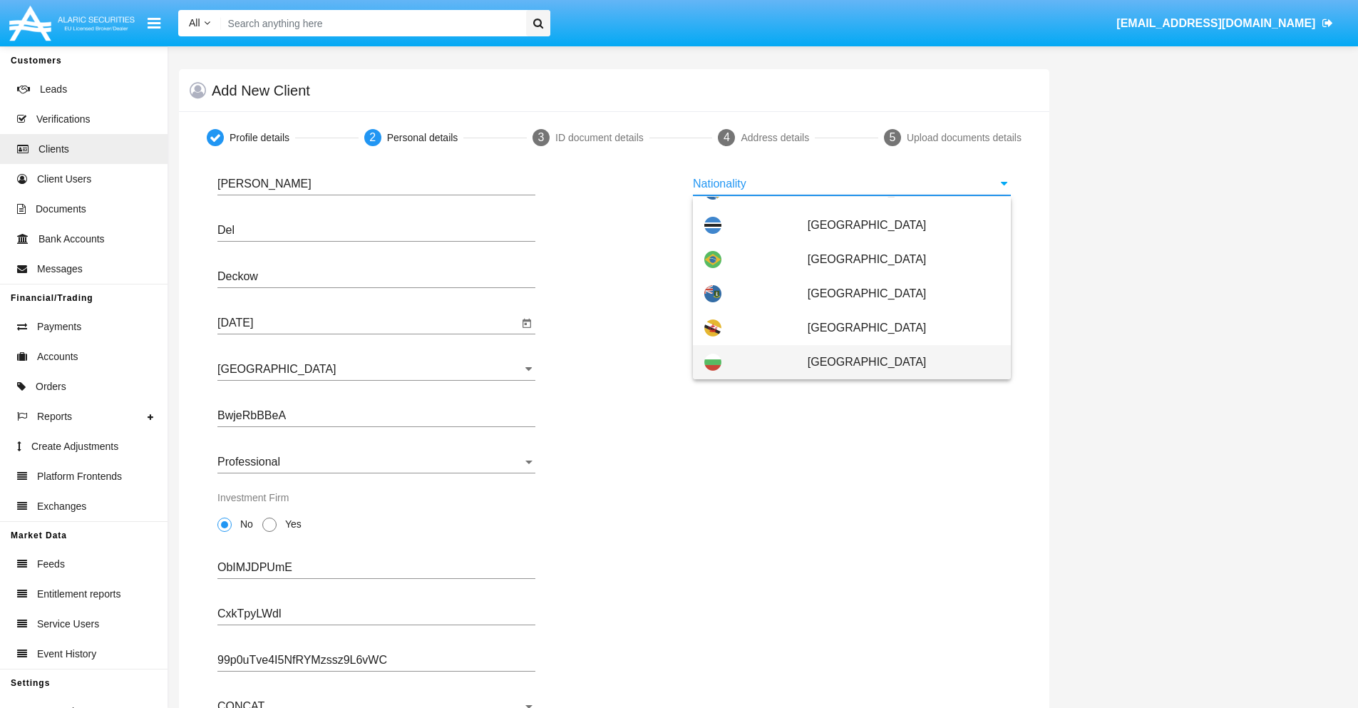
click at [896, 362] on span "[GEOGRAPHIC_DATA]" at bounding box center [903, 362] width 192 height 34
type input "[GEOGRAPHIC_DATA]"
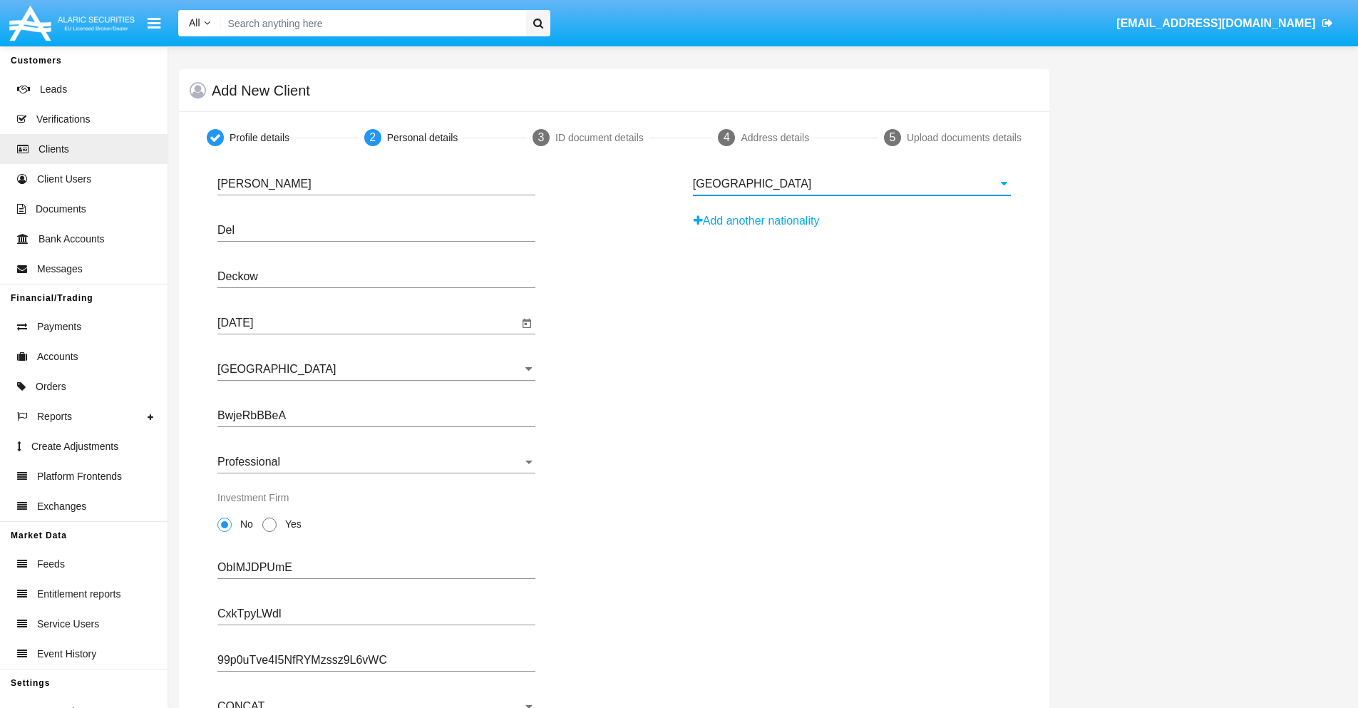
click at [761, 221] on button "Add another nationality" at bounding box center [760, 221] width 135 height 23
click at [851, 230] on input "Nationality #1" at bounding box center [852, 230] width 318 height 13
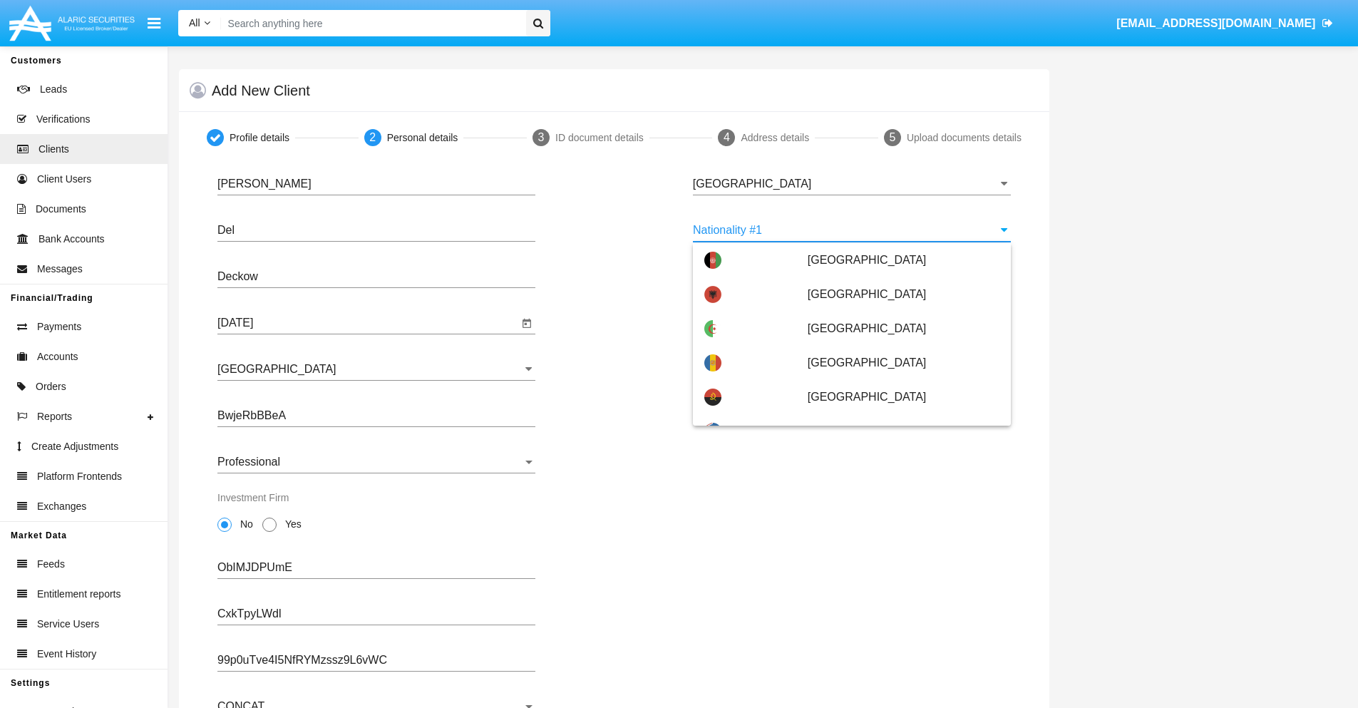
scroll to position [6351, 0]
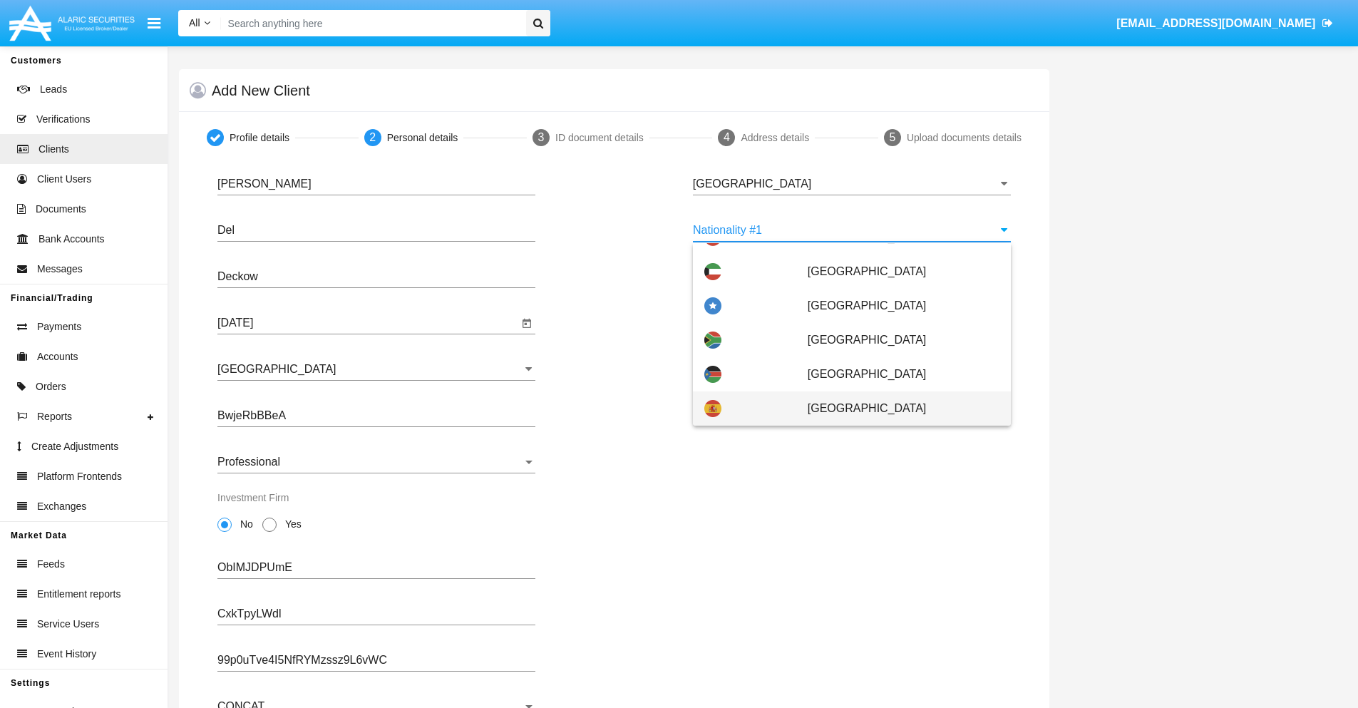
click at [896, 408] on span "[GEOGRAPHIC_DATA]" at bounding box center [903, 408] width 192 height 34
type input "[GEOGRAPHIC_DATA]"
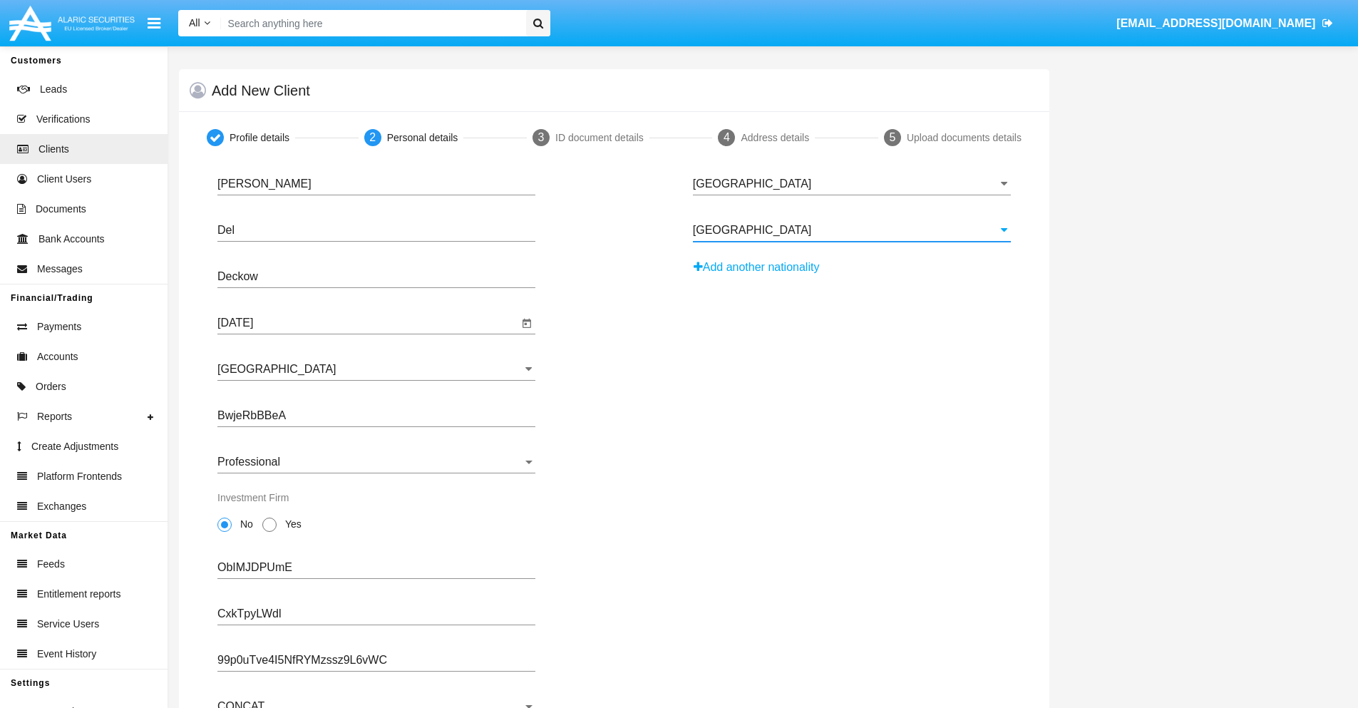
scroll to position [140, 0]
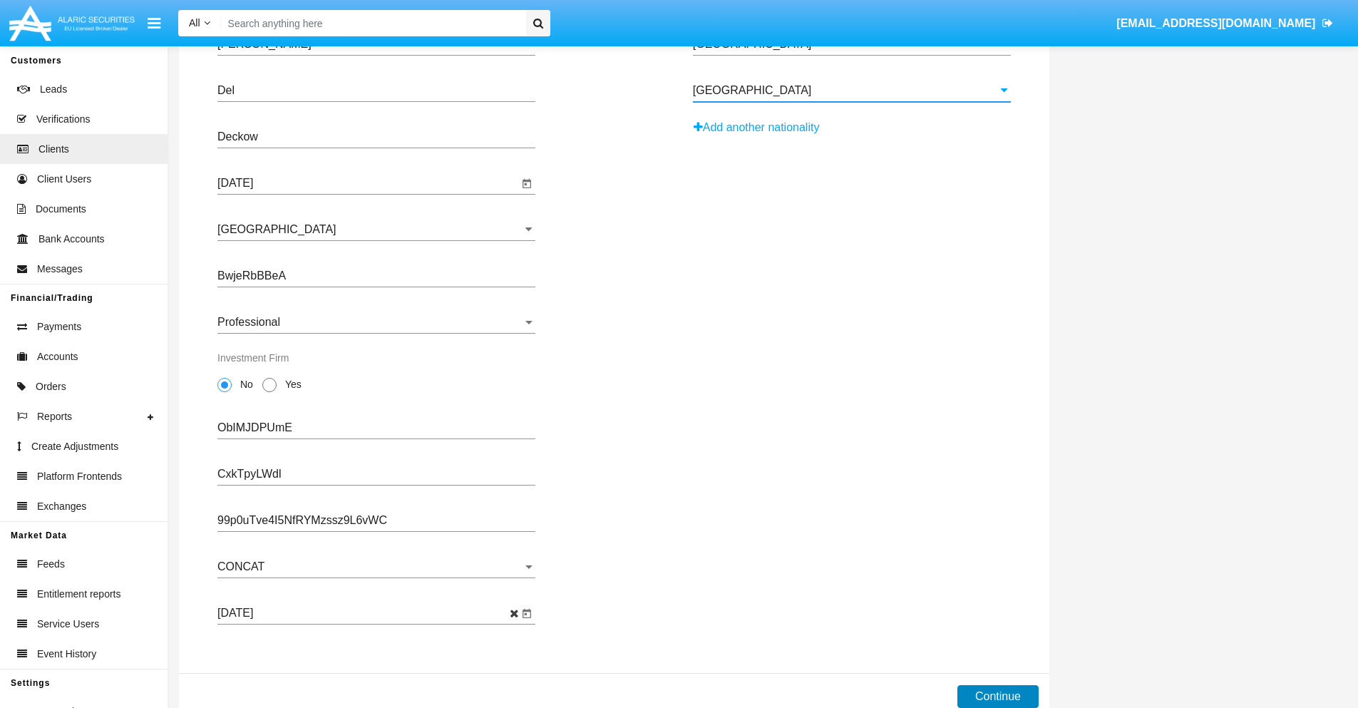
click at [997, 696] on button "Continue" at bounding box center [997, 696] width 81 height 23
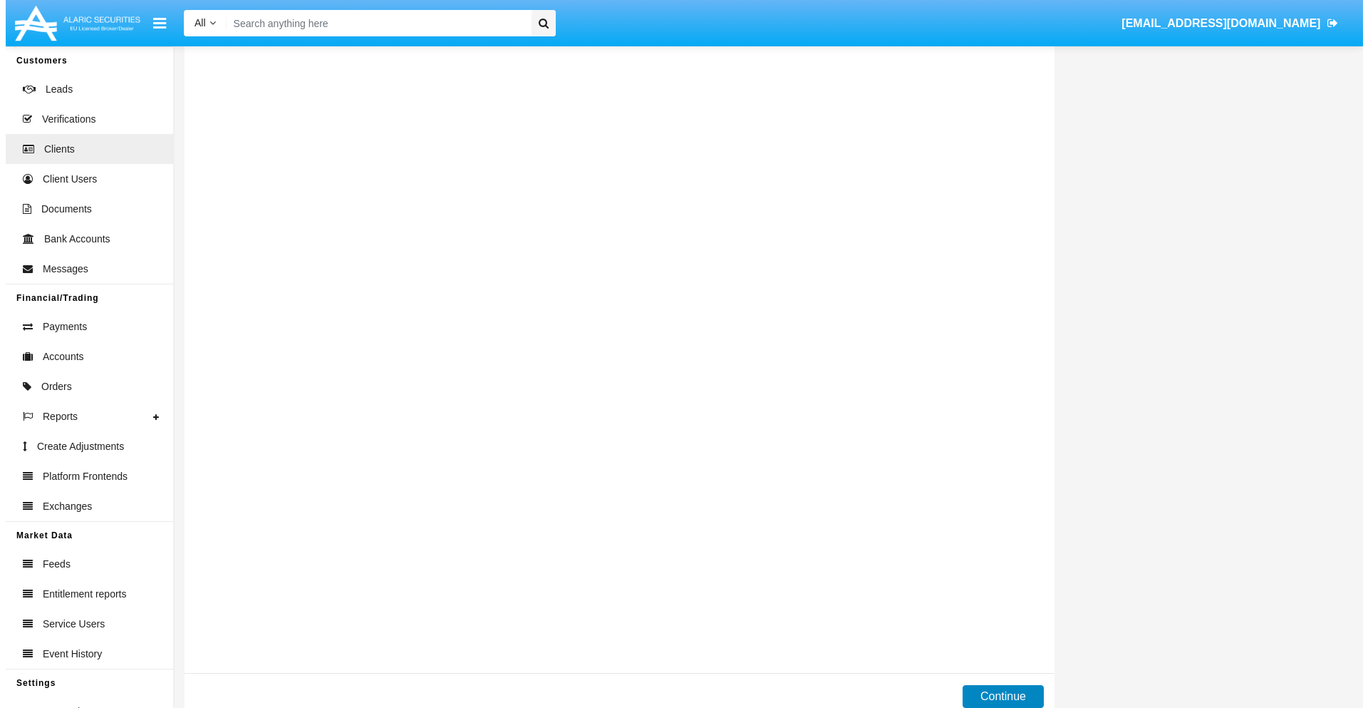
scroll to position [0, 0]
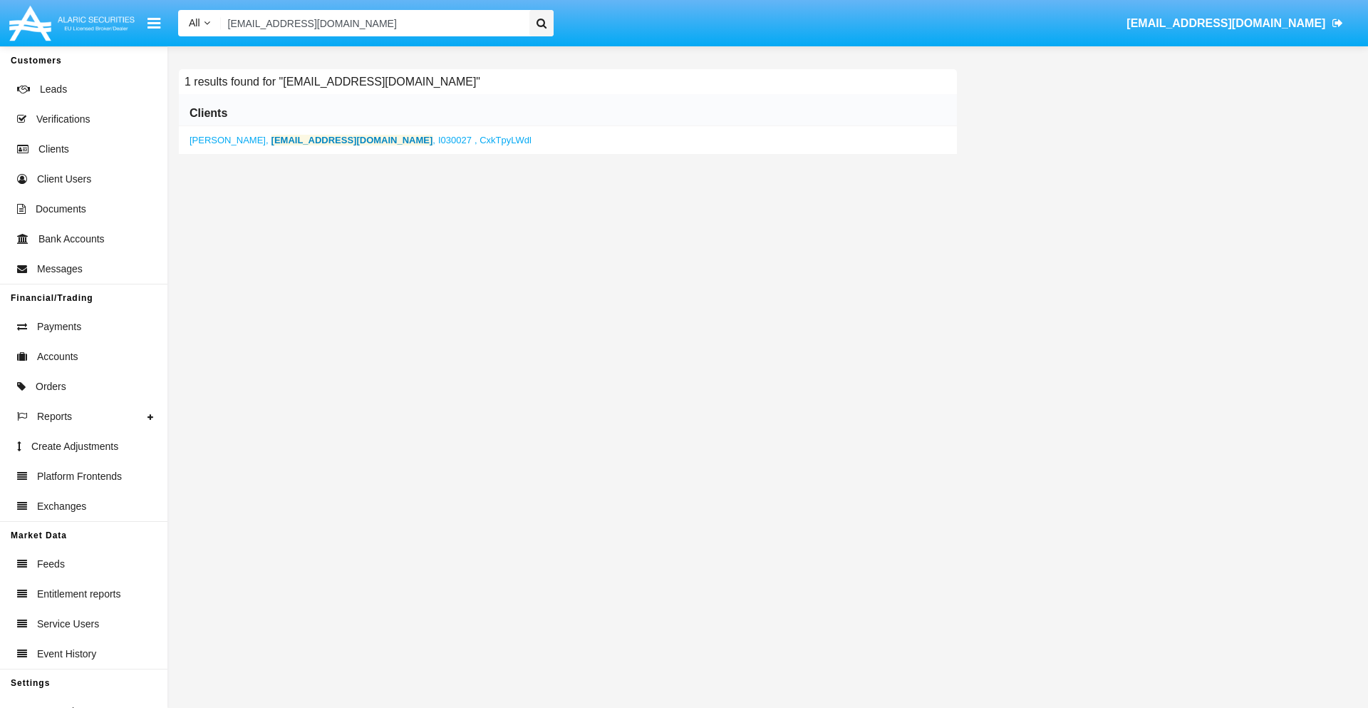
type input "[EMAIL_ADDRESS][DOMAIN_NAME]"
click at [307, 140] on b "[EMAIL_ADDRESS][DOMAIN_NAME]" at bounding box center [353, 140] width 162 height 11
